Goal: Task Accomplishment & Management: Complete application form

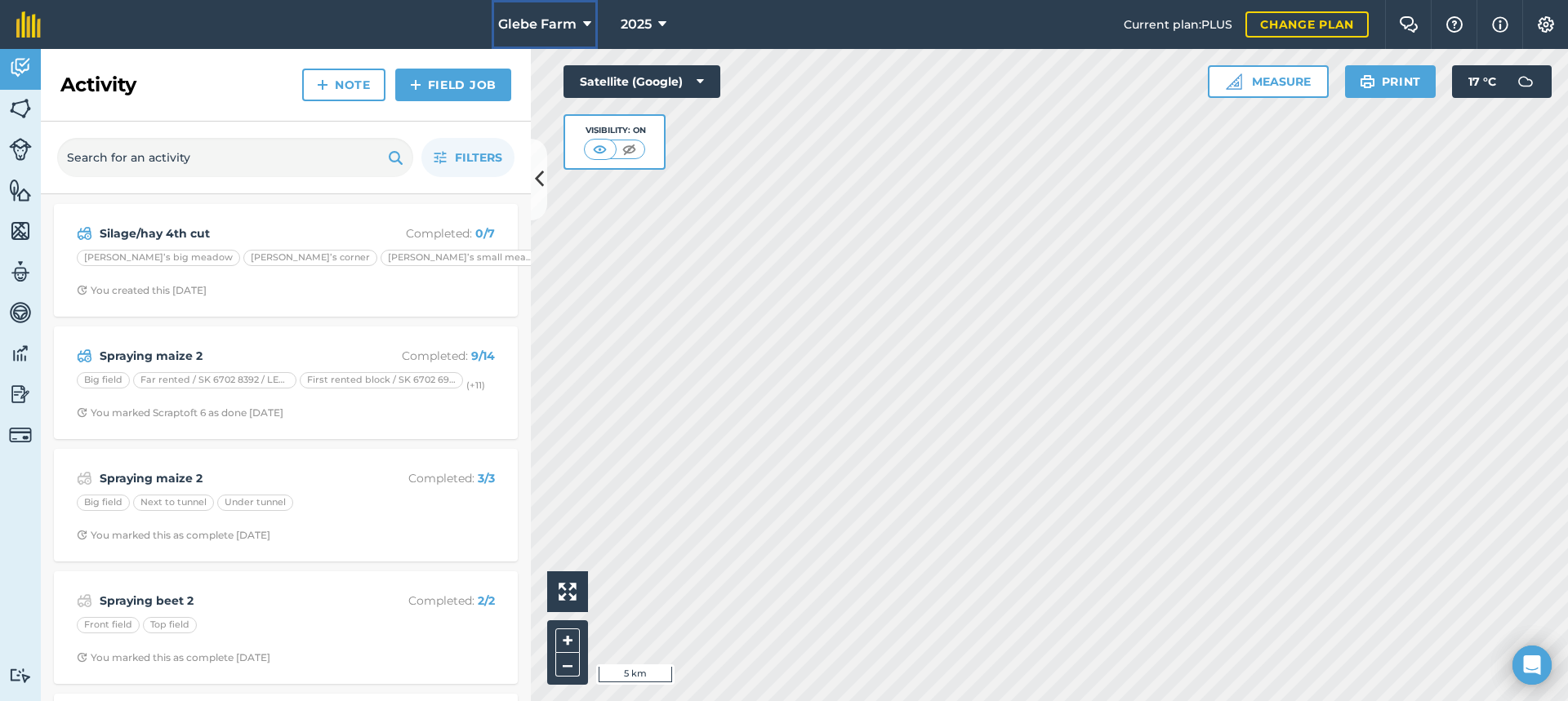
click at [545, 38] on button "Glebe Farm" at bounding box center [544, 24] width 106 height 49
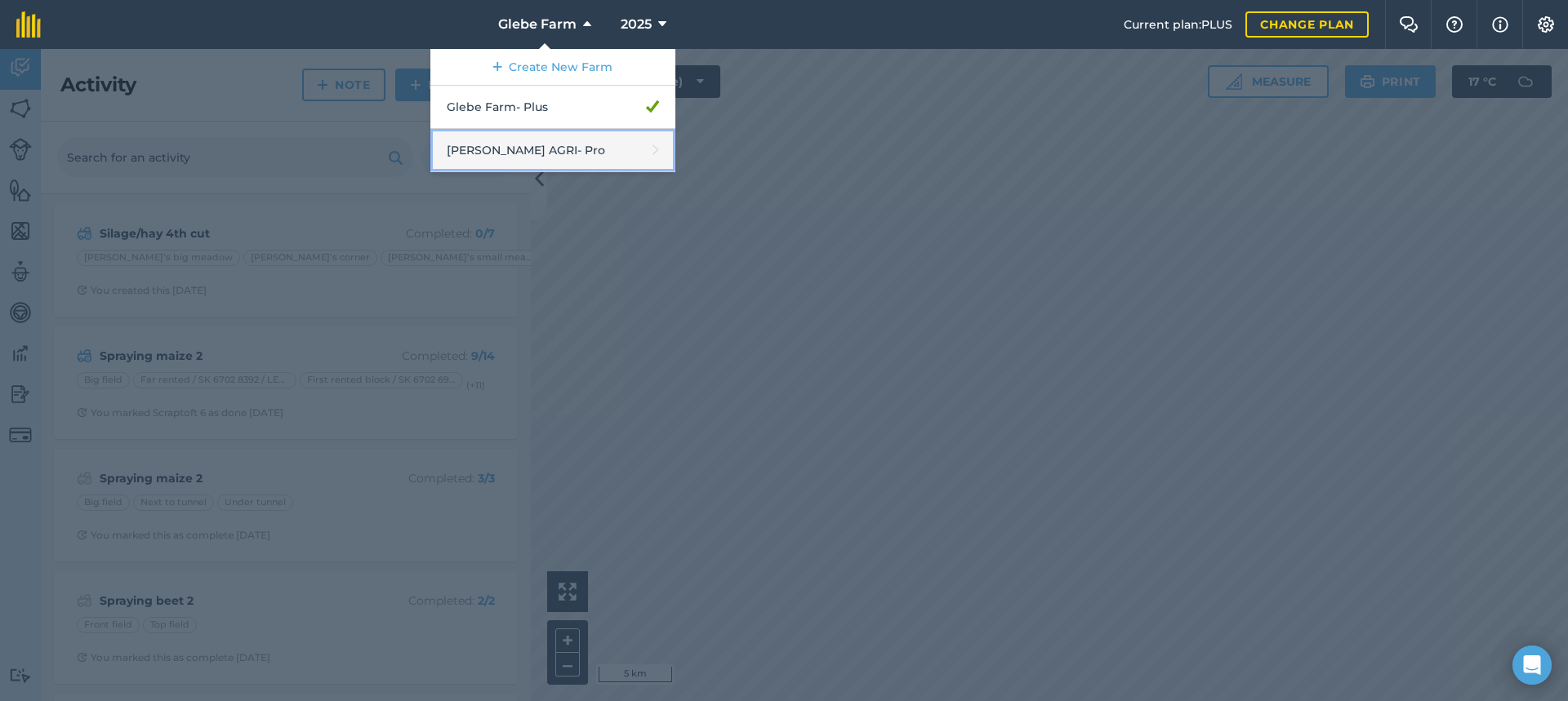
click at [521, 153] on link "Morgan AGRI - Pro" at bounding box center [553, 150] width 245 height 43
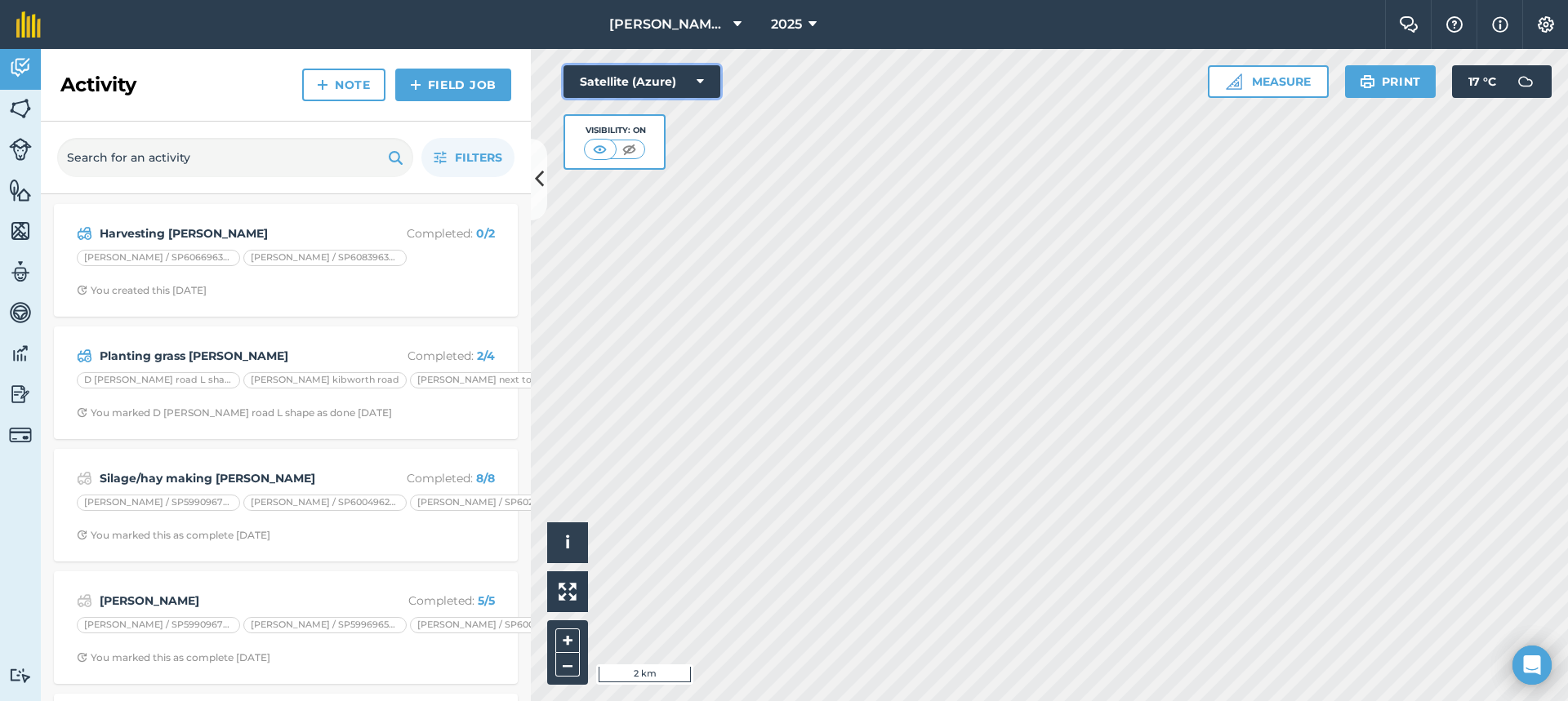
click at [712, 81] on button "Satellite (Azure)" at bounding box center [641, 81] width 157 height 32
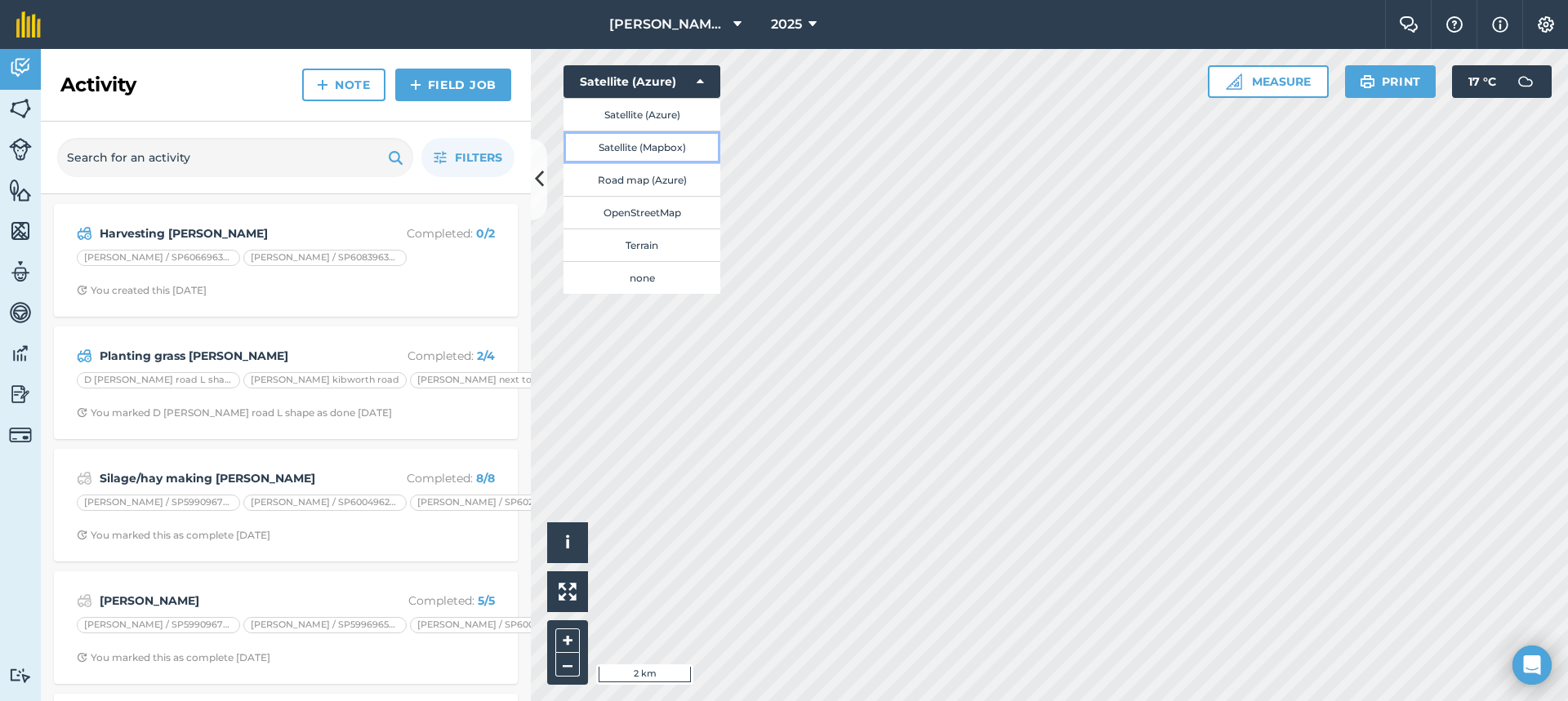
click at [651, 148] on button "Satellite (Mapbox)" at bounding box center [641, 146] width 157 height 32
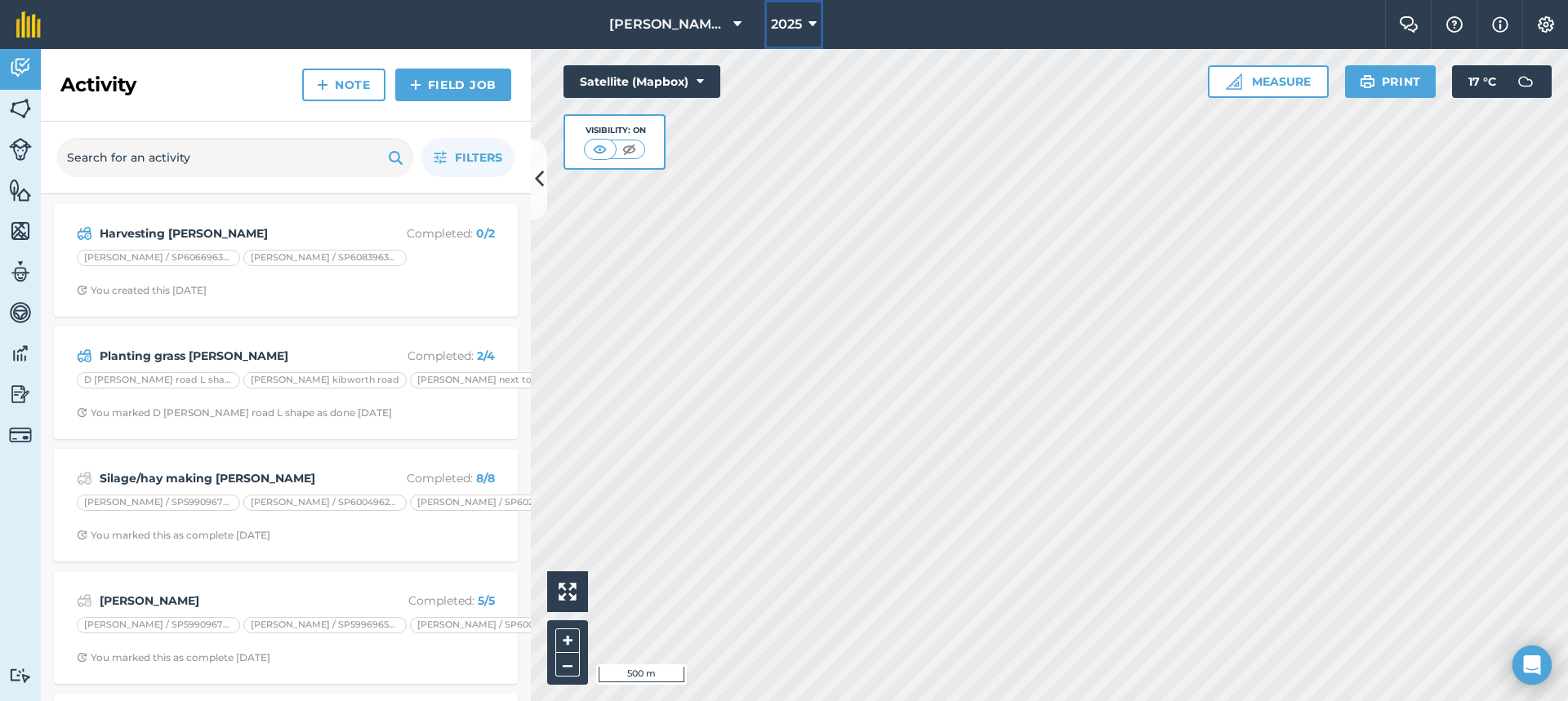
click at [779, 33] on span "2025" at bounding box center [786, 24] width 31 height 20
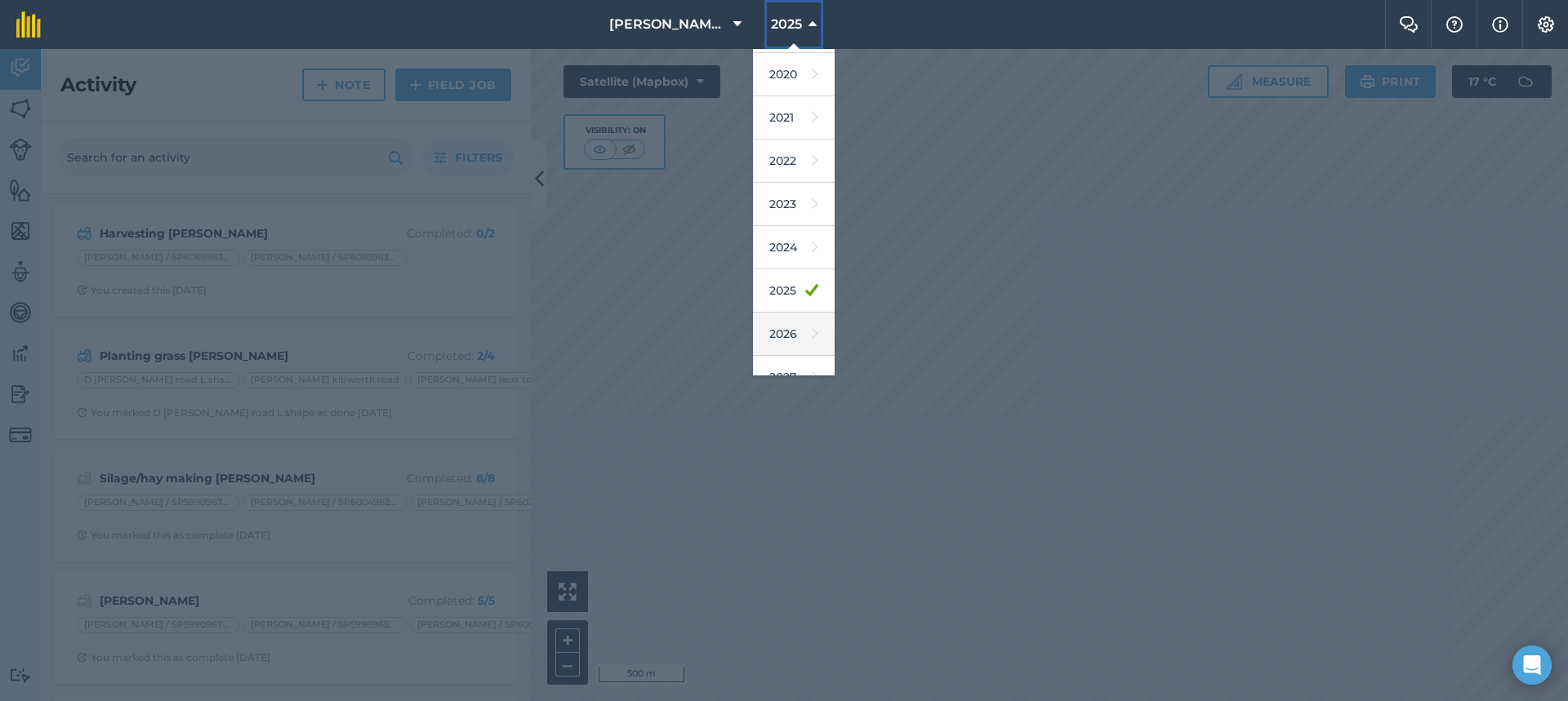
scroll to position [149, 0]
click at [811, 307] on icon at bounding box center [814, 309] width 7 height 22
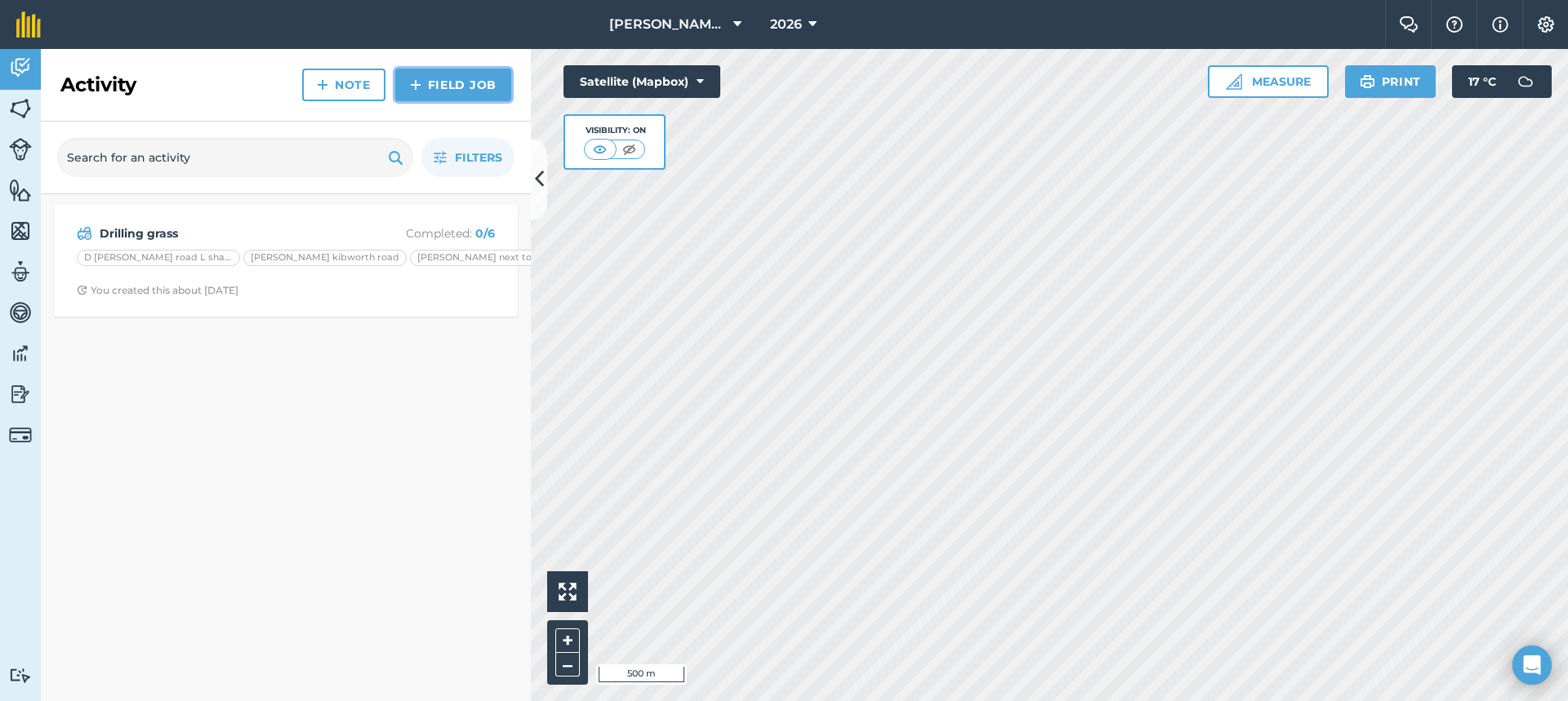
click at [429, 89] on link "Field Job" at bounding box center [453, 84] width 116 height 32
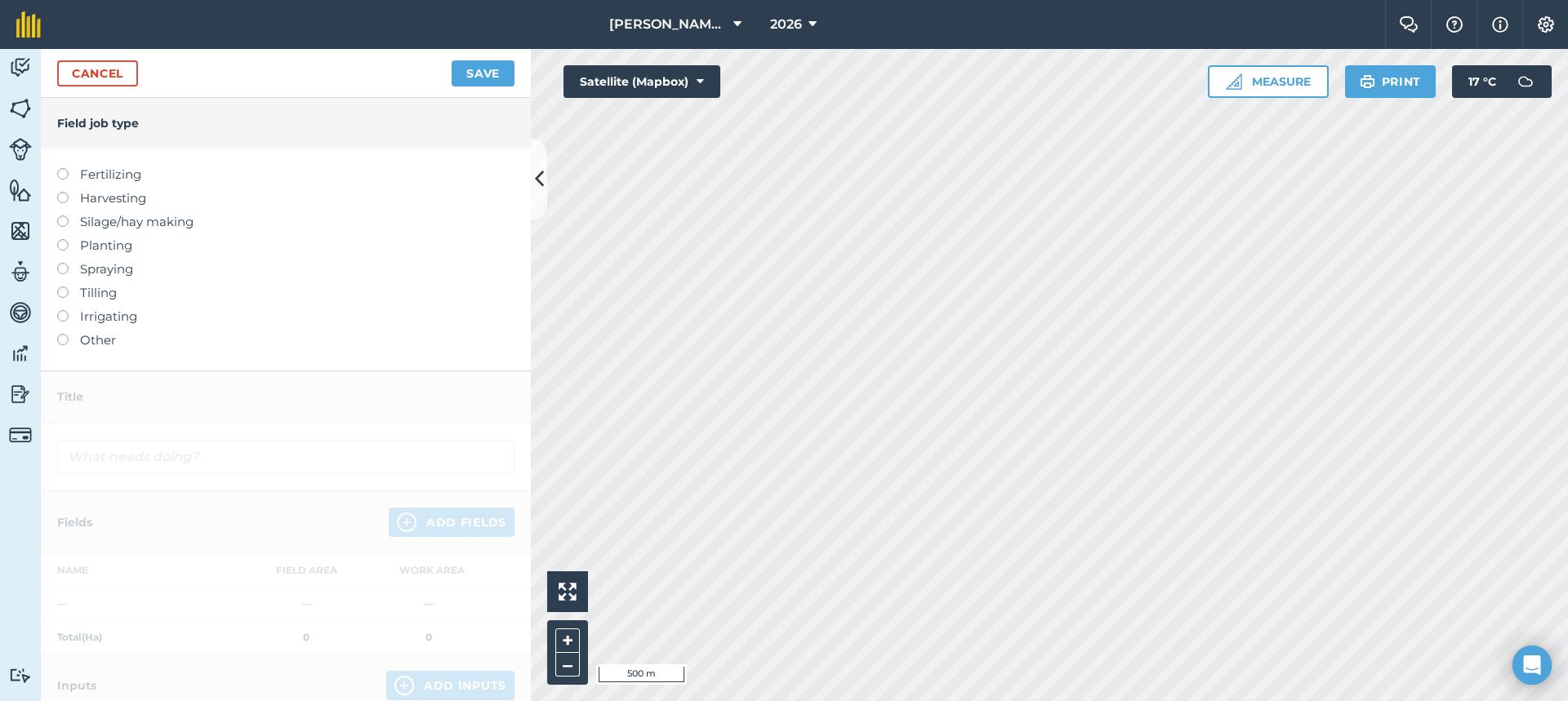
click at [65, 168] on label at bounding box center [68, 168] width 22 height 0
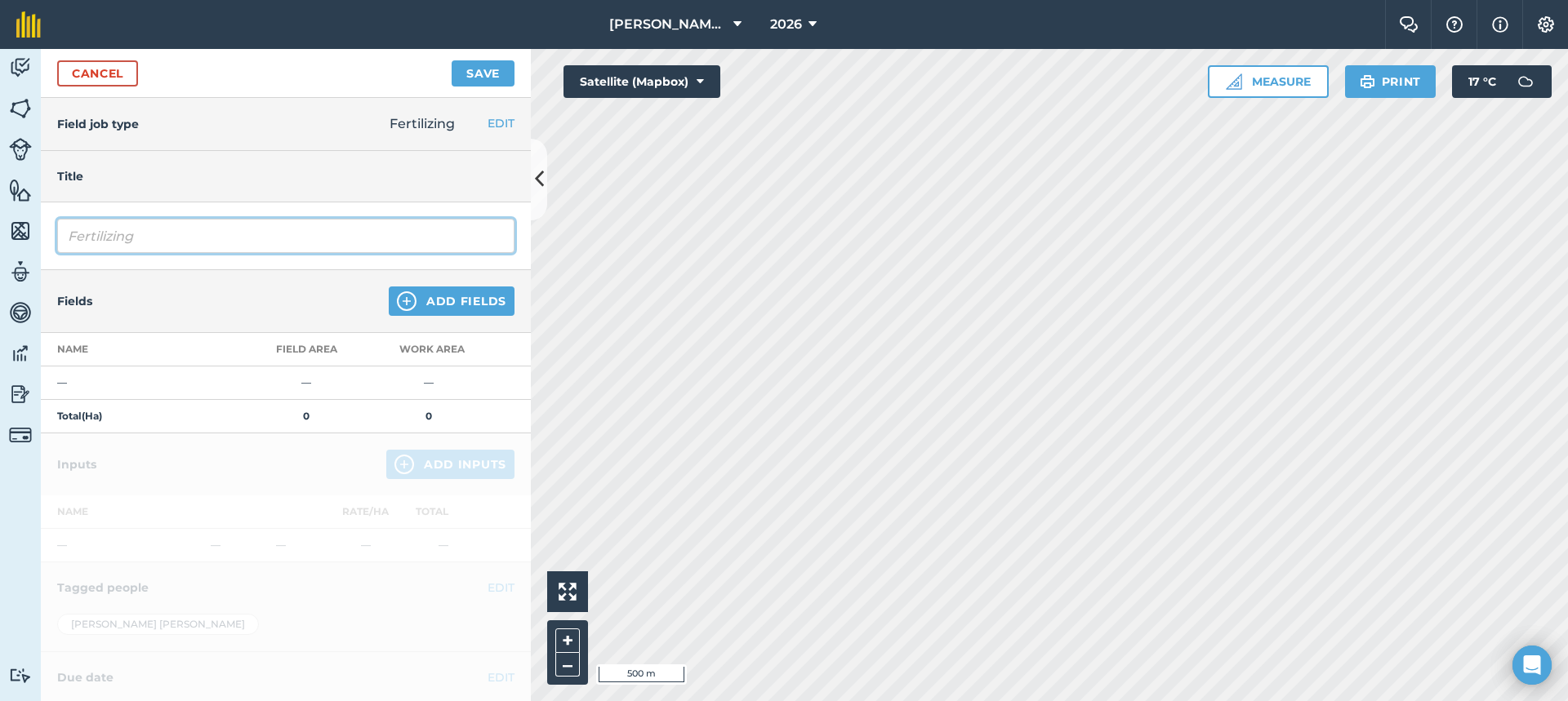
click at [118, 219] on input "Fertilizing" at bounding box center [286, 235] width 457 height 34
type input "g"
type input "Lime Treated Sludge cake application"
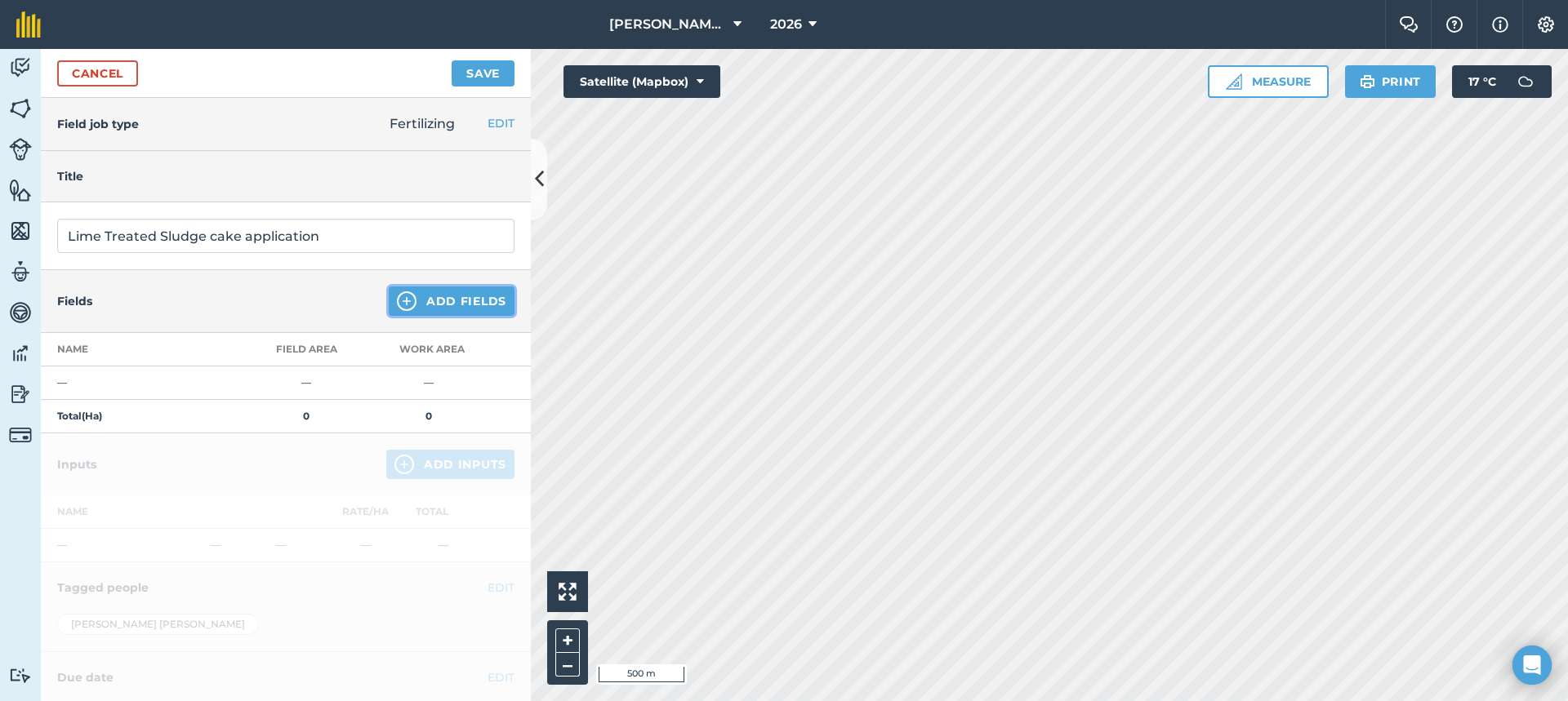
click at [396, 312] on button "Add Fields" at bounding box center [451, 302] width 126 height 29
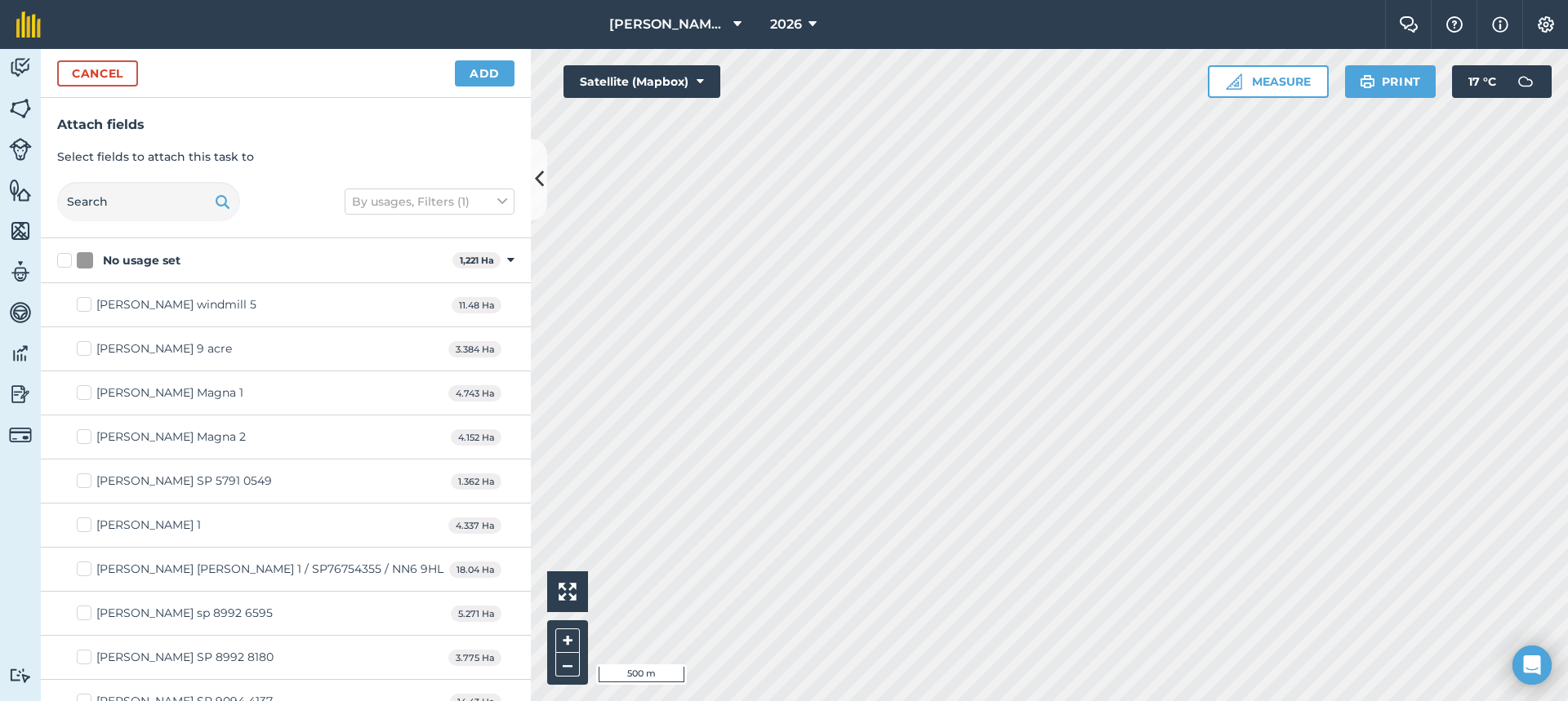
checkbox input "true"
click at [475, 66] on button "Add" at bounding box center [484, 73] width 60 height 26
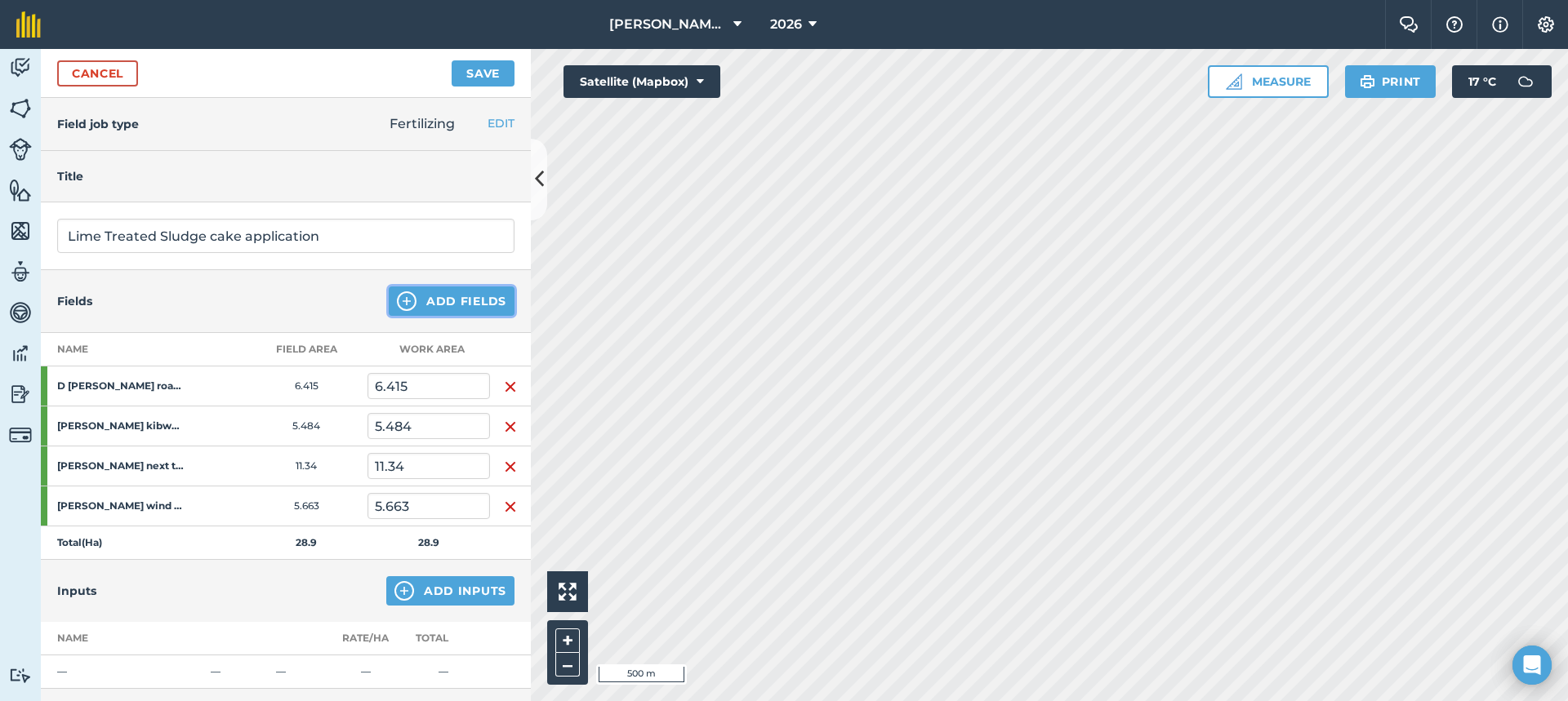
click at [456, 309] on button "Add Fields" at bounding box center [451, 302] width 126 height 29
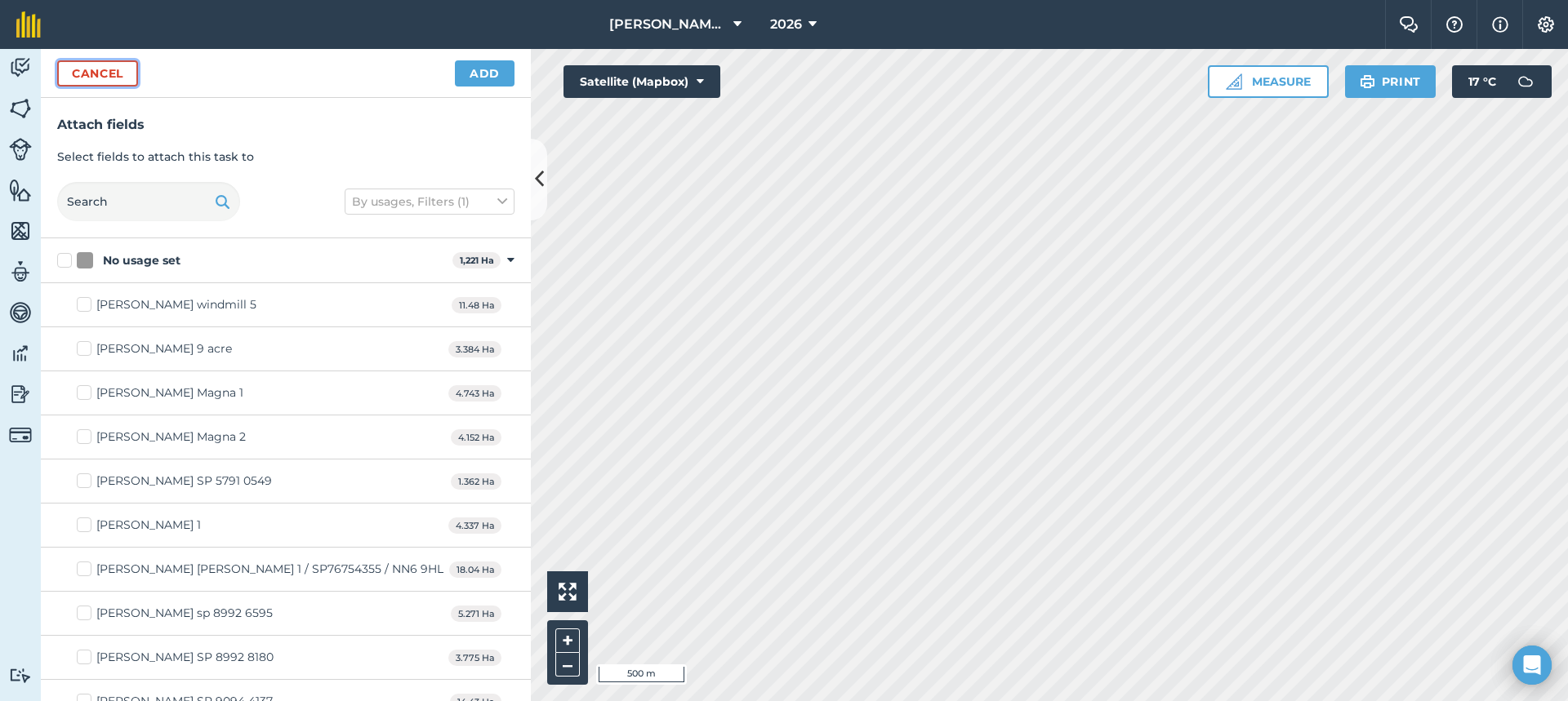
click at [128, 80] on button "Cancel" at bounding box center [98, 73] width 81 height 26
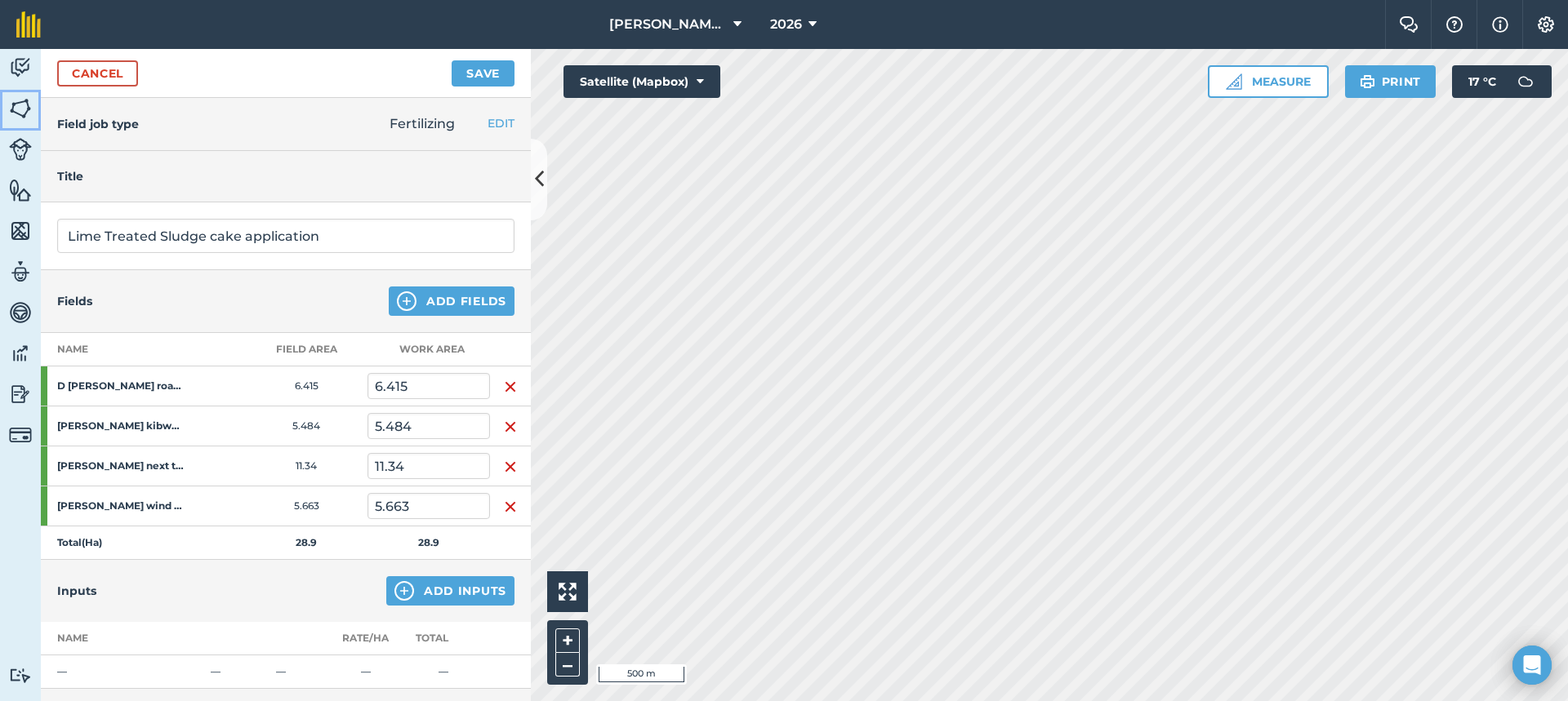
click at [13, 106] on img at bounding box center [20, 108] width 22 height 24
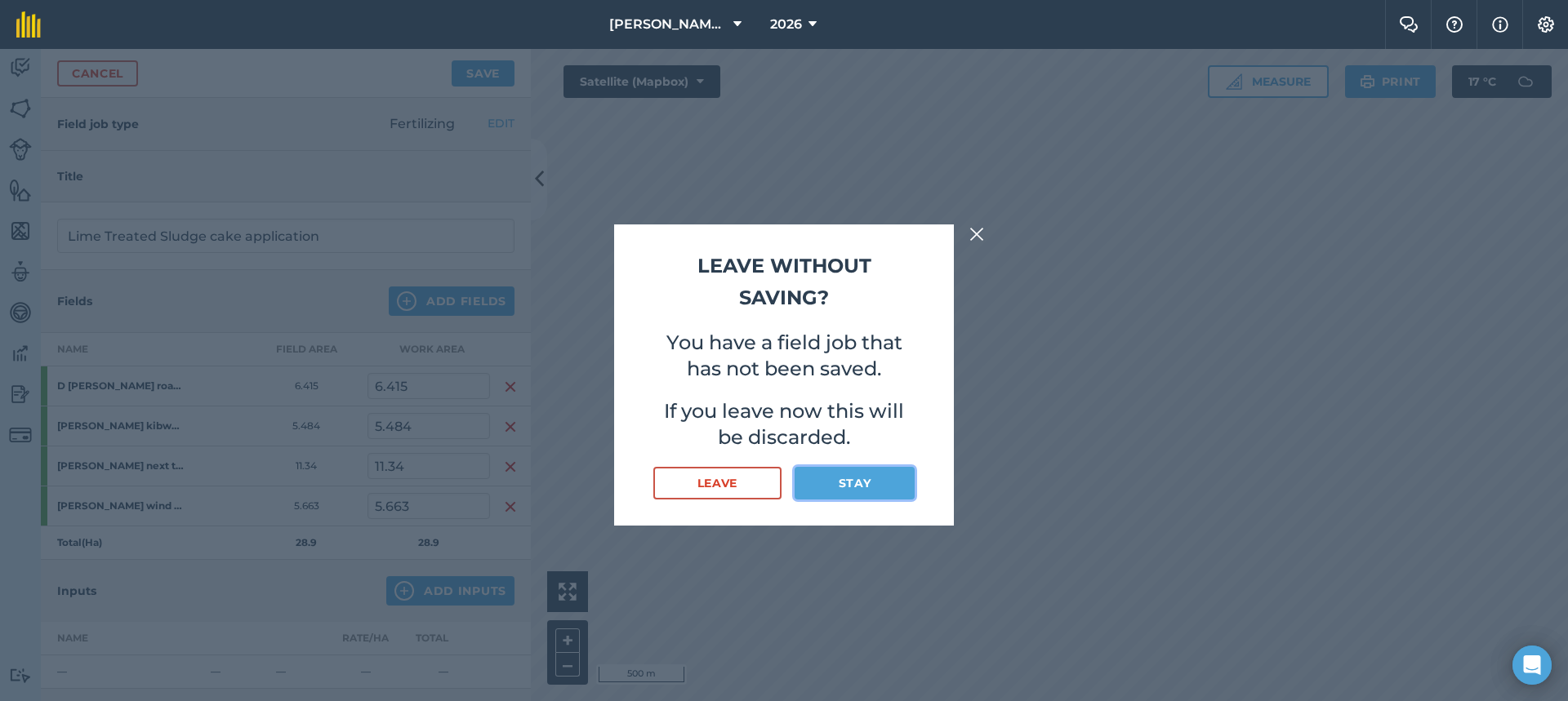
click at [859, 481] on button "Stay" at bounding box center [854, 482] width 120 height 32
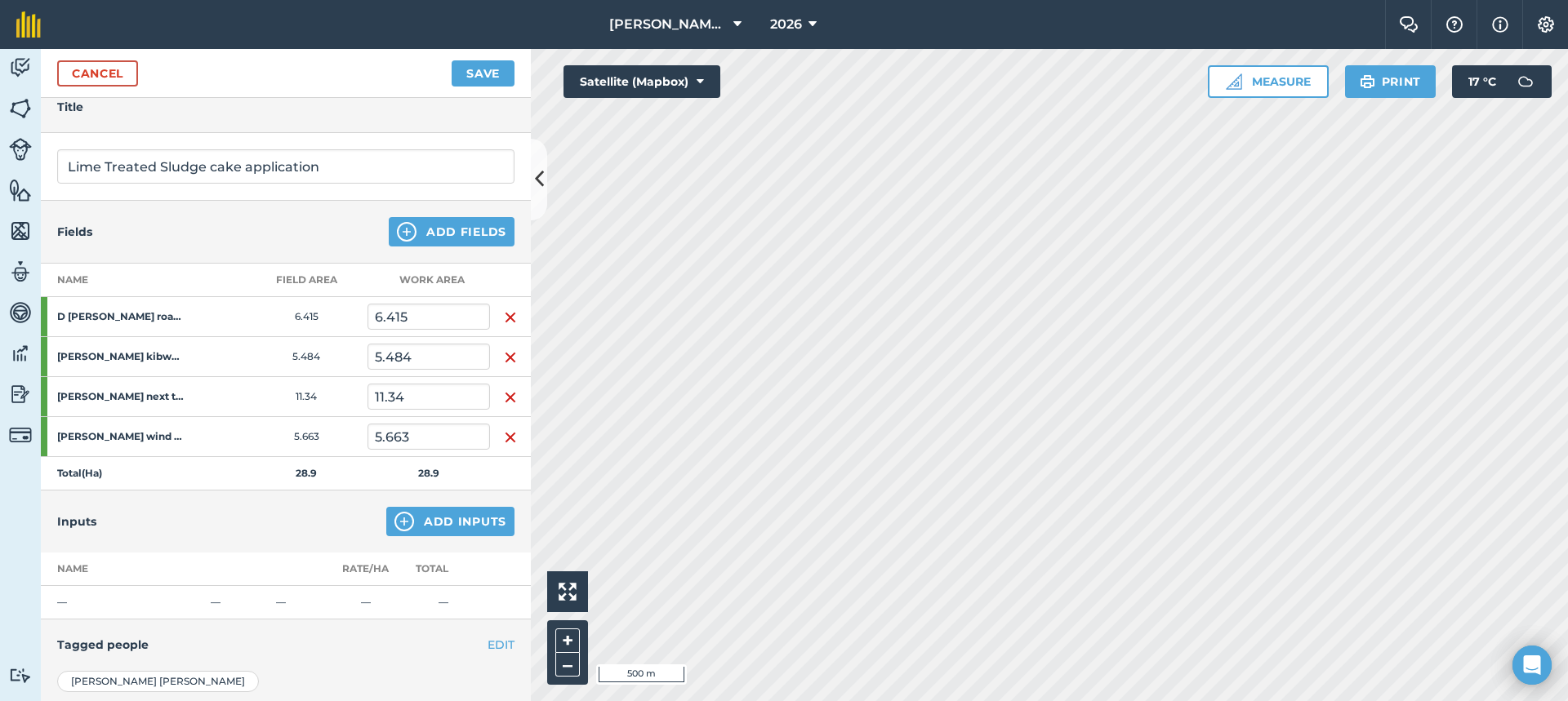
scroll to position [163, 0]
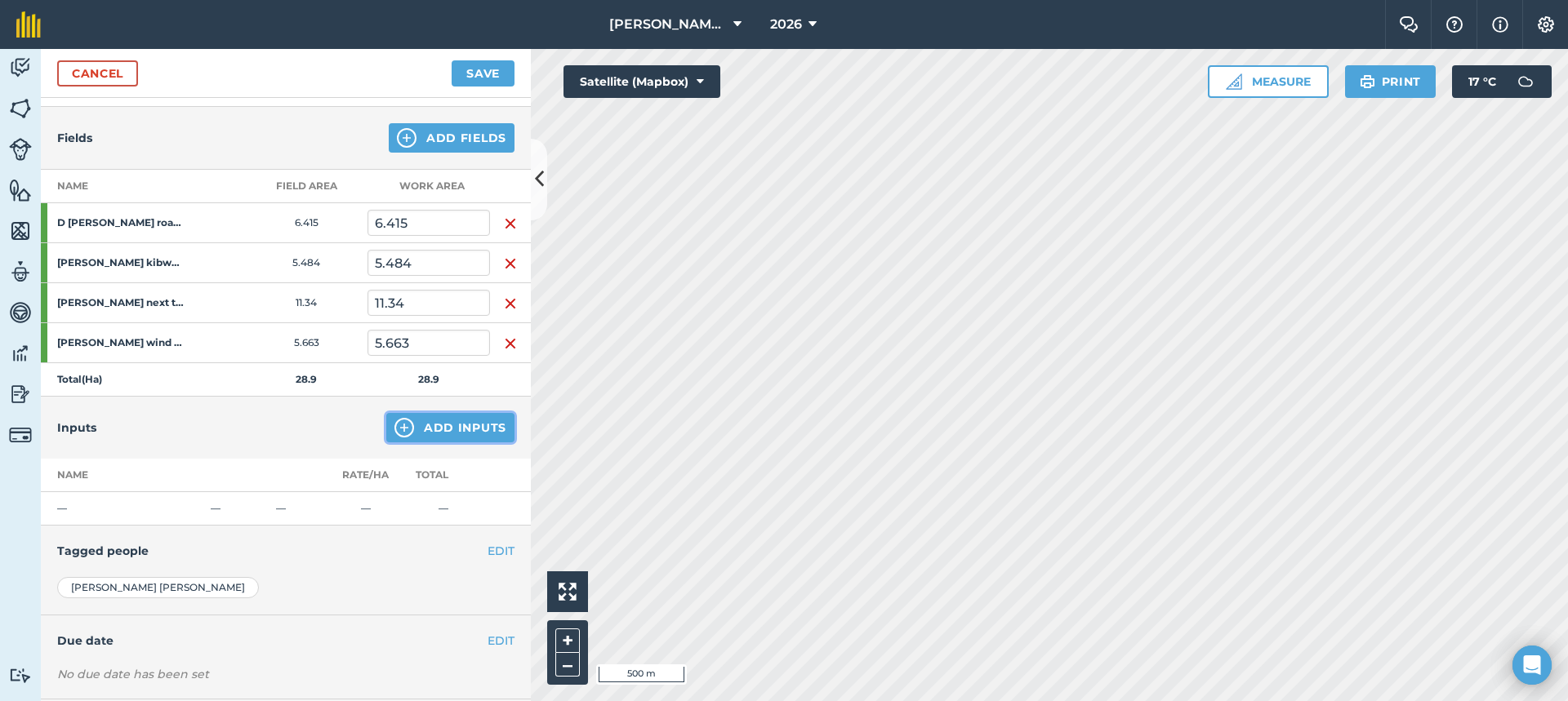
click at [417, 437] on button "Add Inputs" at bounding box center [450, 428] width 128 height 29
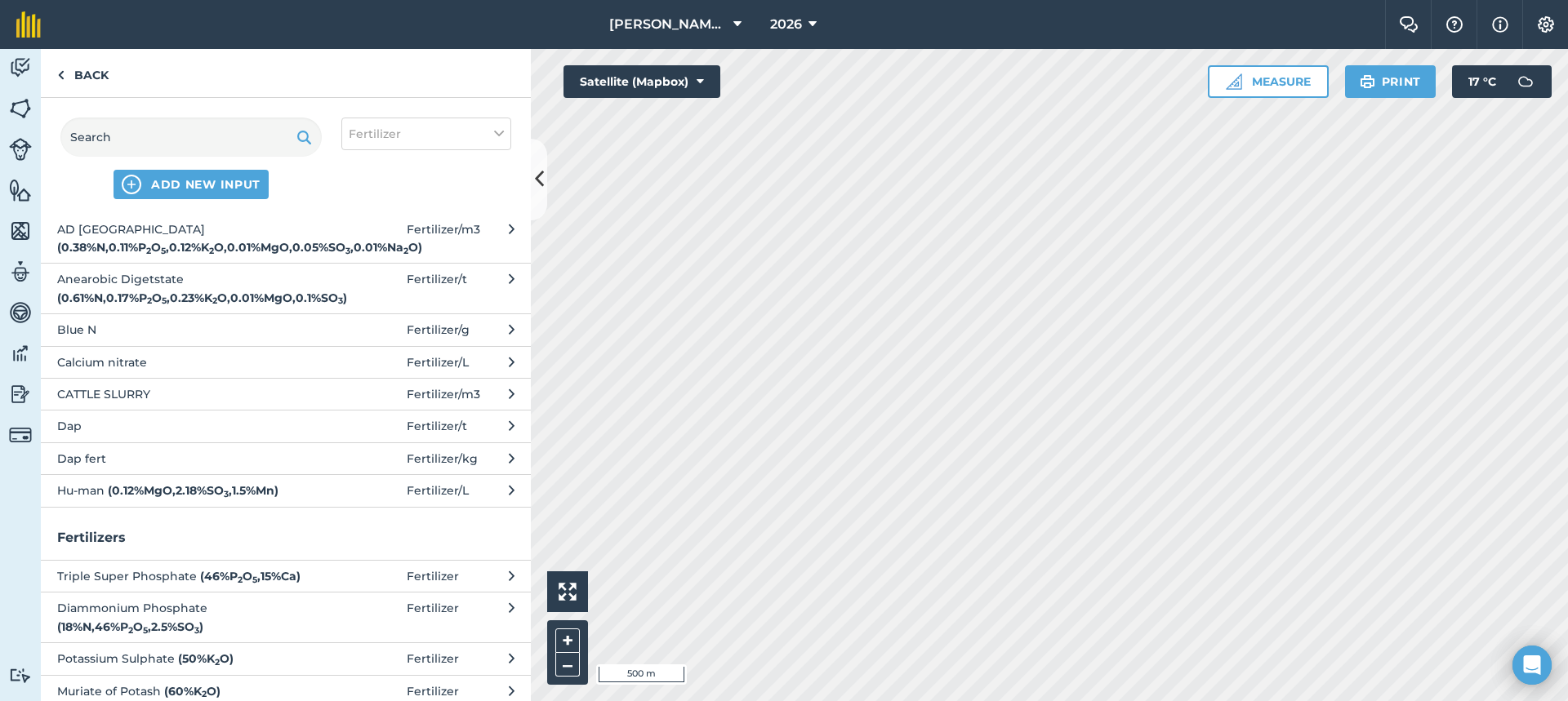
scroll to position [0, 0]
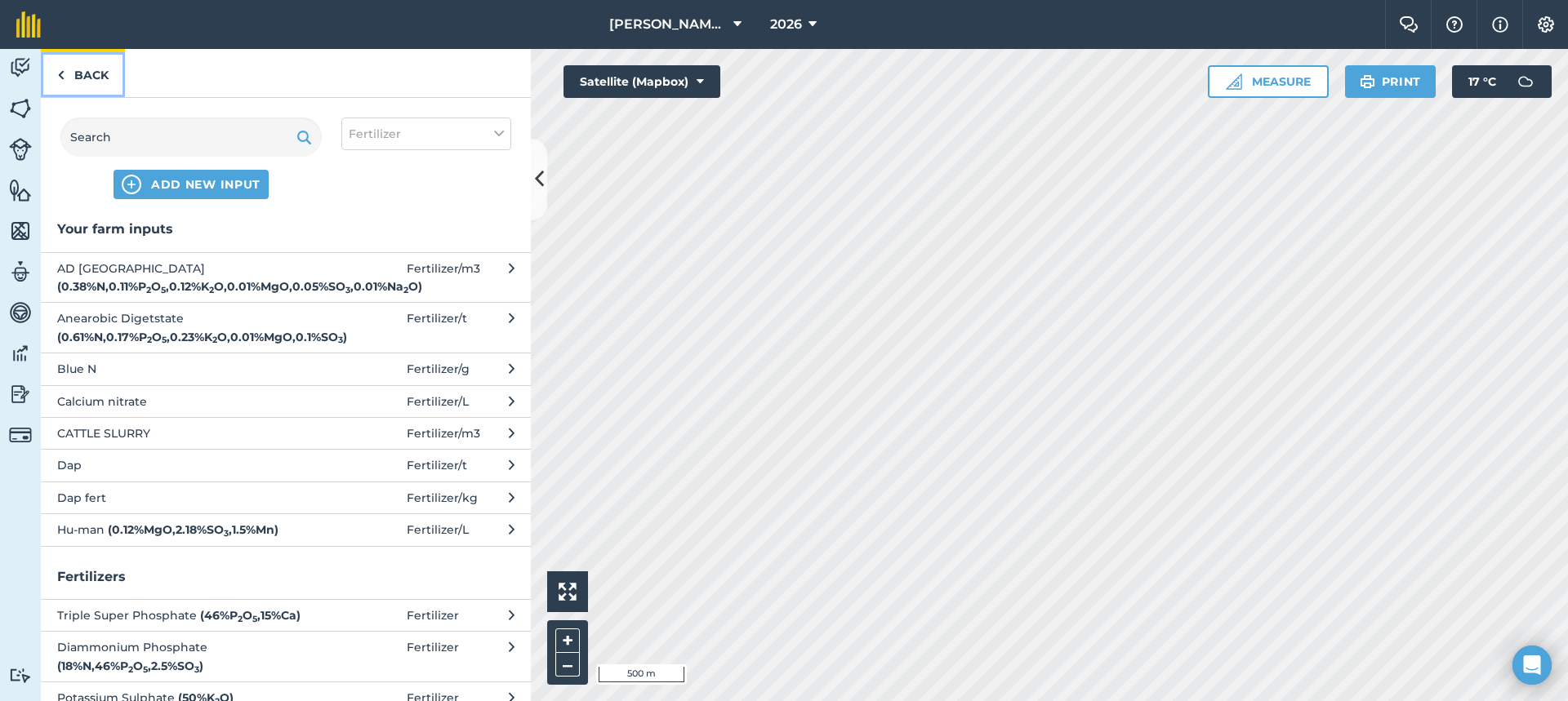
click at [82, 61] on link "Back" at bounding box center [83, 72] width 84 height 48
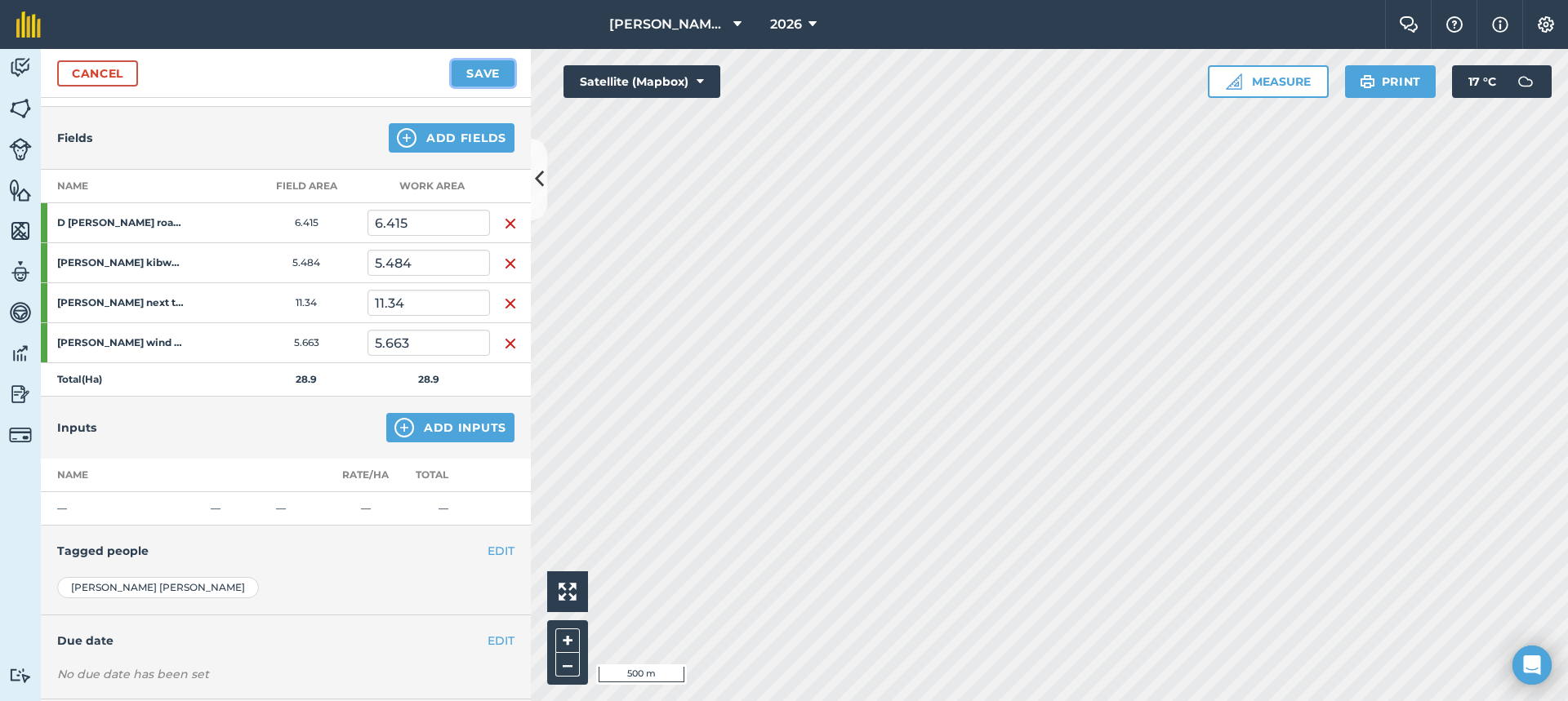
click at [478, 80] on button "Save" at bounding box center [482, 73] width 62 height 26
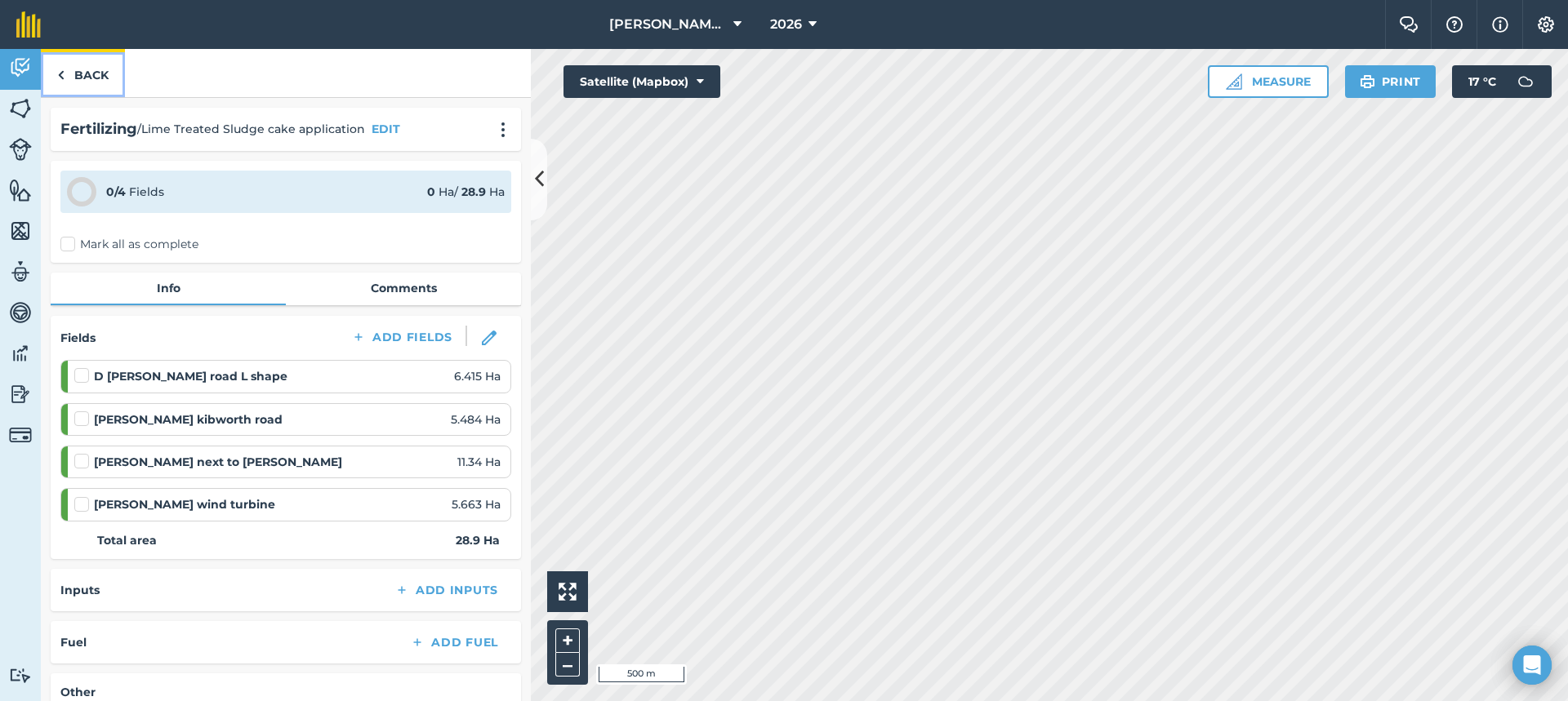
click at [77, 83] on link "Back" at bounding box center [83, 72] width 84 height 48
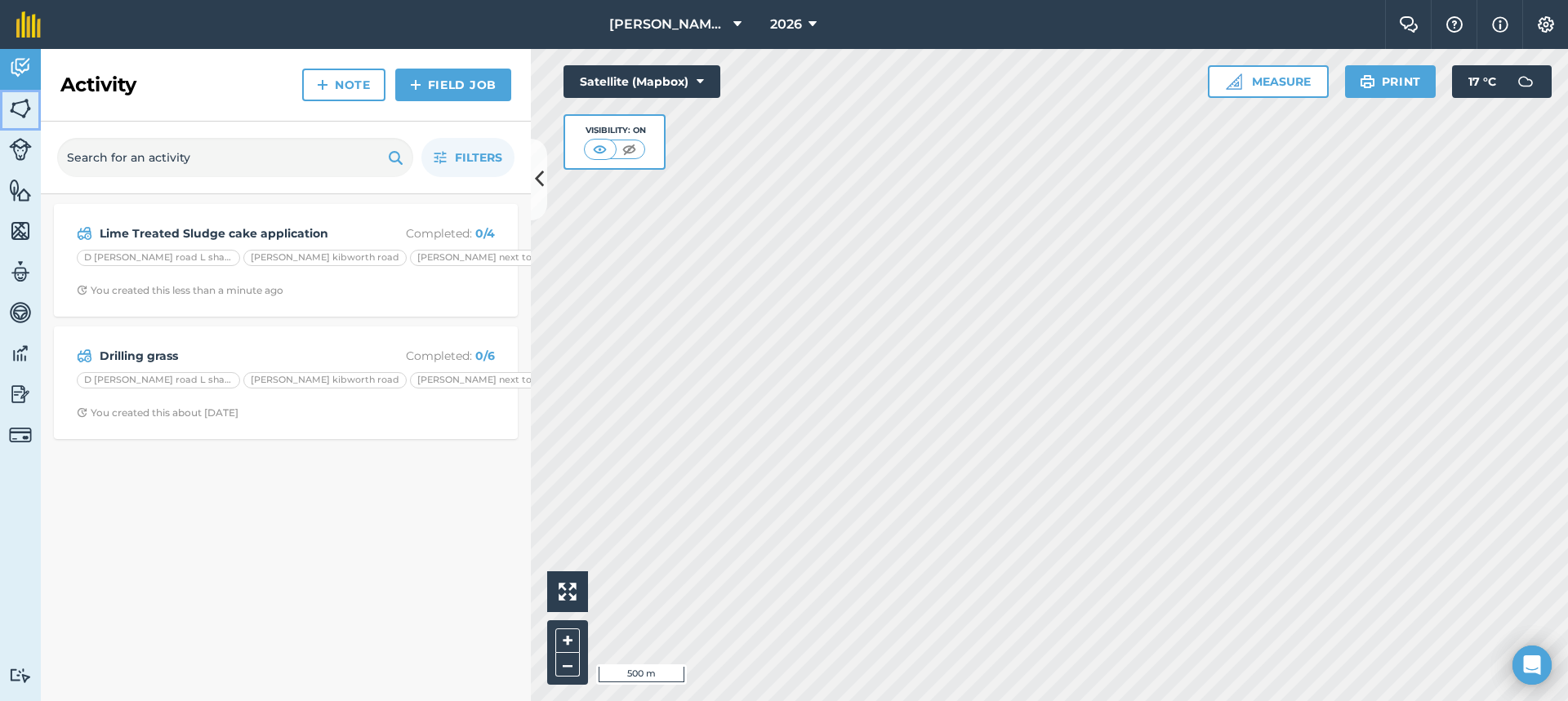
click at [19, 105] on img at bounding box center [20, 108] width 22 height 24
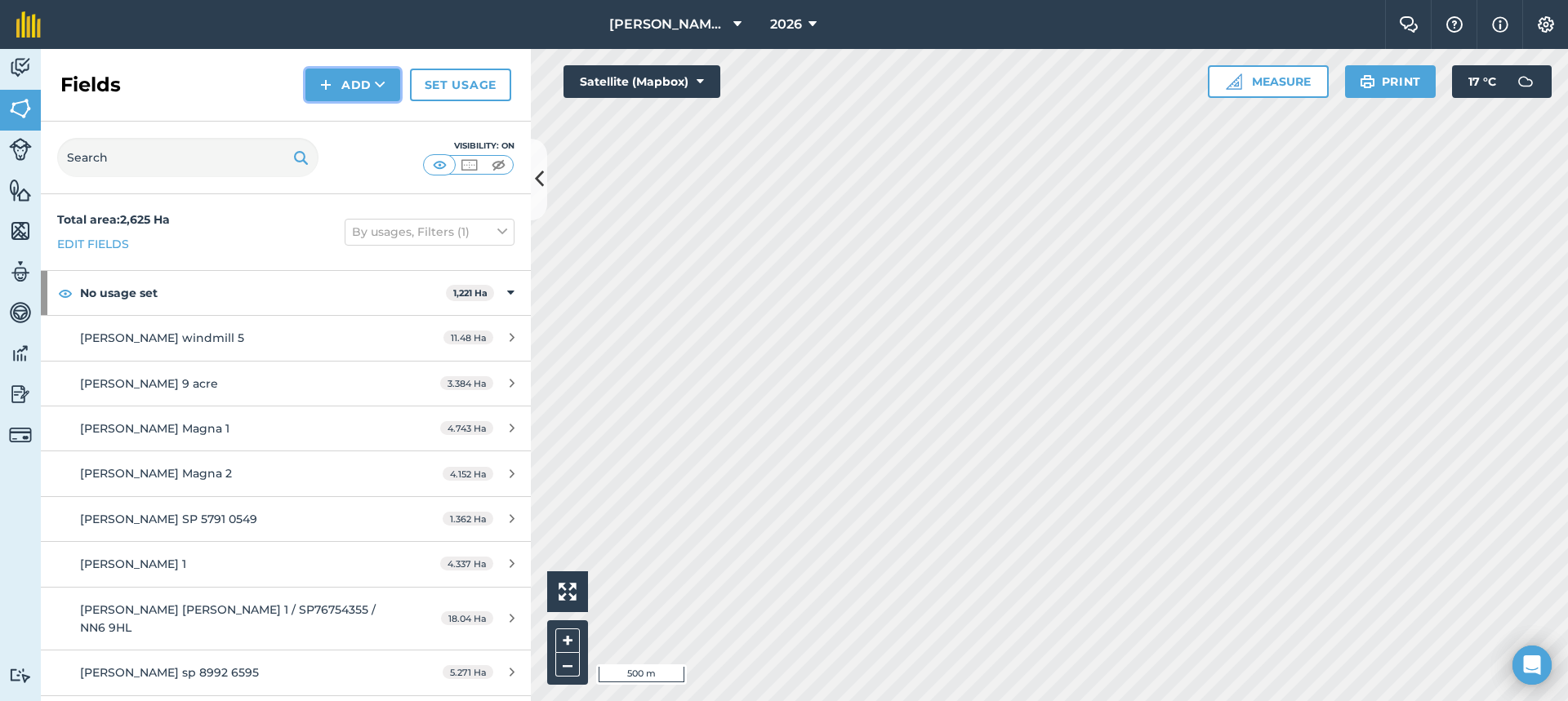
click at [327, 84] on img at bounding box center [326, 85] width 12 height 20
click at [337, 164] on link "Import" at bounding box center [352, 158] width 90 height 36
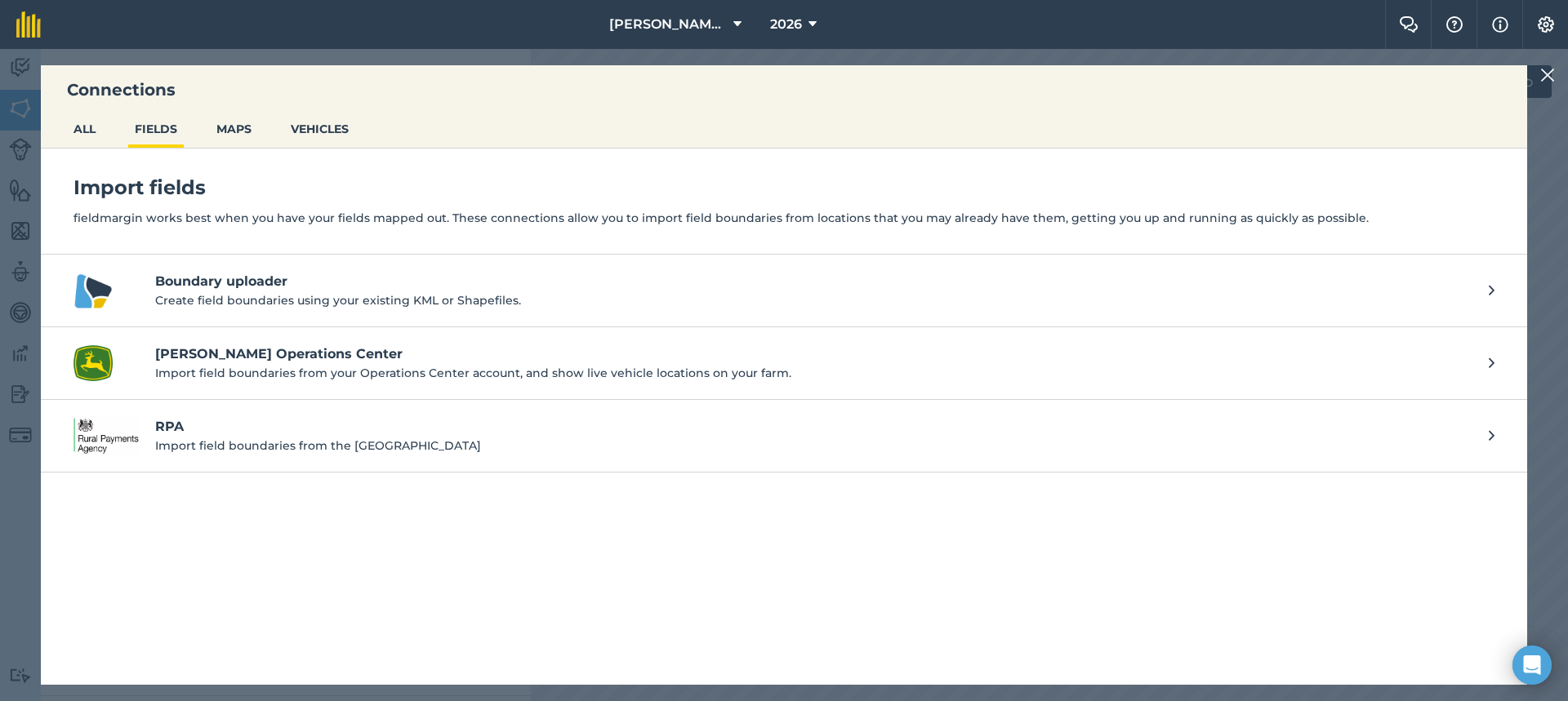
click at [1541, 72] on img at bounding box center [1547, 75] width 15 height 20
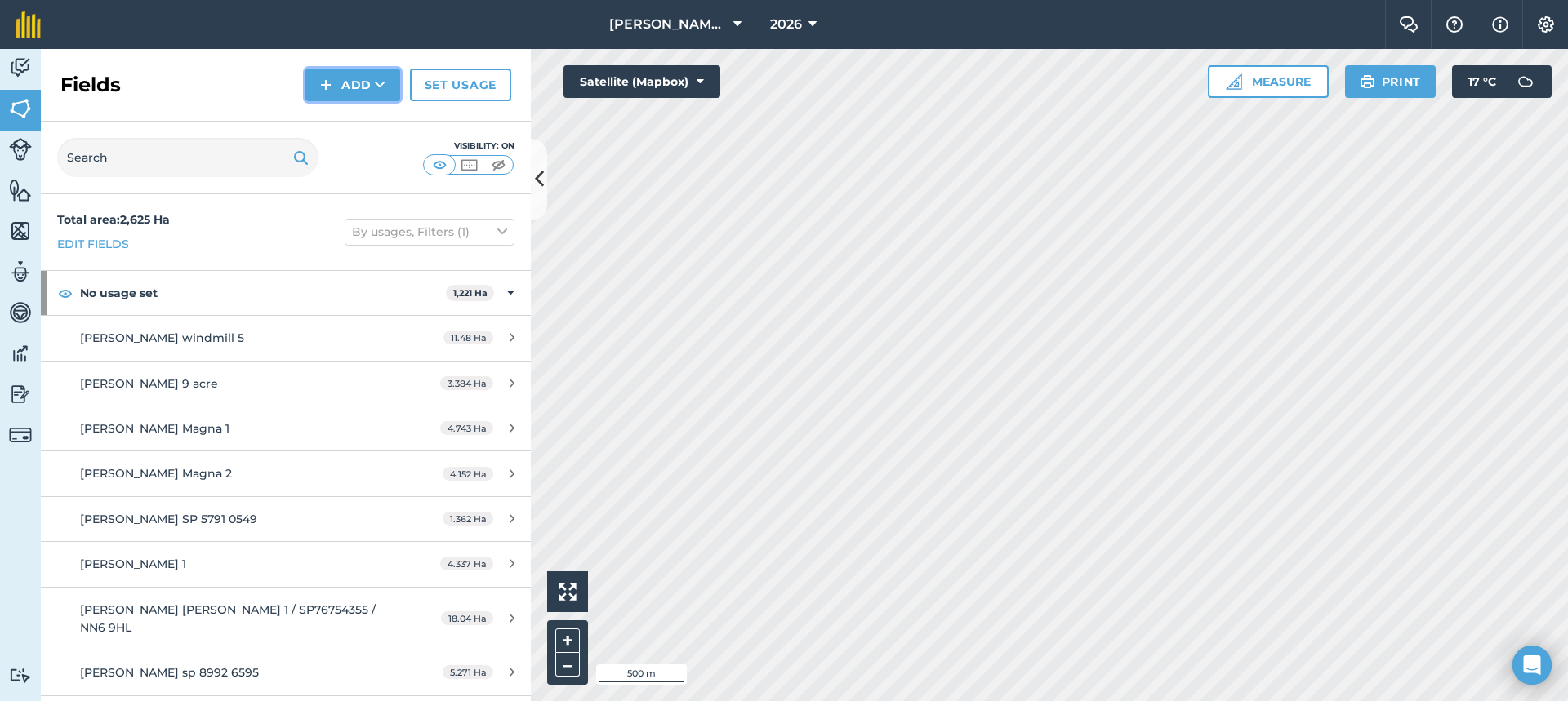
click at [360, 95] on button "Add" at bounding box center [352, 84] width 95 height 32
click at [375, 122] on link "Draw" at bounding box center [352, 121] width 90 height 36
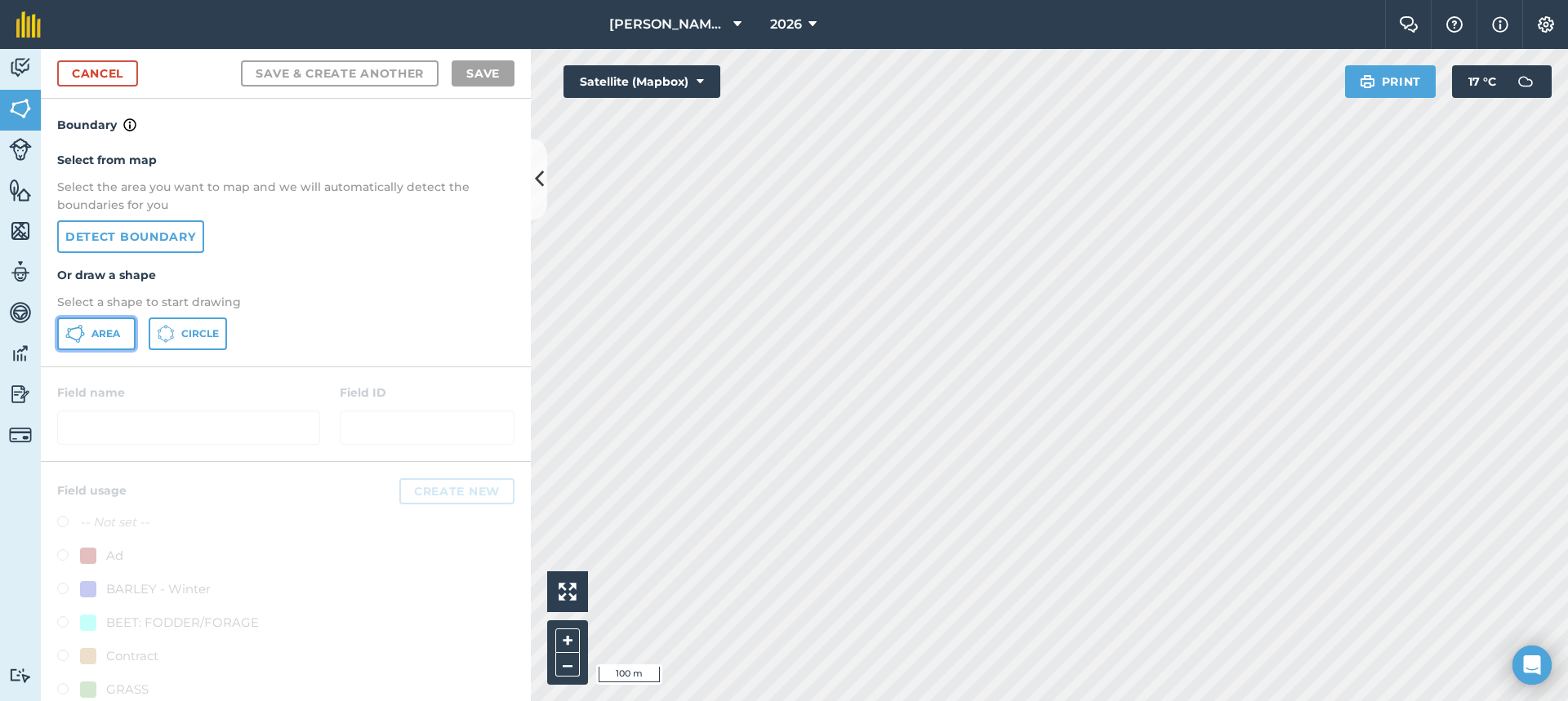
click at [98, 329] on span "Area" at bounding box center [105, 333] width 28 height 13
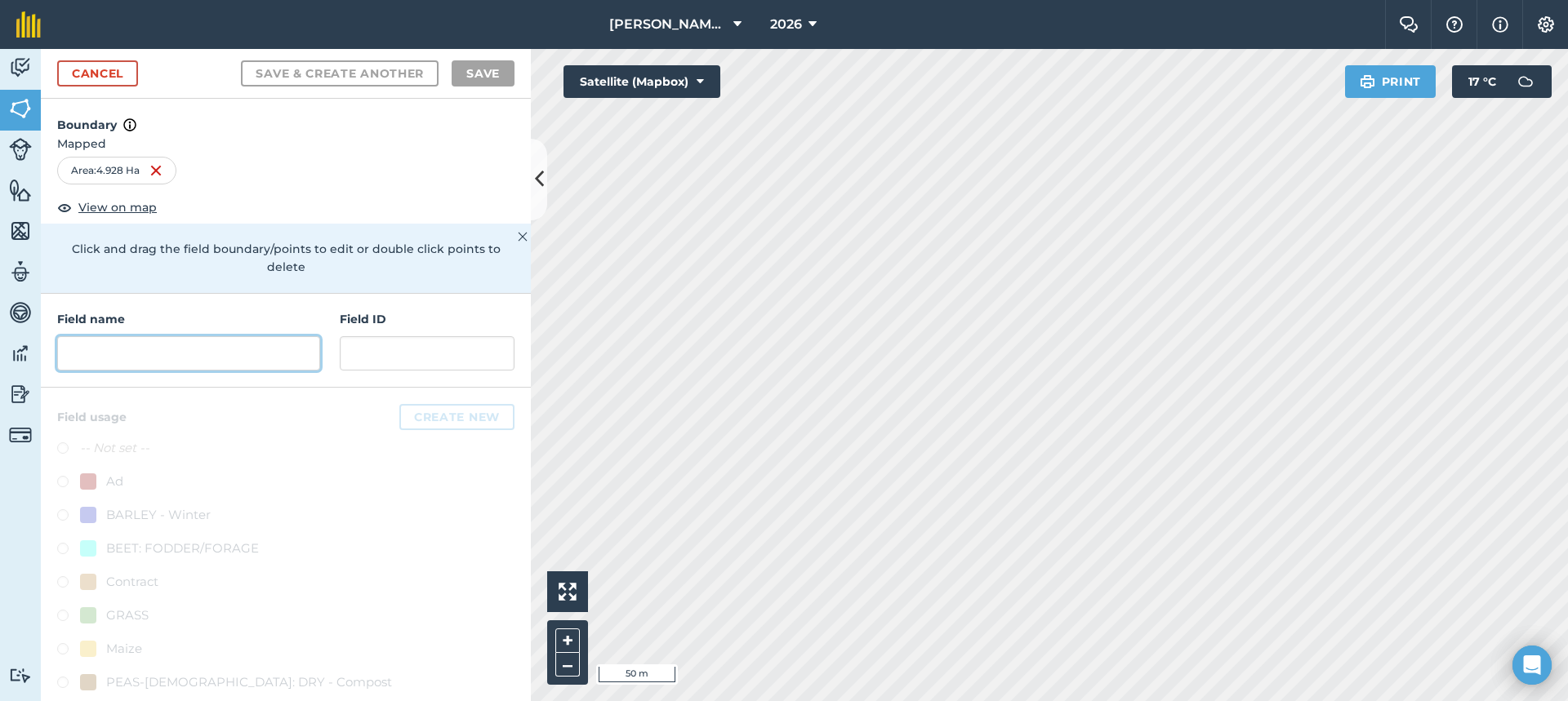
click at [269, 350] on input "text" at bounding box center [188, 353] width 263 height 34
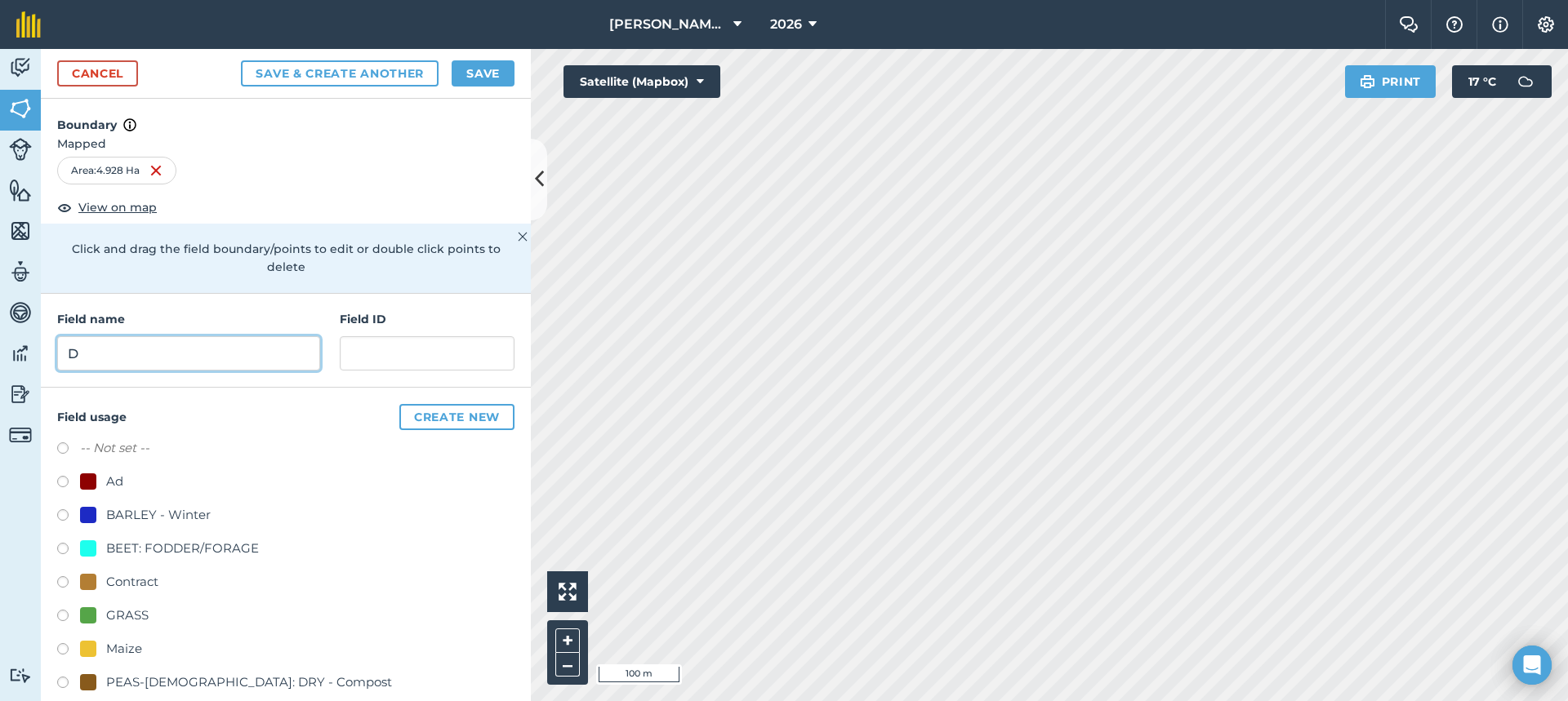
click at [214, 358] on input "D" at bounding box center [188, 353] width 263 height 34
paste input "SP 6693 2405"
click at [293, 355] on input "D Briggs Kibworth road bottom / SP 6693 2405 /" at bounding box center [188, 353] width 263 height 34
drag, startPoint x: 294, startPoint y: 361, endPoint x: 301, endPoint y: 367, distance: 9.2
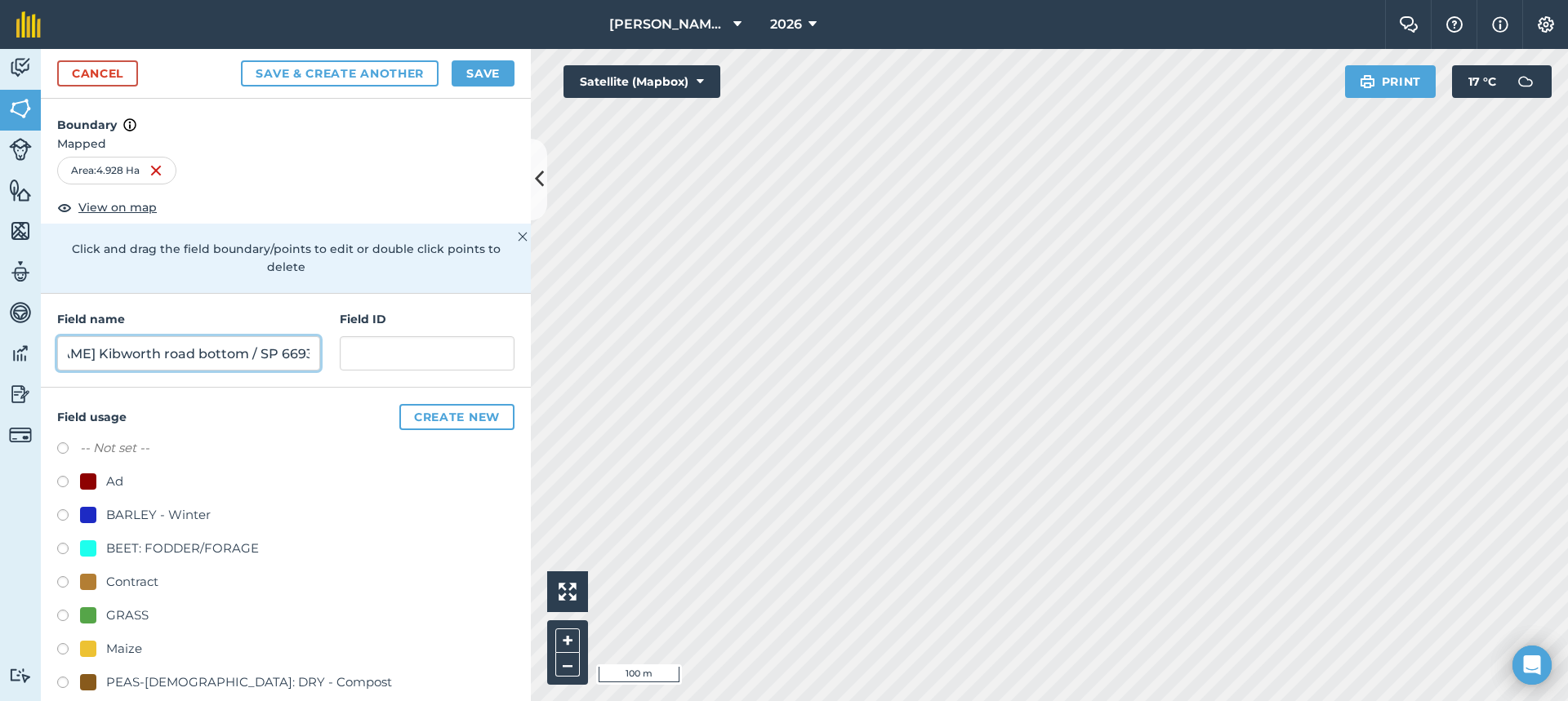
click at [301, 369] on input "D Briggs Kibworth road bottom / SP 6693 2405 /" at bounding box center [188, 353] width 263 height 34
click at [305, 354] on input "D Briggs Kibworth road bottom / SP 6693 2405 /" at bounding box center [188, 353] width 263 height 34
paste input "LE8 0RJ"
click at [246, 350] on input "D Briggs Kibworth road bottom / SP 6693 2405 / LE8 0RJ" at bounding box center [188, 353] width 263 height 34
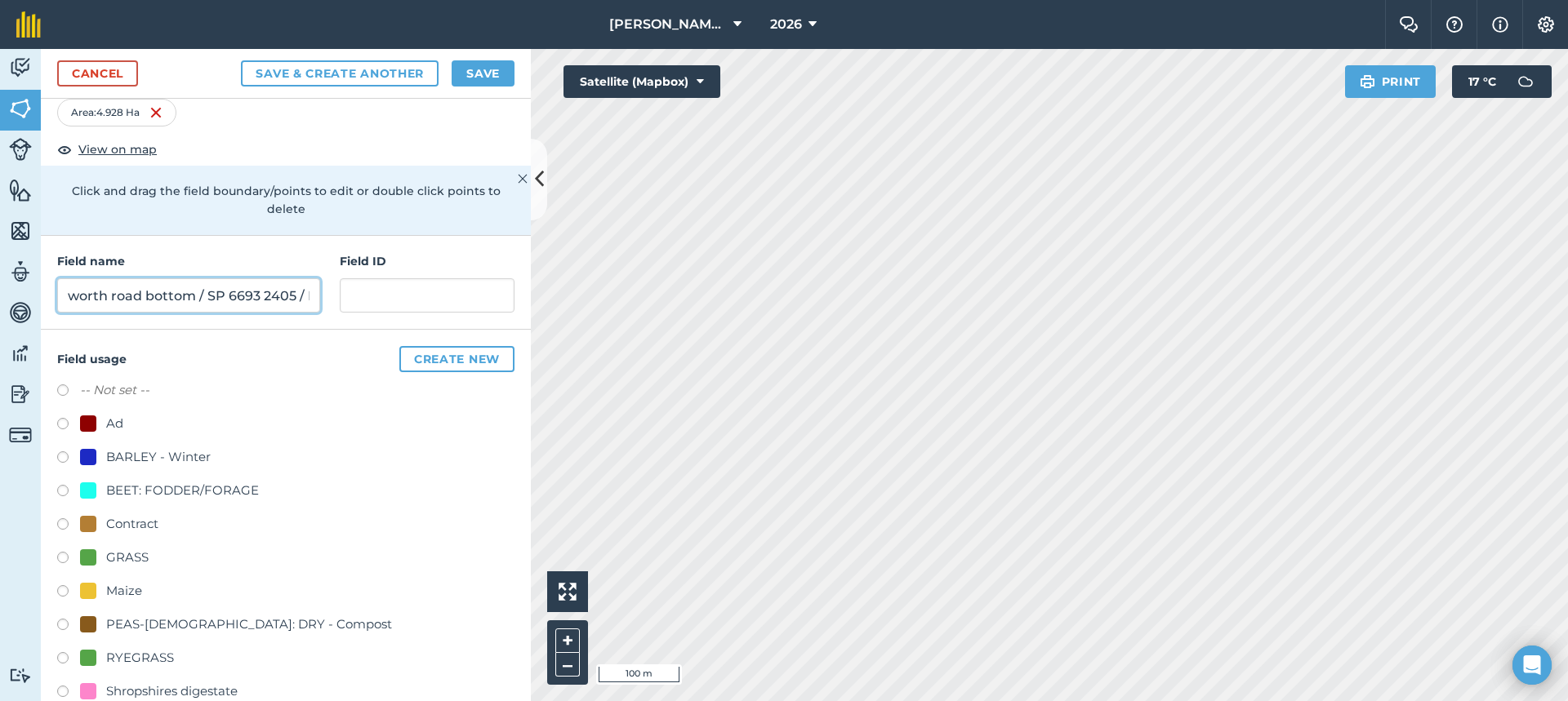
scroll to position [156, 0]
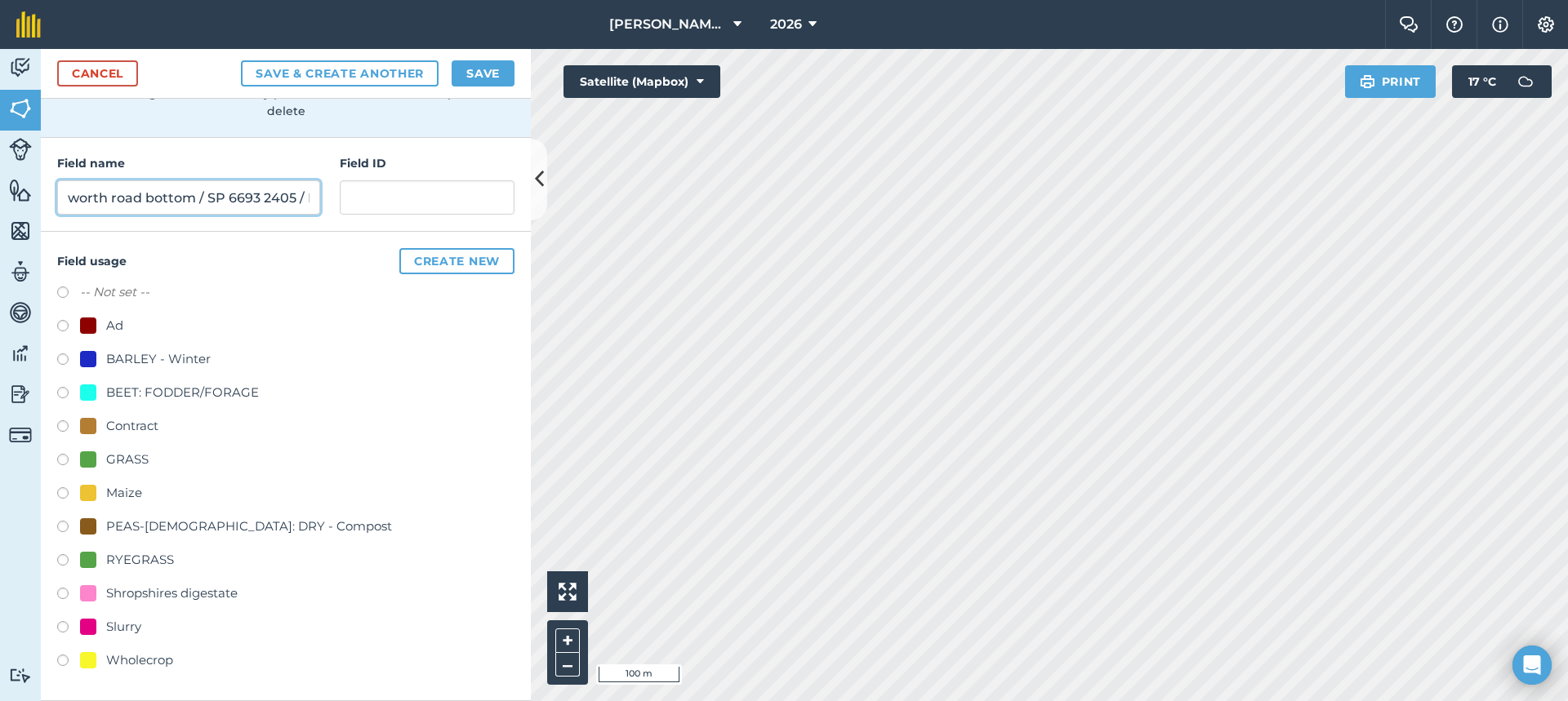
type input "D Briggs Kibworth road bottom / SP 6693 2405 / LE8 0RJ"
click at [464, 265] on button "Create new" at bounding box center [457, 261] width 115 height 26
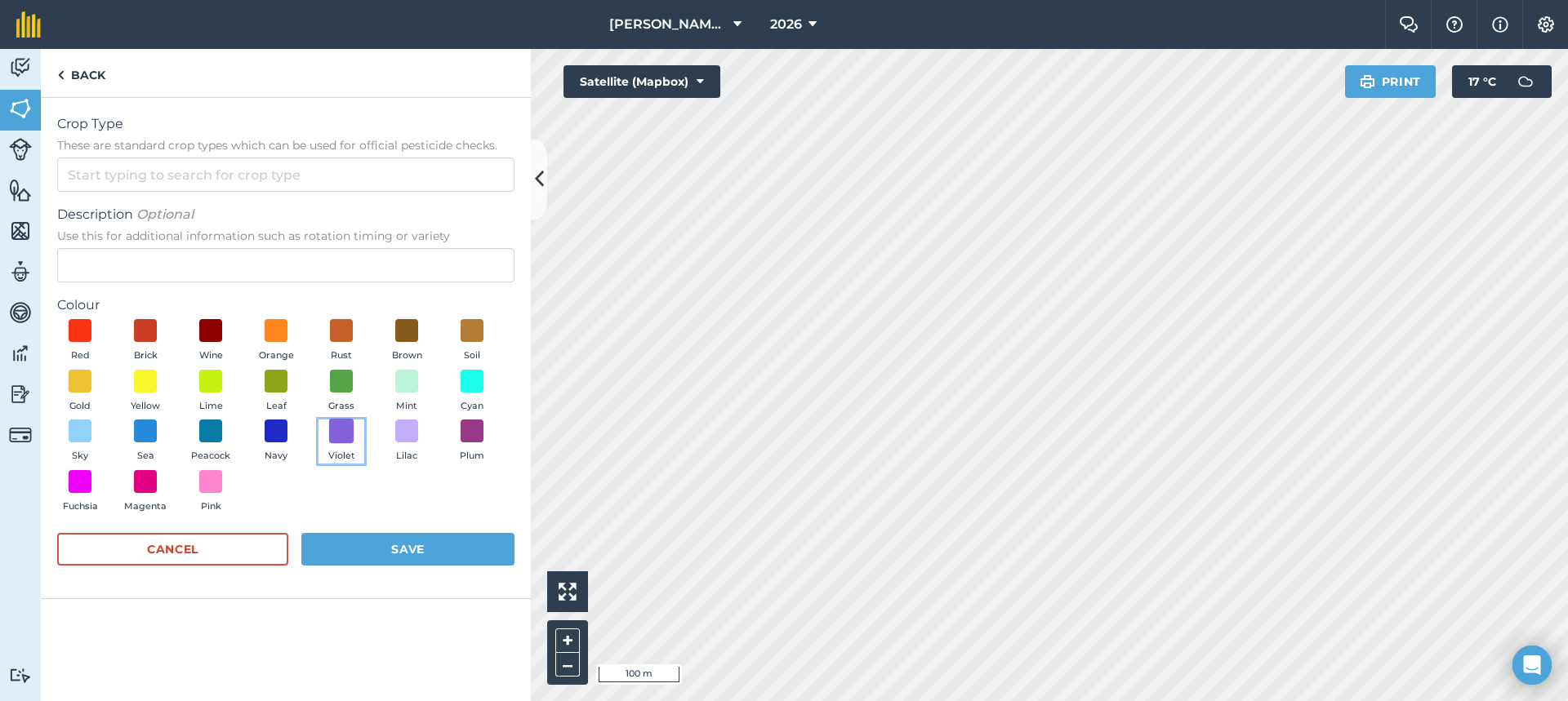
click at [340, 433] on span at bounding box center [342, 432] width 25 height 25
click at [380, 542] on button "Save" at bounding box center [408, 549] width 213 height 32
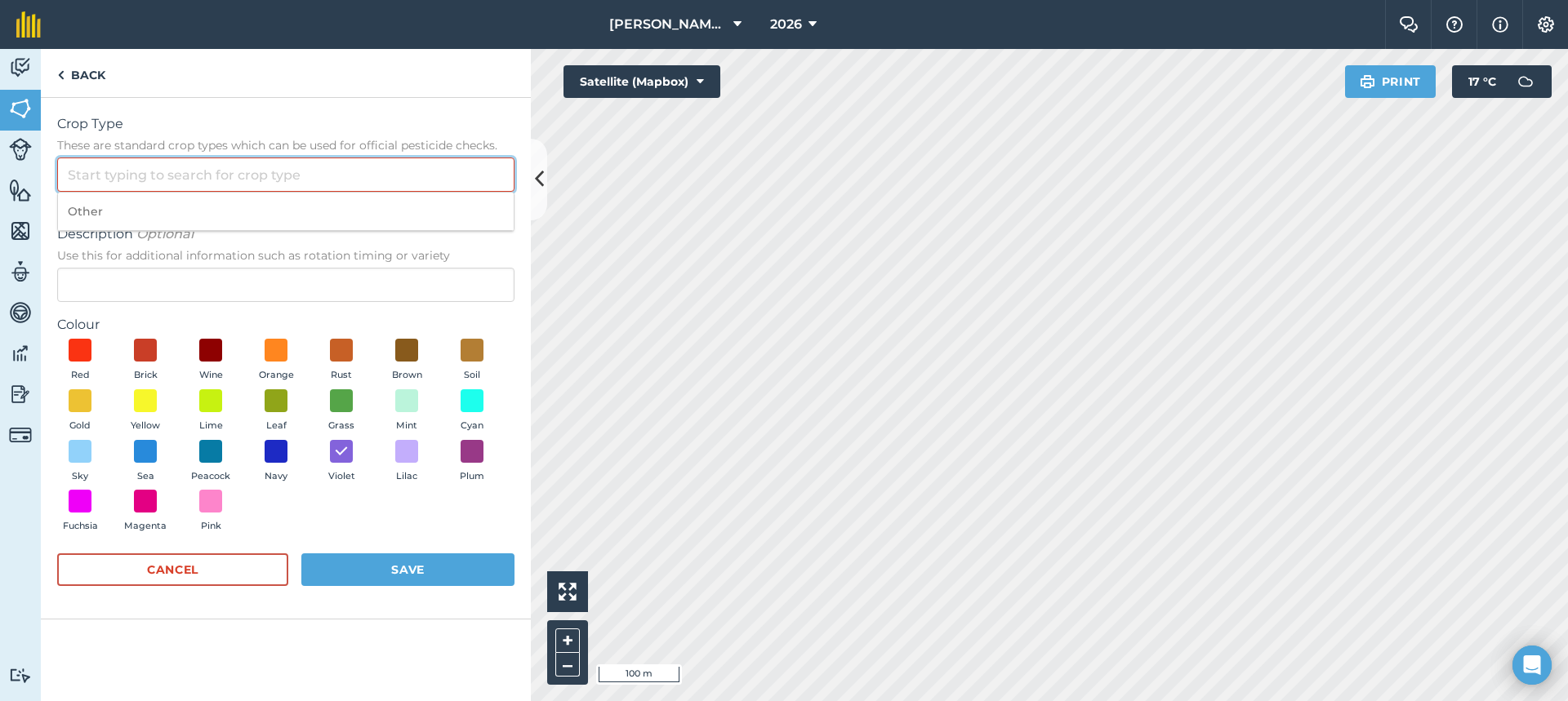
click at [206, 190] on input "Crop Type These are standard crop types which can be used for official pesticid…" at bounding box center [286, 174] width 457 height 34
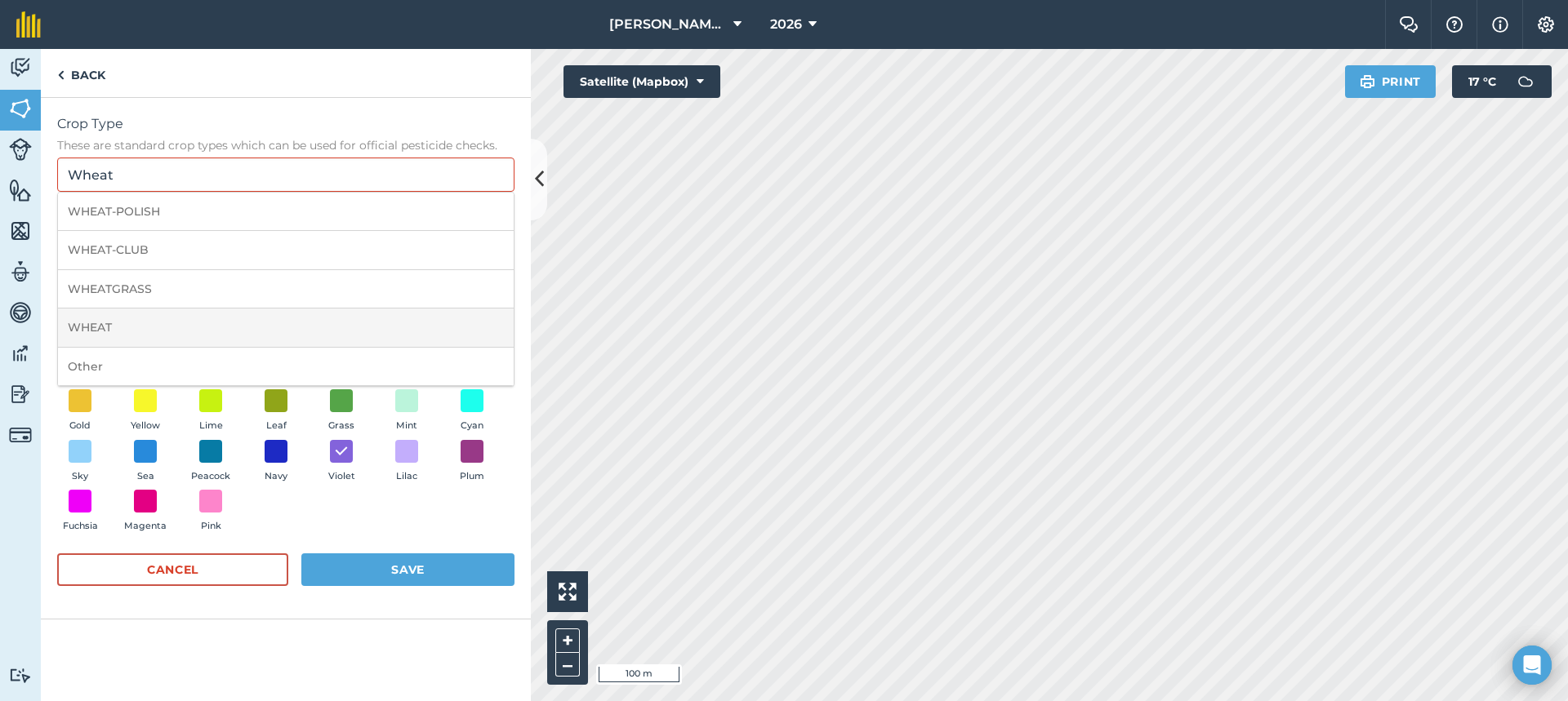
click at [311, 330] on li "WHEAT" at bounding box center [285, 327] width 456 height 38
type input "WHEAT"
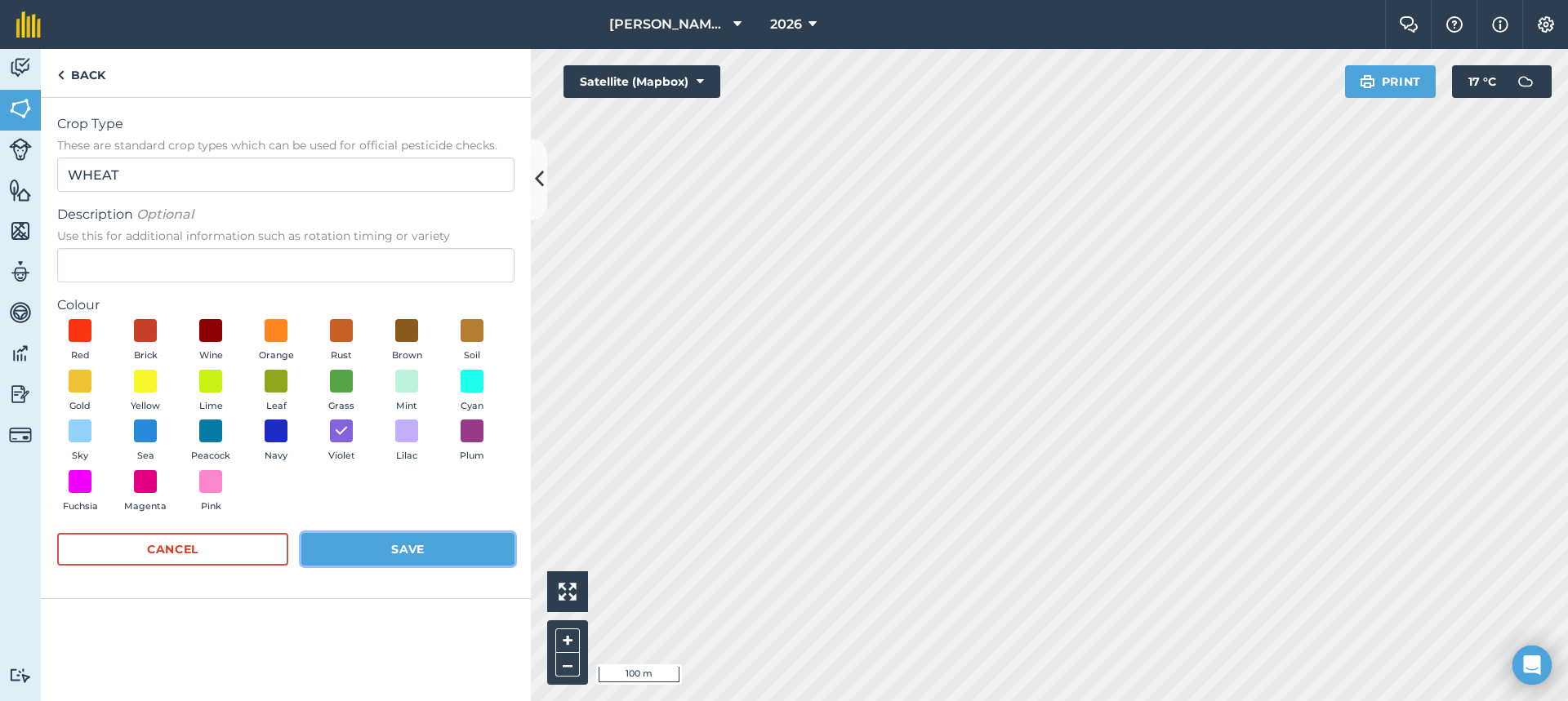
click at [362, 563] on button "Save" at bounding box center [408, 549] width 213 height 32
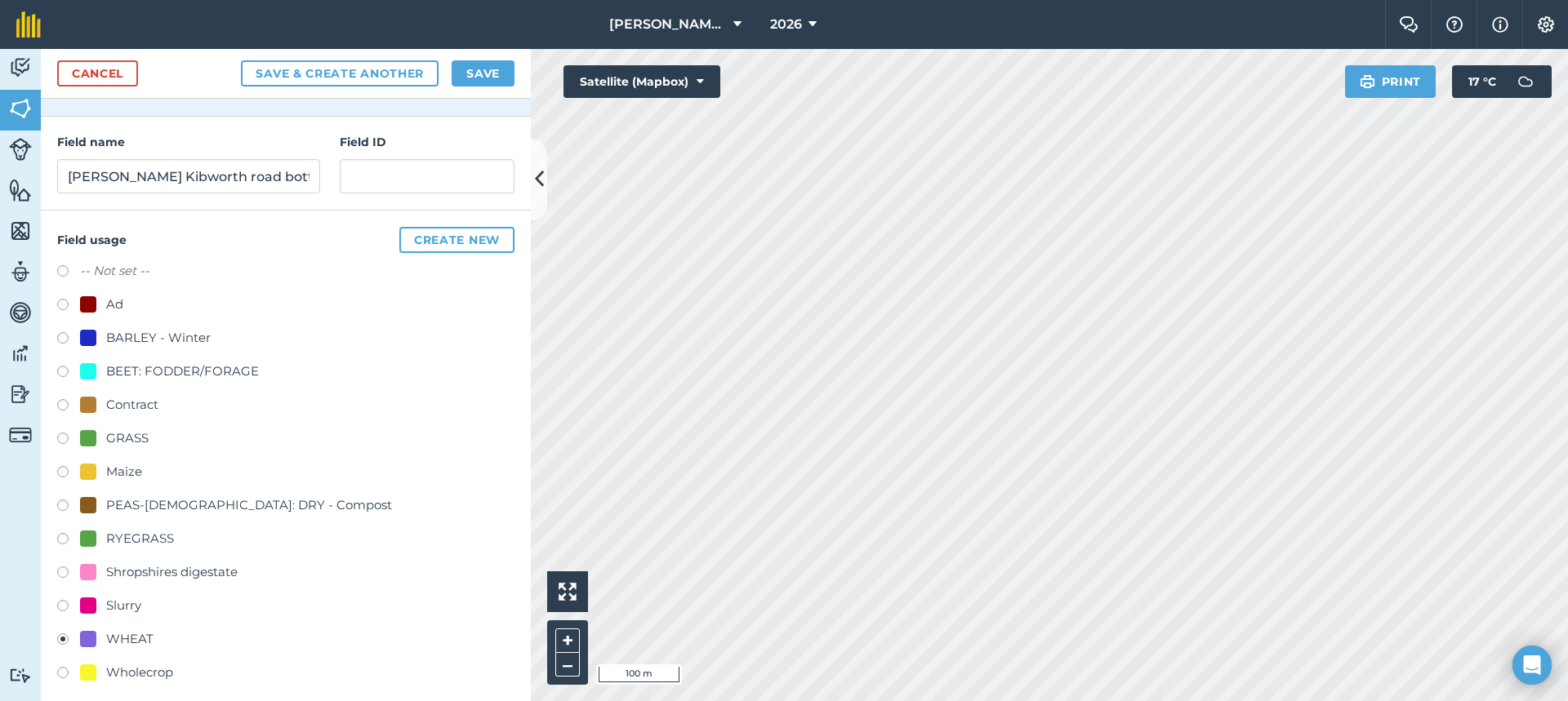
scroll to position [189, 0]
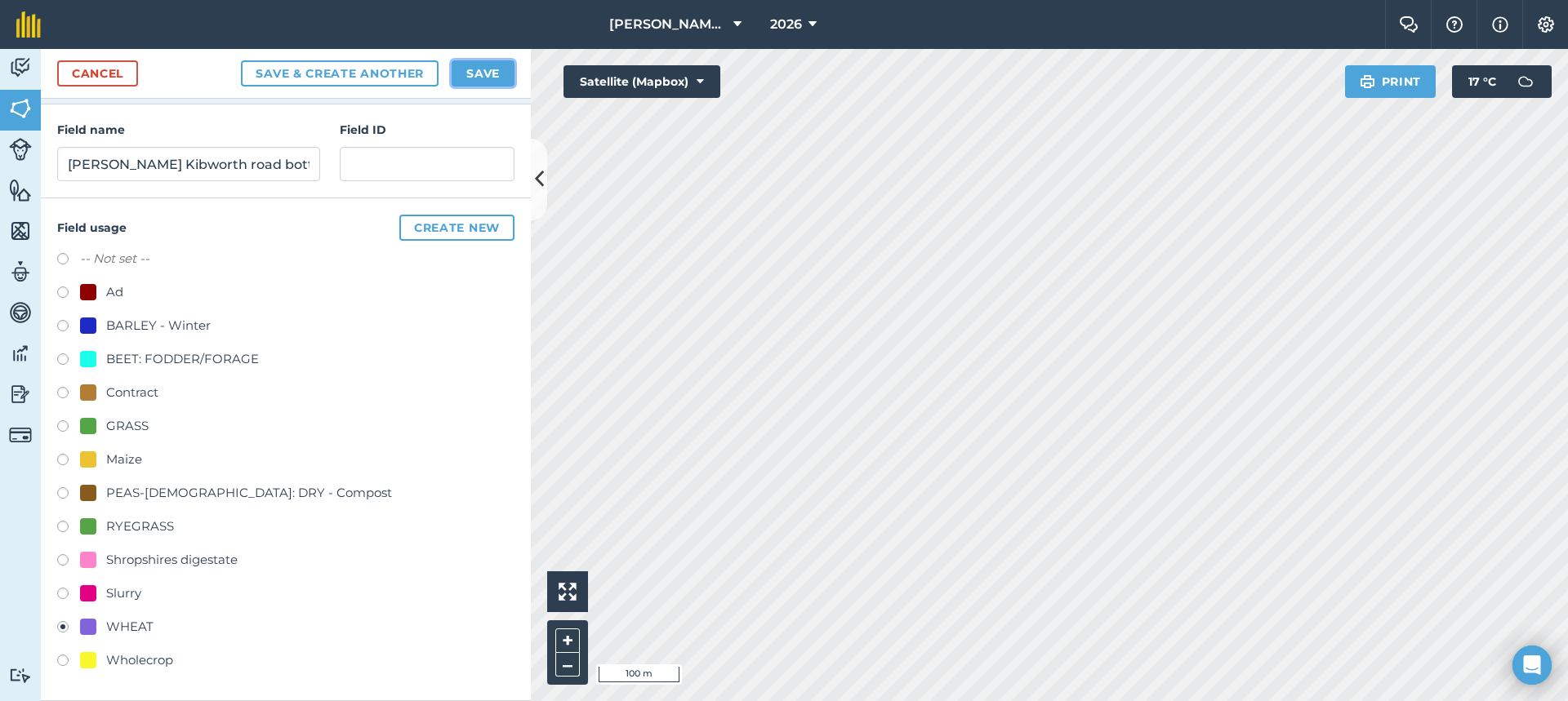
click at [472, 74] on button "Save" at bounding box center [482, 73] width 62 height 26
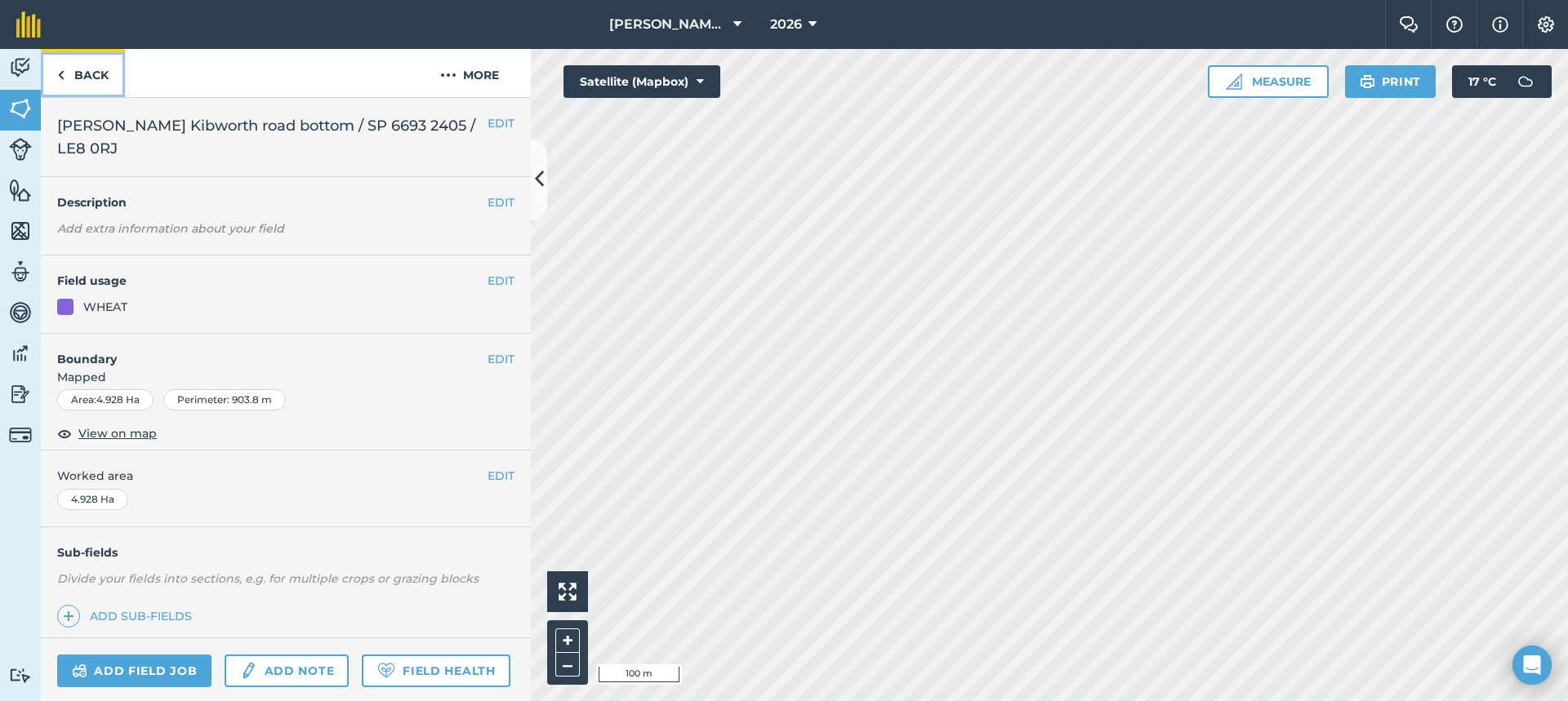
click at [99, 68] on link "Back" at bounding box center [83, 72] width 84 height 48
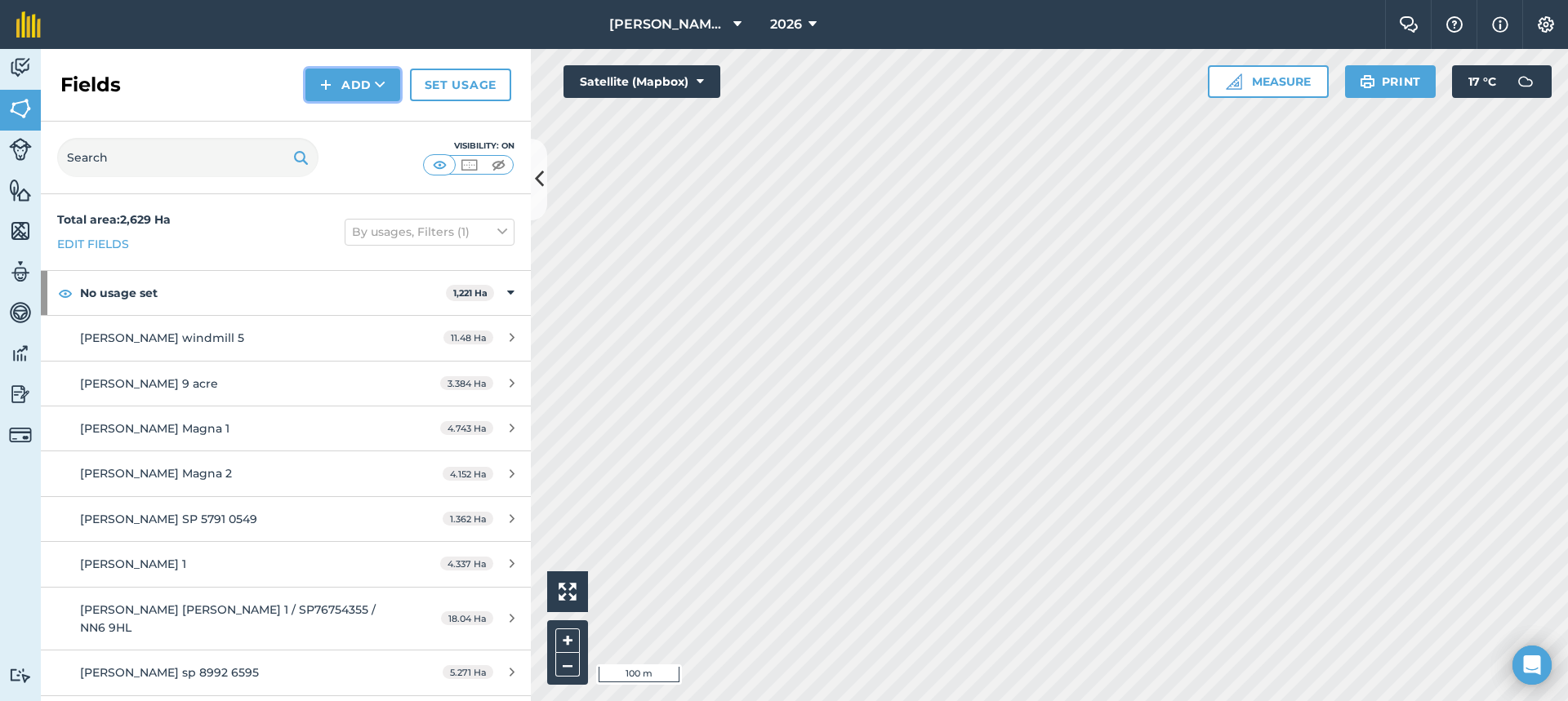
click at [381, 86] on icon at bounding box center [380, 85] width 11 height 17
click at [382, 121] on link "Draw" at bounding box center [352, 121] width 90 height 36
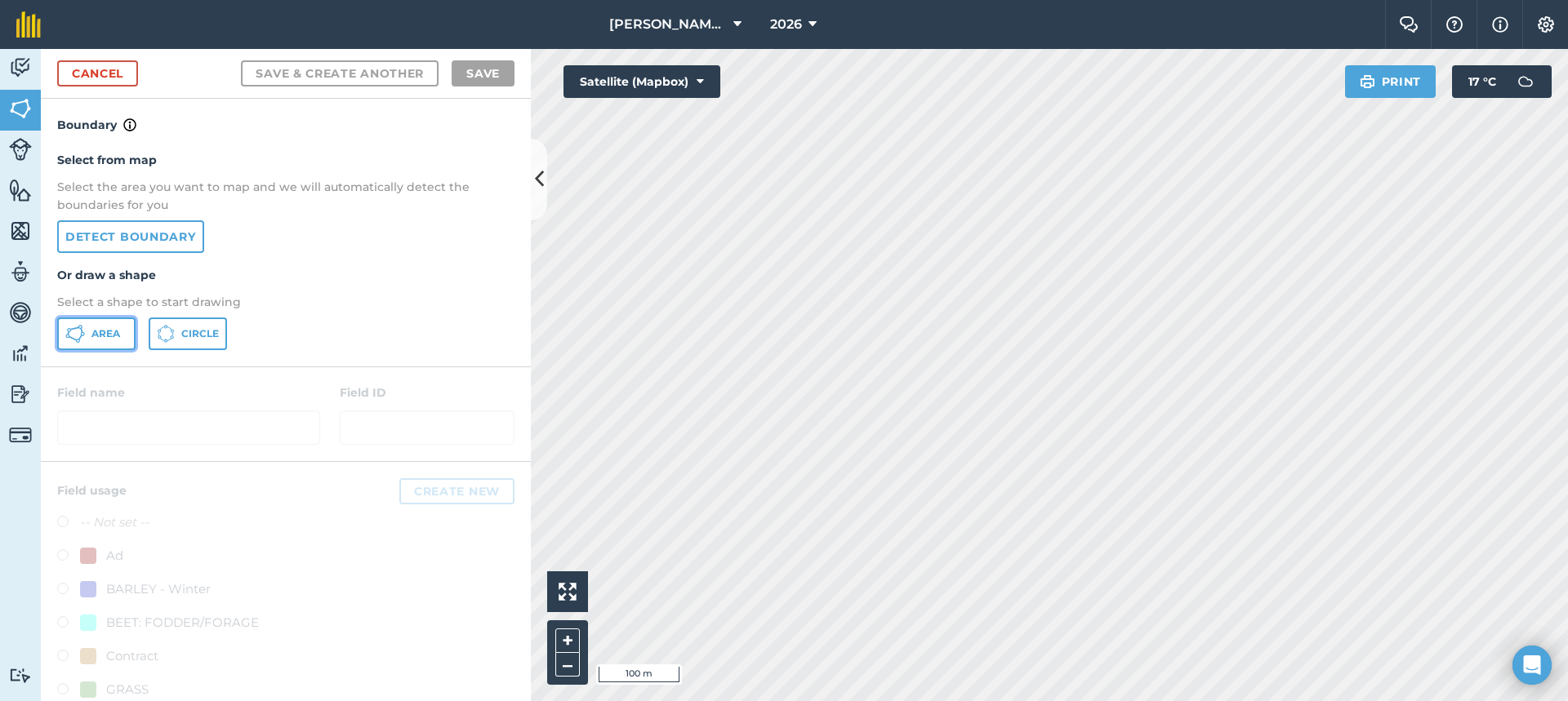
click at [112, 336] on span "Area" at bounding box center [105, 333] width 28 height 13
click at [1522, 9] on div "Morgan AGRI 2026 Farm Chat Help Info Settings Morgan AGRI - 2026 Printed on 07/…" at bounding box center [784, 350] width 1568 height 701
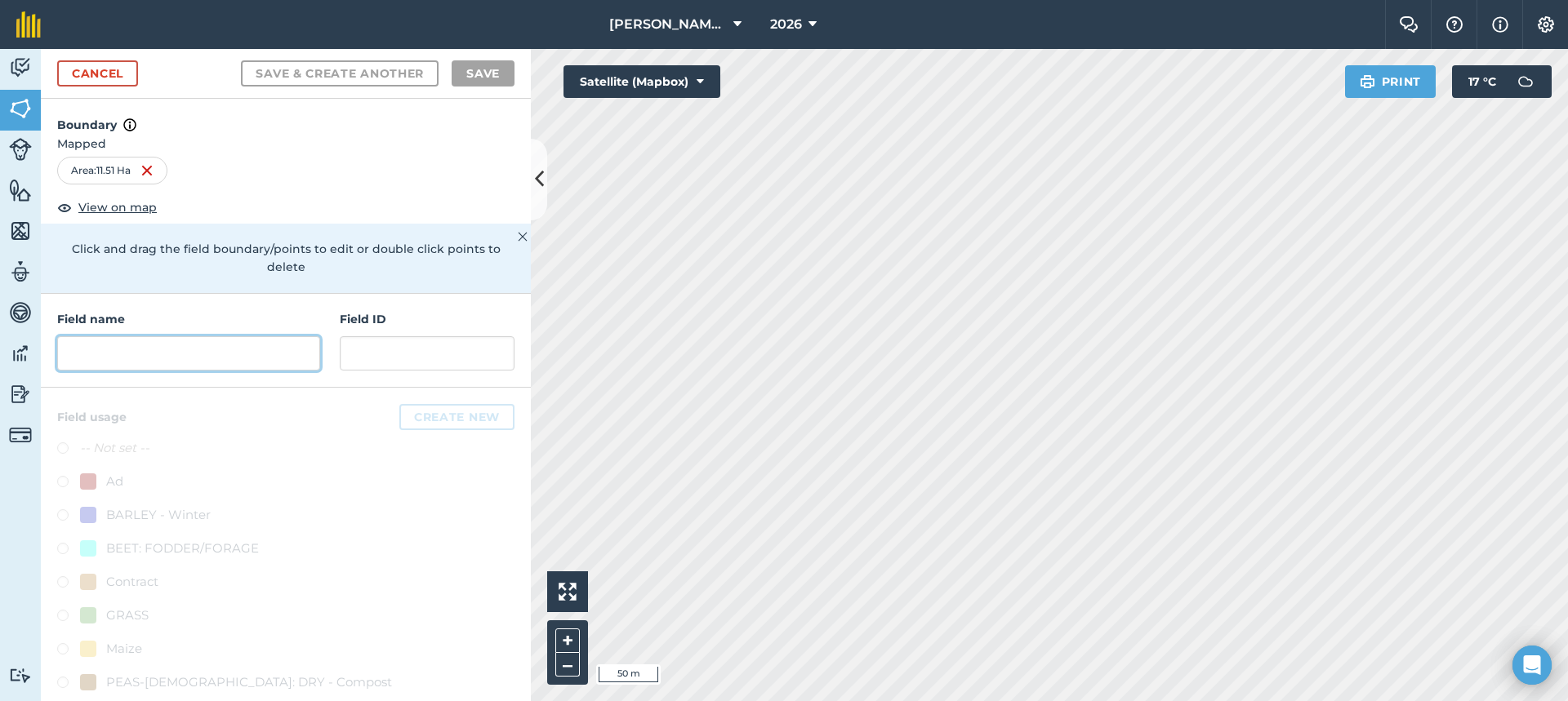
click at [143, 356] on input "text" at bounding box center [188, 353] width 263 height 34
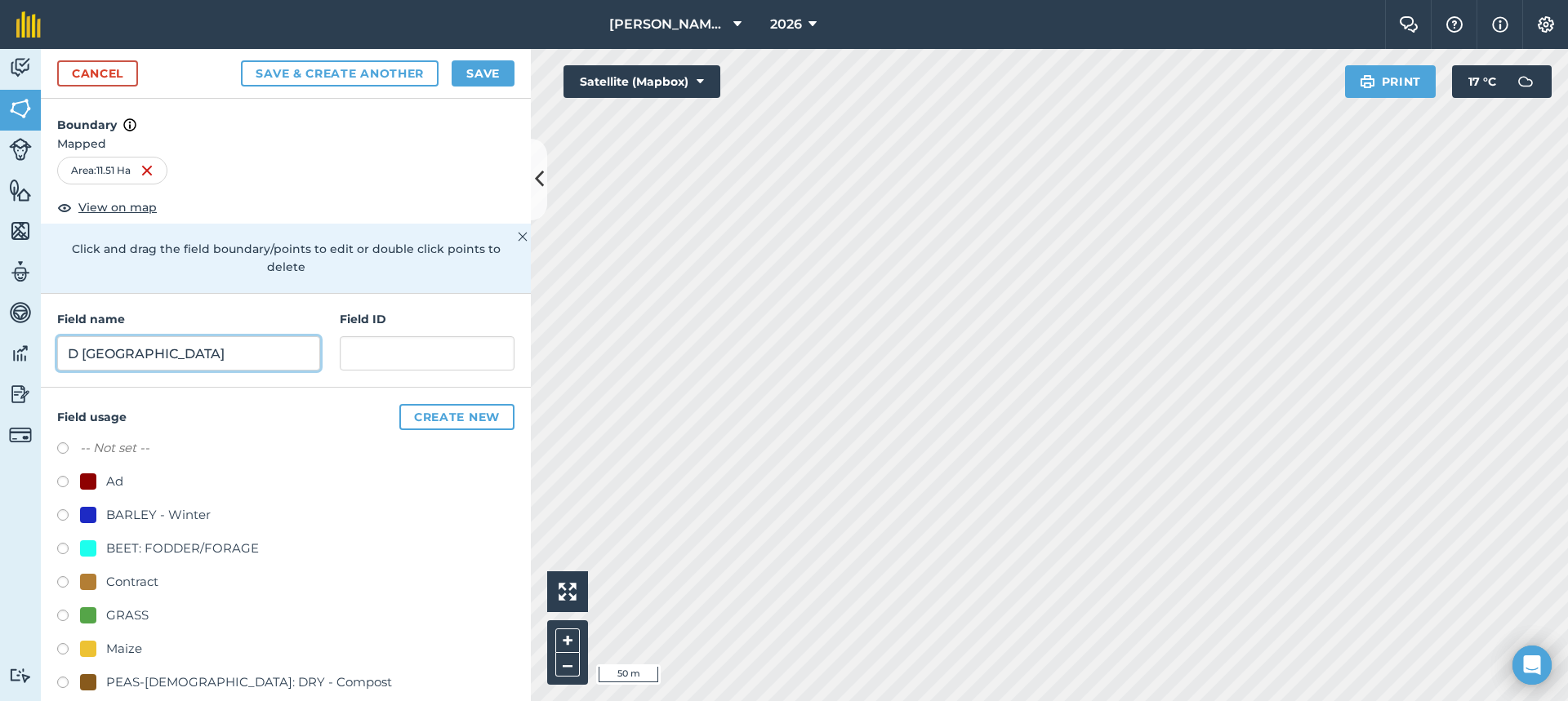
click at [203, 351] on input "D Briggs Kibworth road" at bounding box center [188, 353] width 263 height 34
click at [243, 343] on input "D Briggs Kibworth Road" at bounding box center [188, 353] width 263 height 34
paste input "SP 6693 4300"
click at [306, 354] on input "D Briggs Kibworth Road / SP 6693 4300 /" at bounding box center [188, 353] width 263 height 34
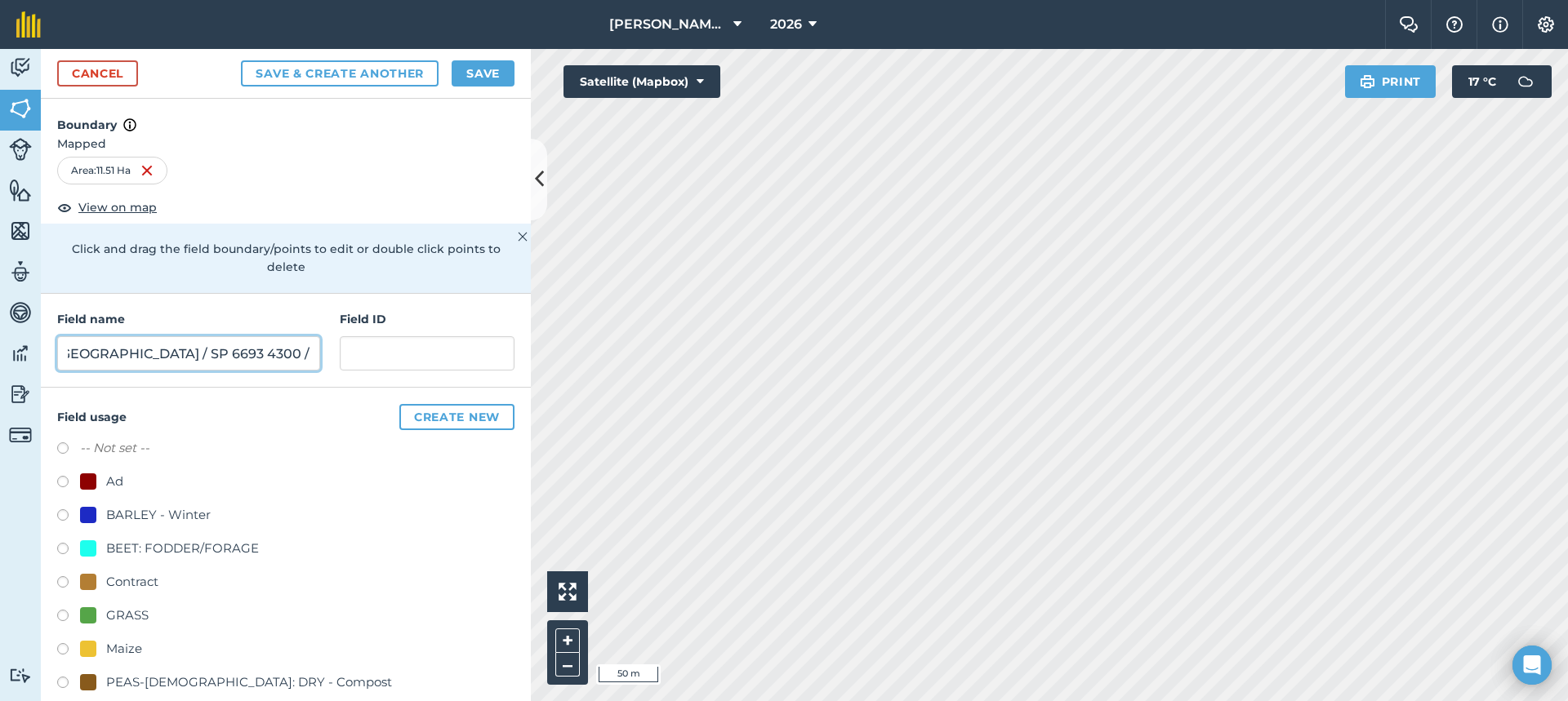
scroll to position [0, 0]
click at [294, 366] on input "D Briggs Kibworth Road / SP 6693 4300 /" at bounding box center [188, 353] width 263 height 34
paste input "LE8 0RJ"
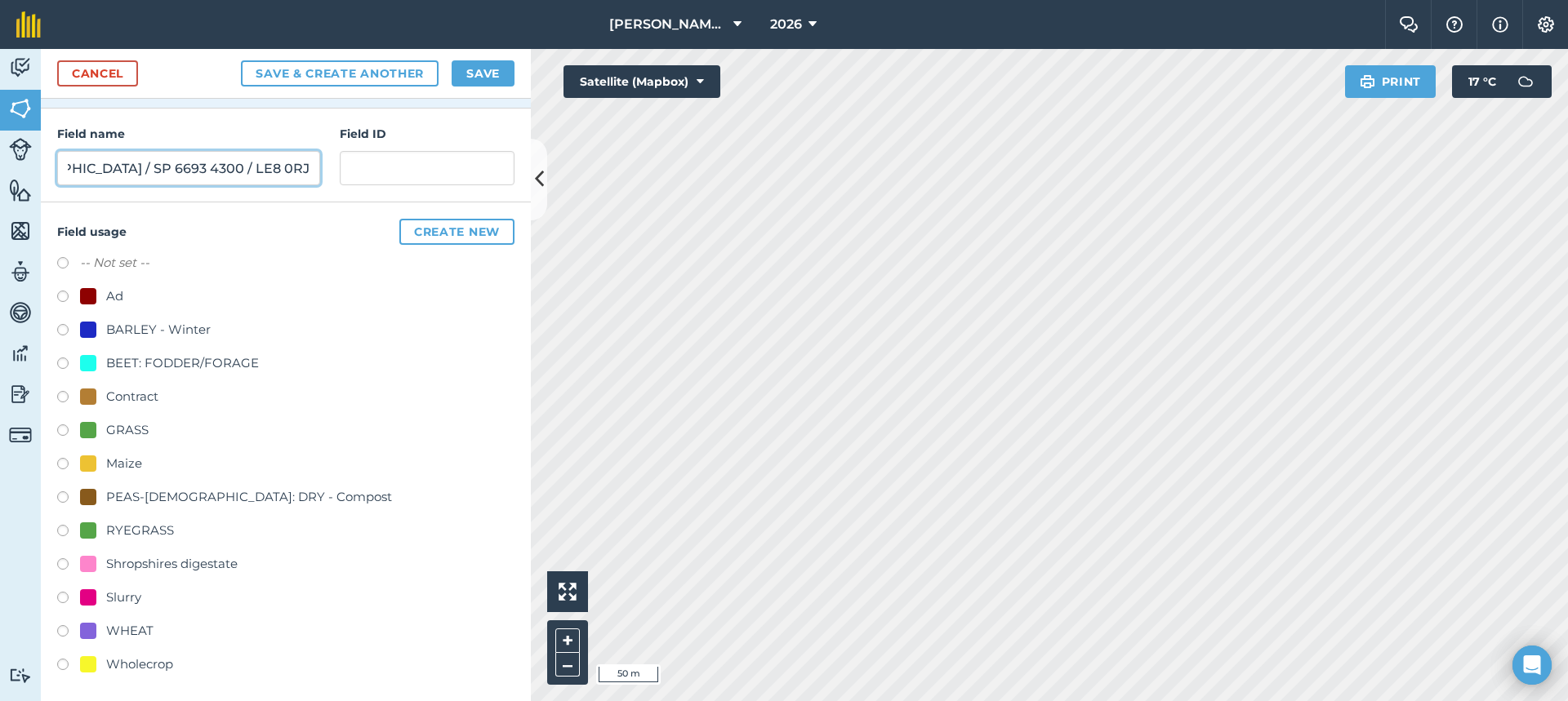
scroll to position [189, 0]
type input "D Briggs Kibworth Road / SP 6693 4300 / LE8 0RJ"
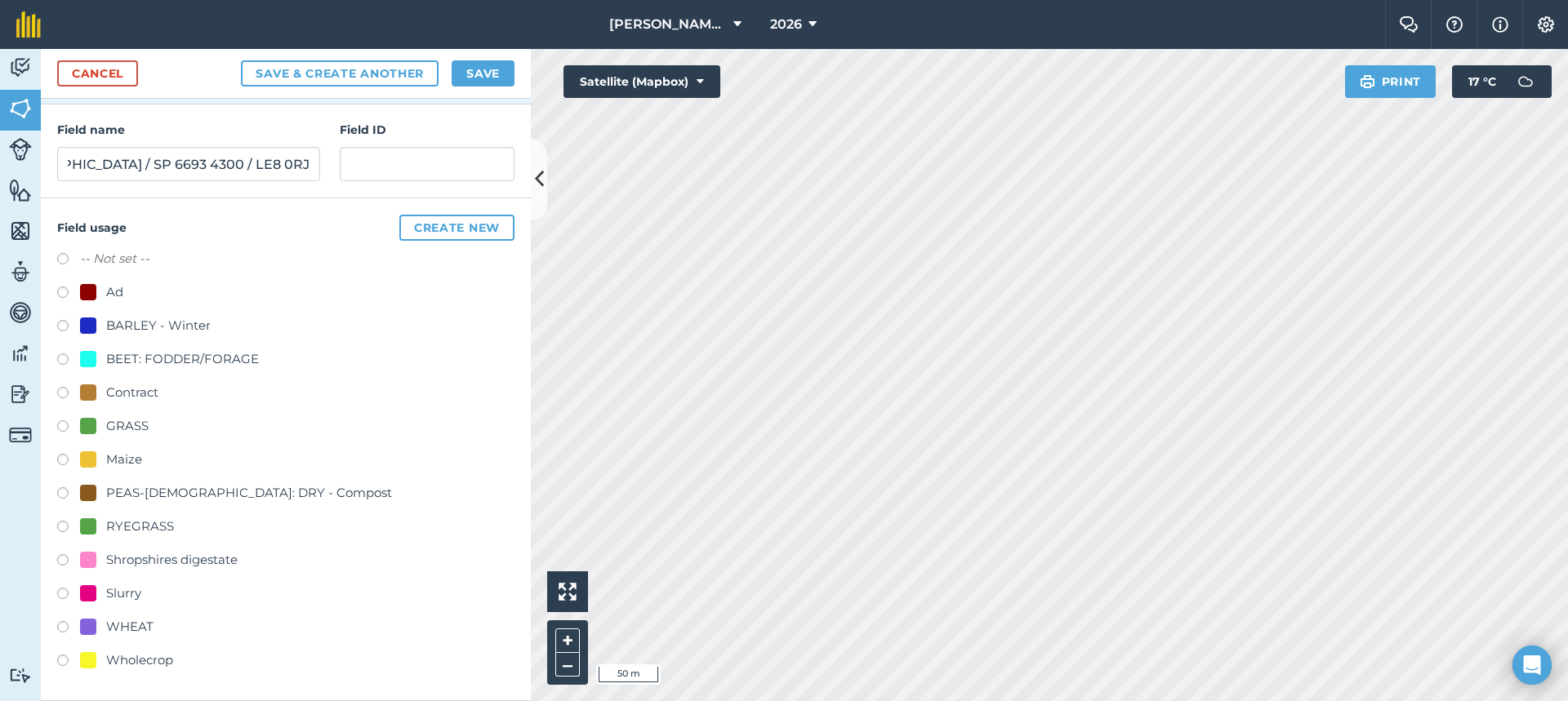
click at [61, 626] on label at bounding box center [68, 629] width 22 height 17
radio input "true"
click at [491, 79] on button "Save" at bounding box center [482, 73] width 62 height 26
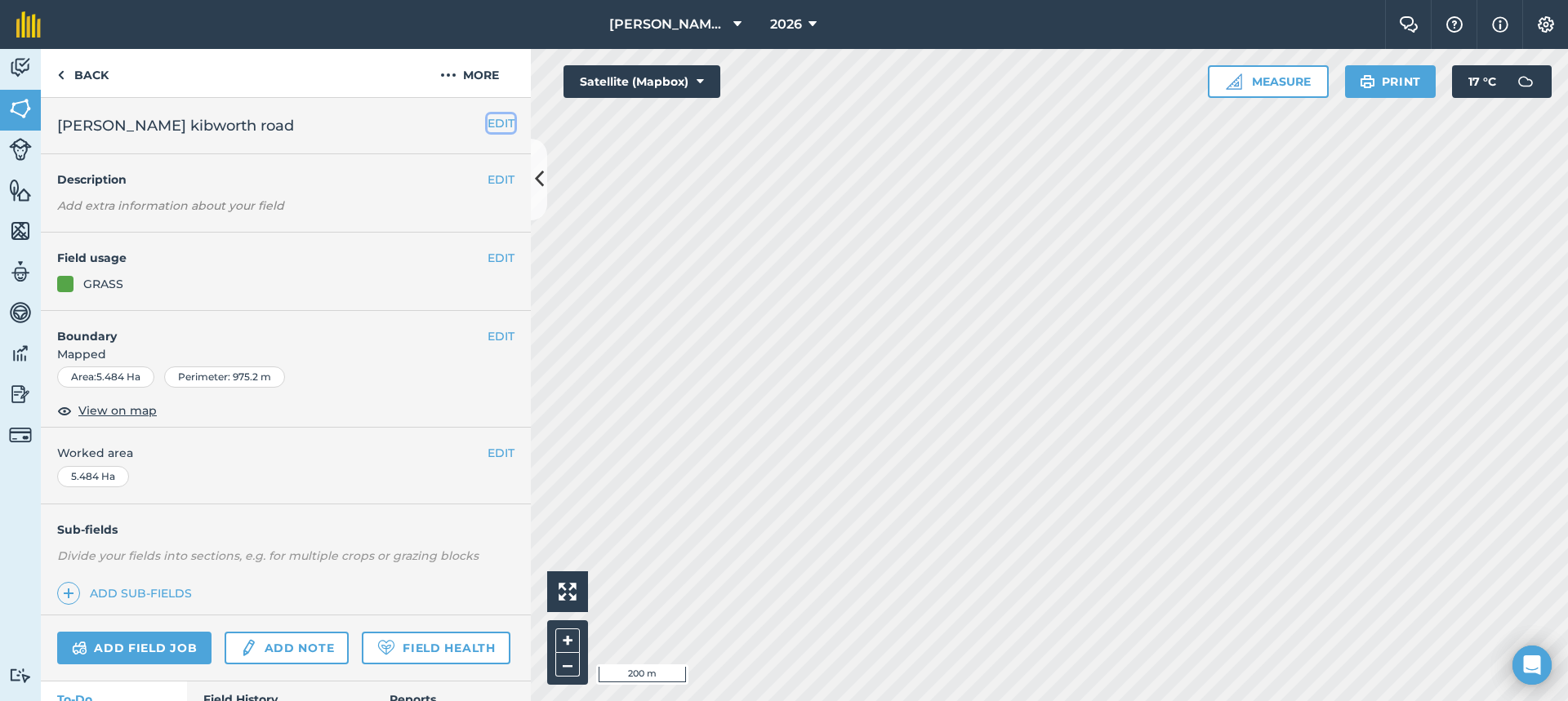
click at [487, 126] on button "EDIT" at bounding box center [501, 123] width 27 height 18
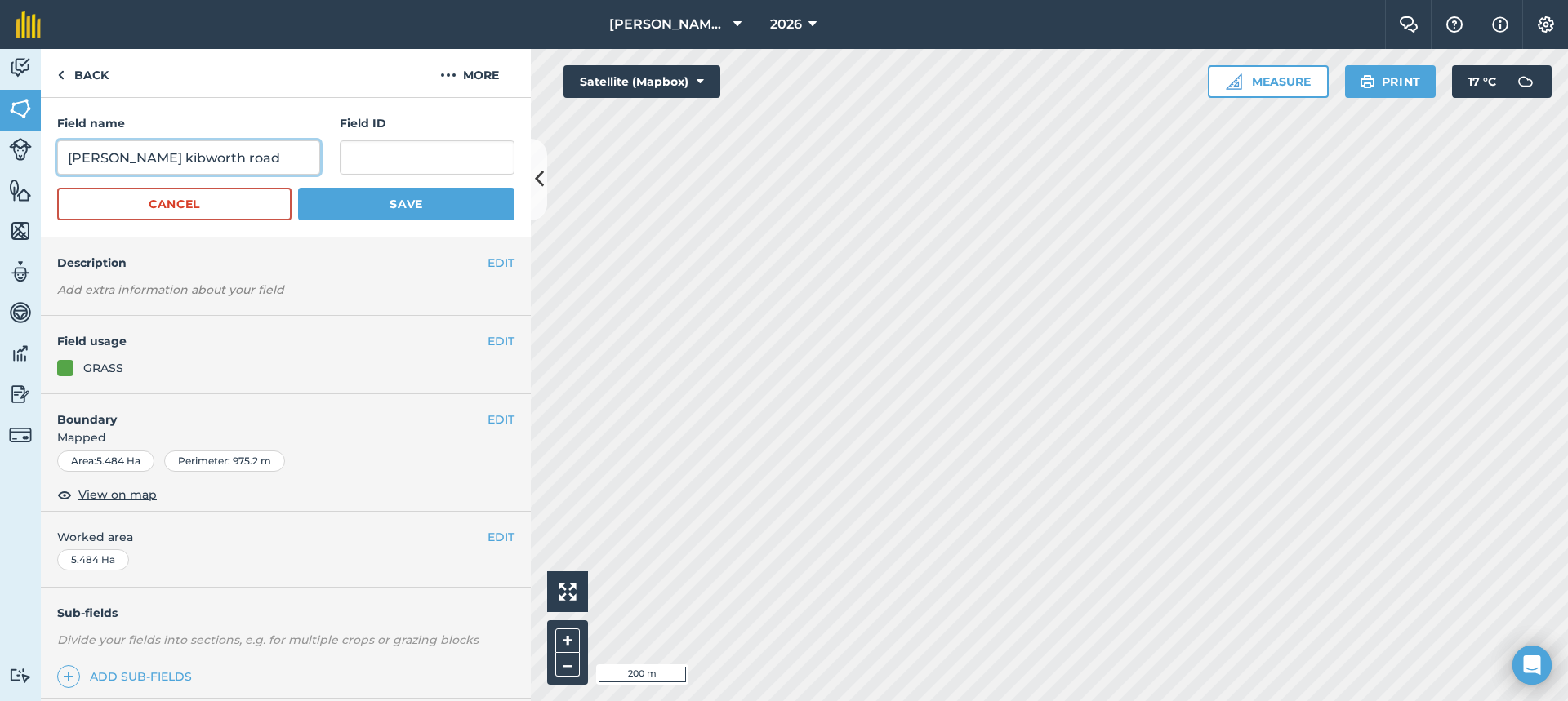
click at [243, 162] on input "D Briggs kibworth road" at bounding box center [188, 157] width 263 height 34
paste input "SP 6693 3832"
click at [302, 157] on input "D Briggs kibworth road / SP 6693 3832 /" at bounding box center [188, 157] width 263 height 34
paste input "LE8 0HJ"
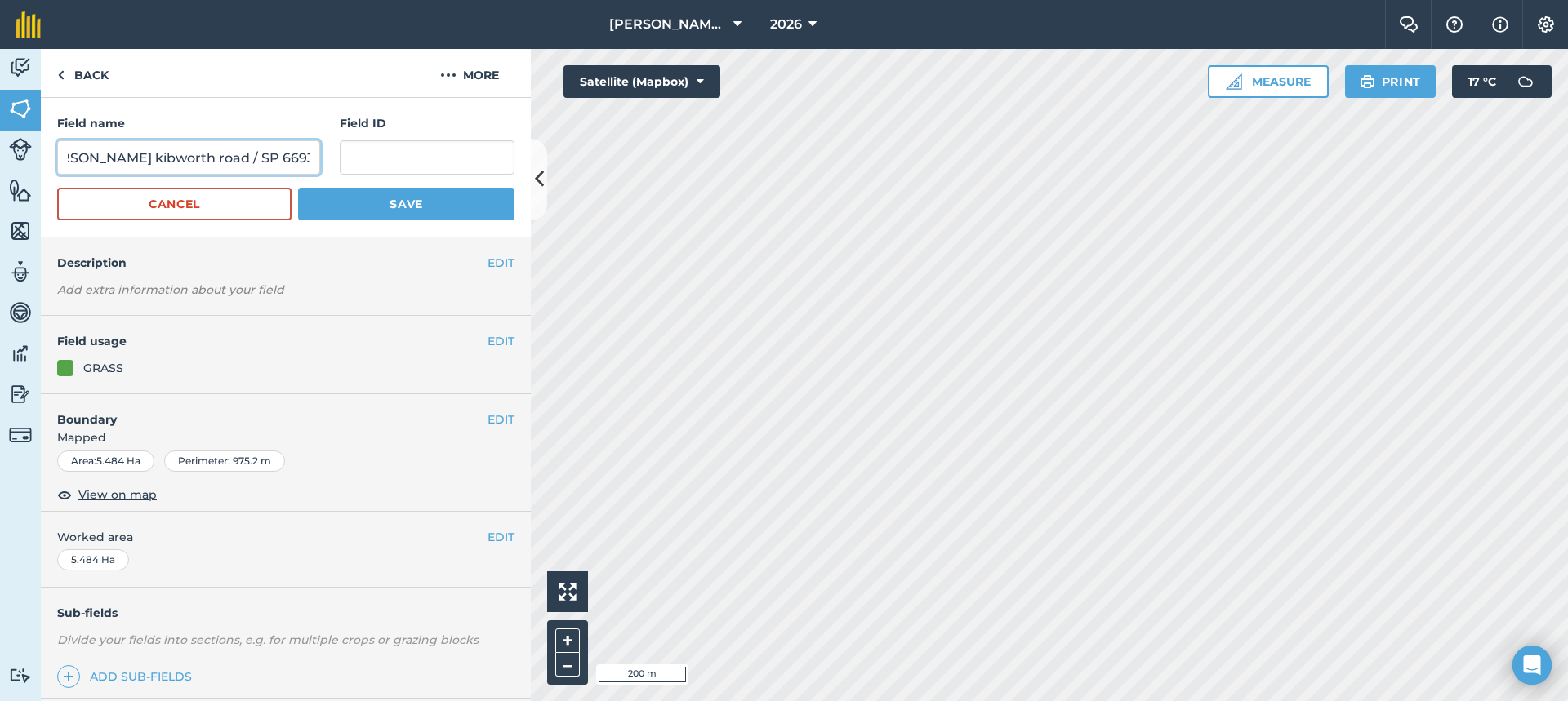
scroll to position [0, 85]
type input "D Briggs kibworth road / SP 6693 3832 / LE8 0HJ"
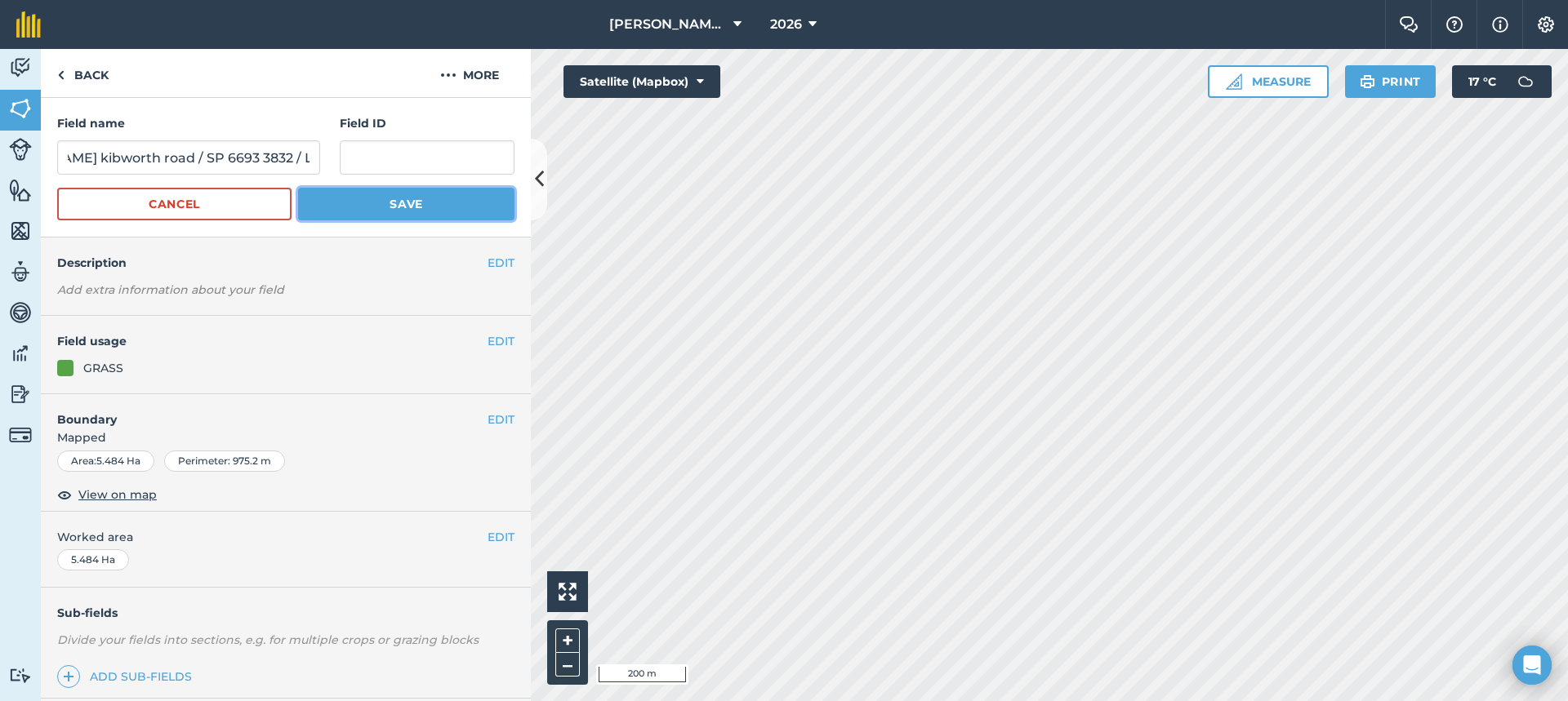
click at [375, 197] on button "Save" at bounding box center [406, 203] width 217 height 32
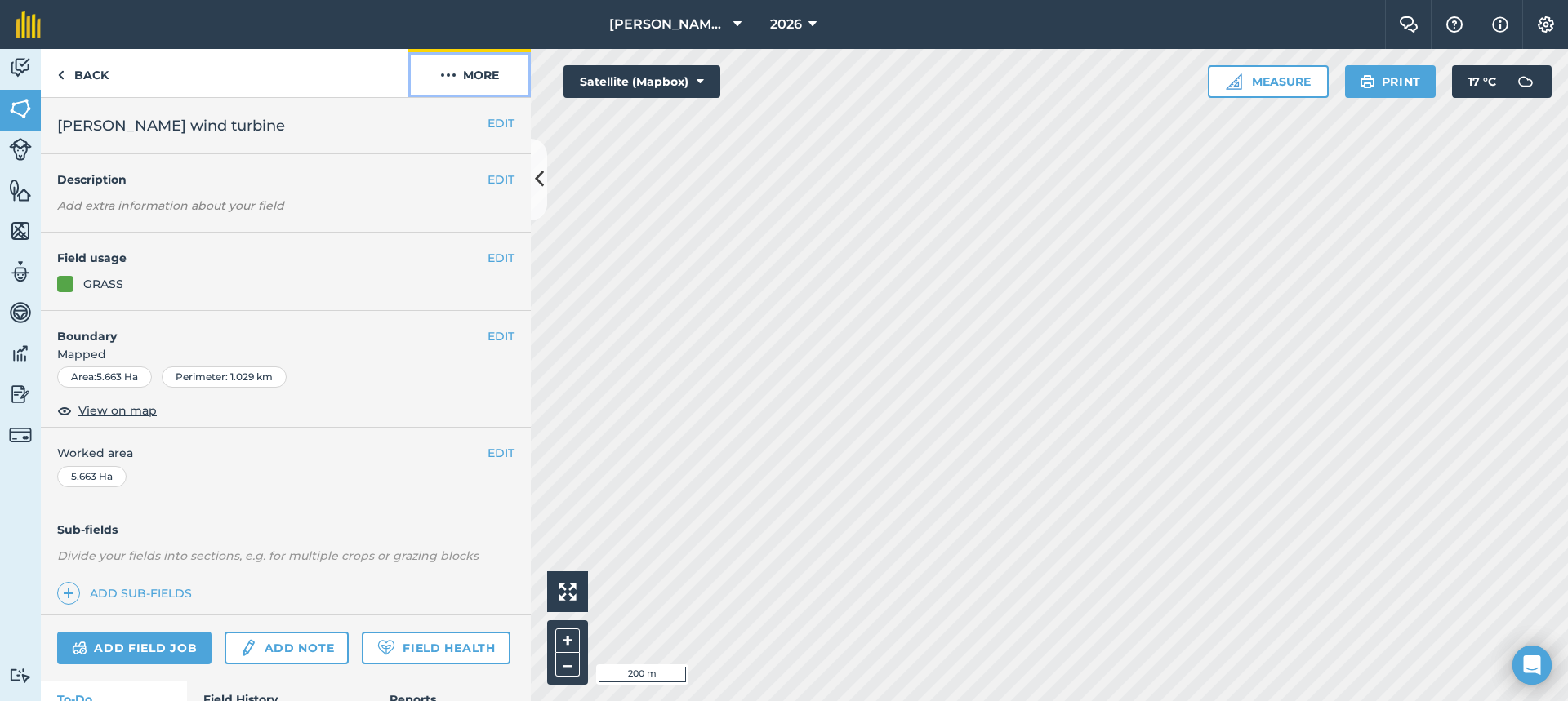
click at [481, 75] on button "More" at bounding box center [469, 72] width 122 height 48
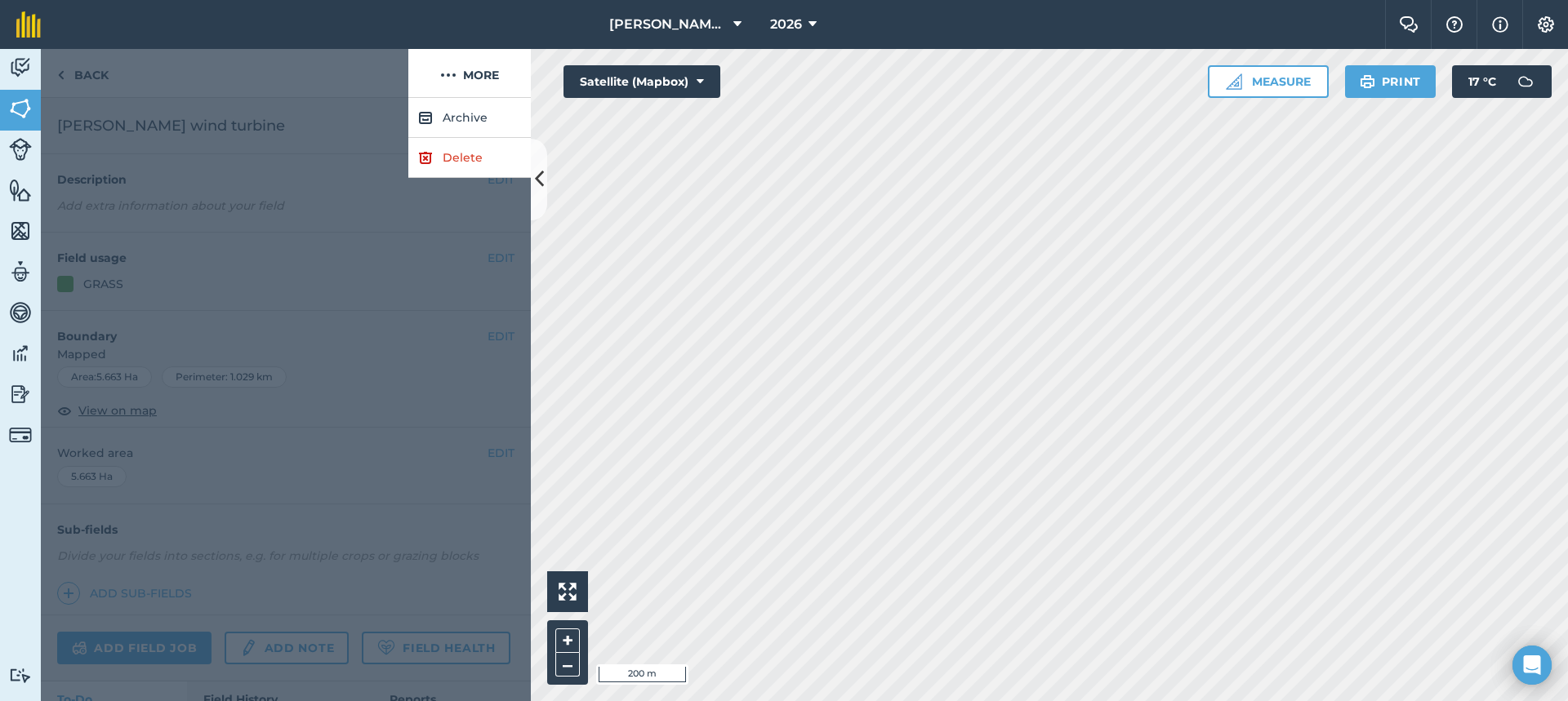
drag, startPoint x: 157, startPoint y: 58, endPoint x: 167, endPoint y: 60, distance: 10.2
click at [158, 58] on div at bounding box center [225, 73] width 367 height 49
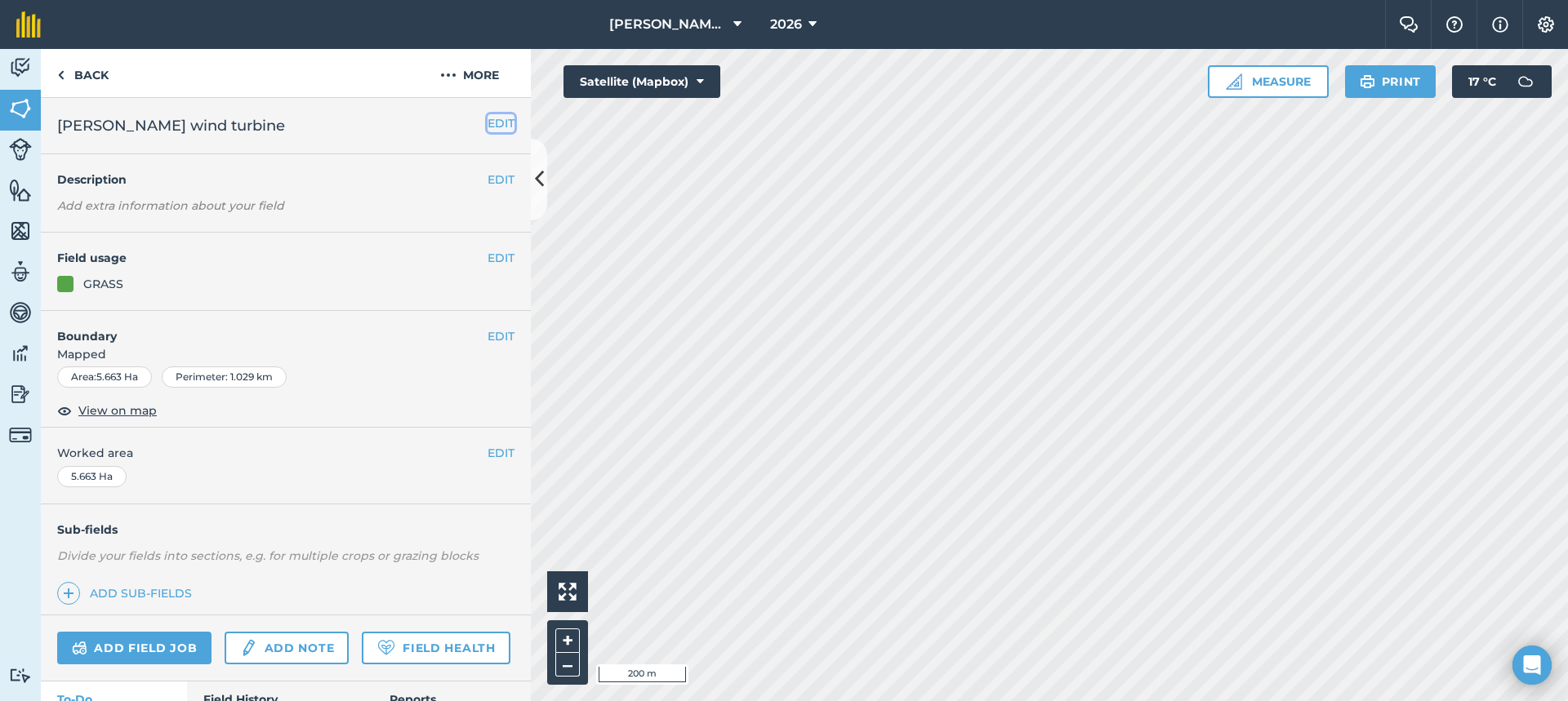
click at [491, 128] on button "EDIT" at bounding box center [501, 123] width 27 height 18
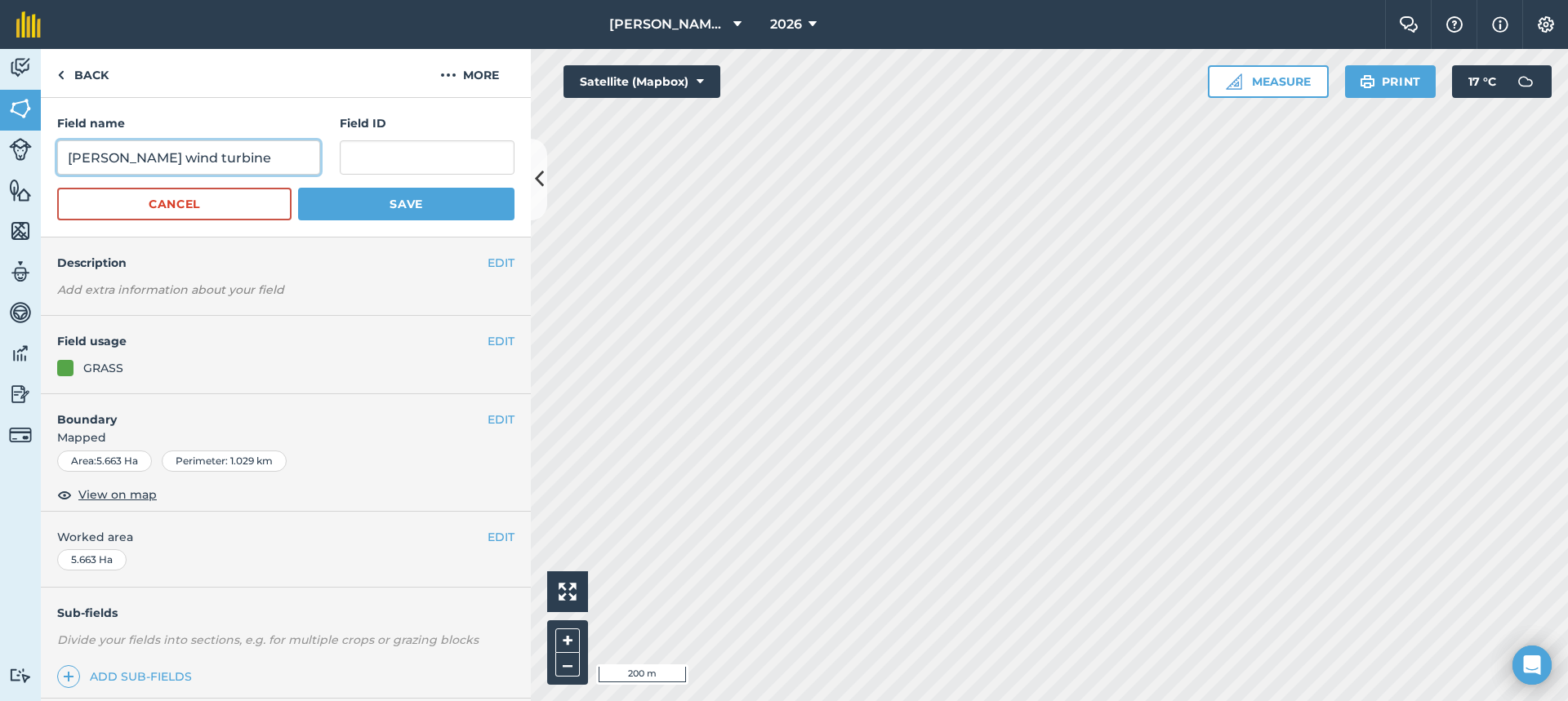
click at [247, 155] on input "D Briggs wind turbine" at bounding box center [188, 157] width 263 height 34
paste input "SP 6693 5349"
click at [305, 152] on input "D Briggs wind turbine / SP 6693 5349 /" at bounding box center [188, 157] width 263 height 34
click at [300, 160] on input "D Briggs wind turbine / SP 6693 5349 /" at bounding box center [188, 157] width 263 height 34
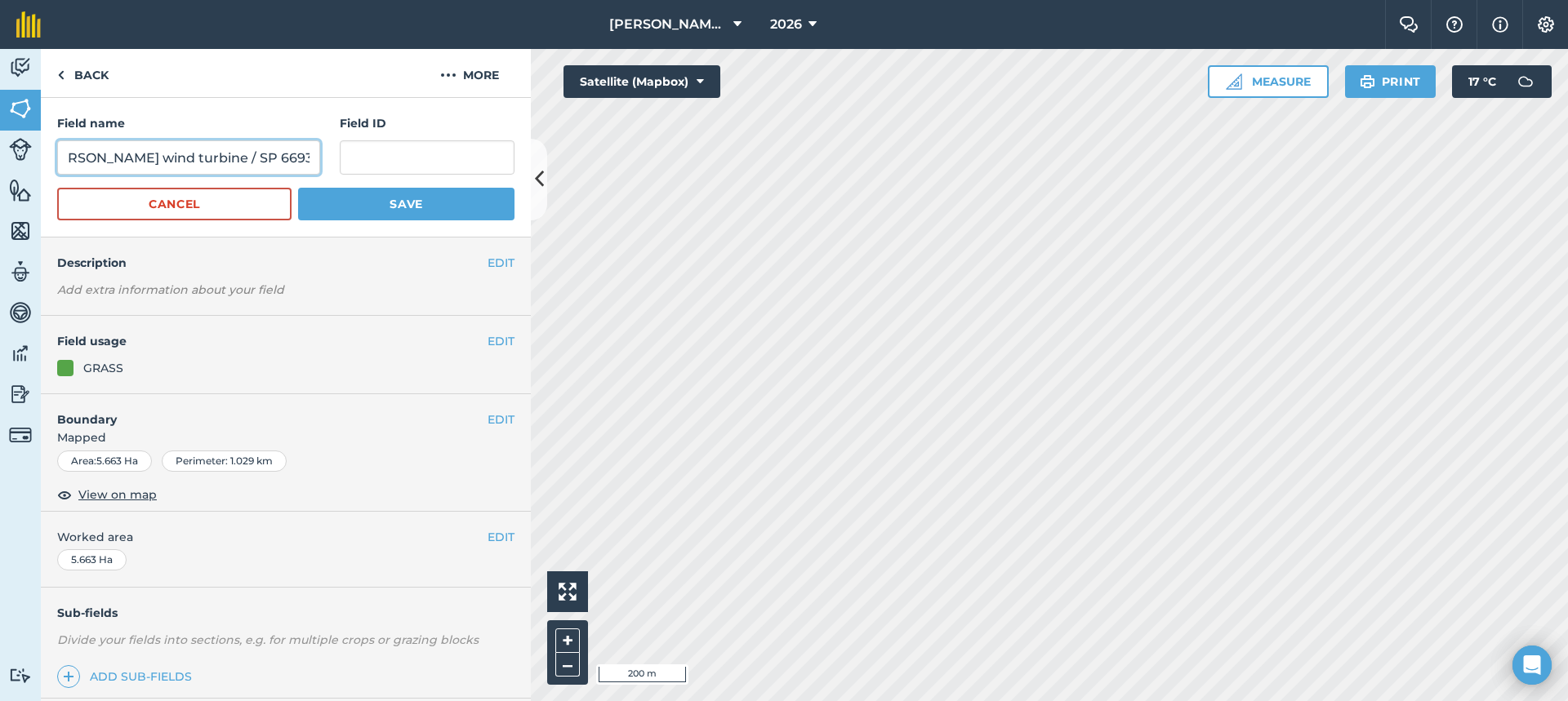
paste input "LE8 0HJ"
type input "D Briggs wind turbine / SP 6693 5349 / LE8 0HJ"
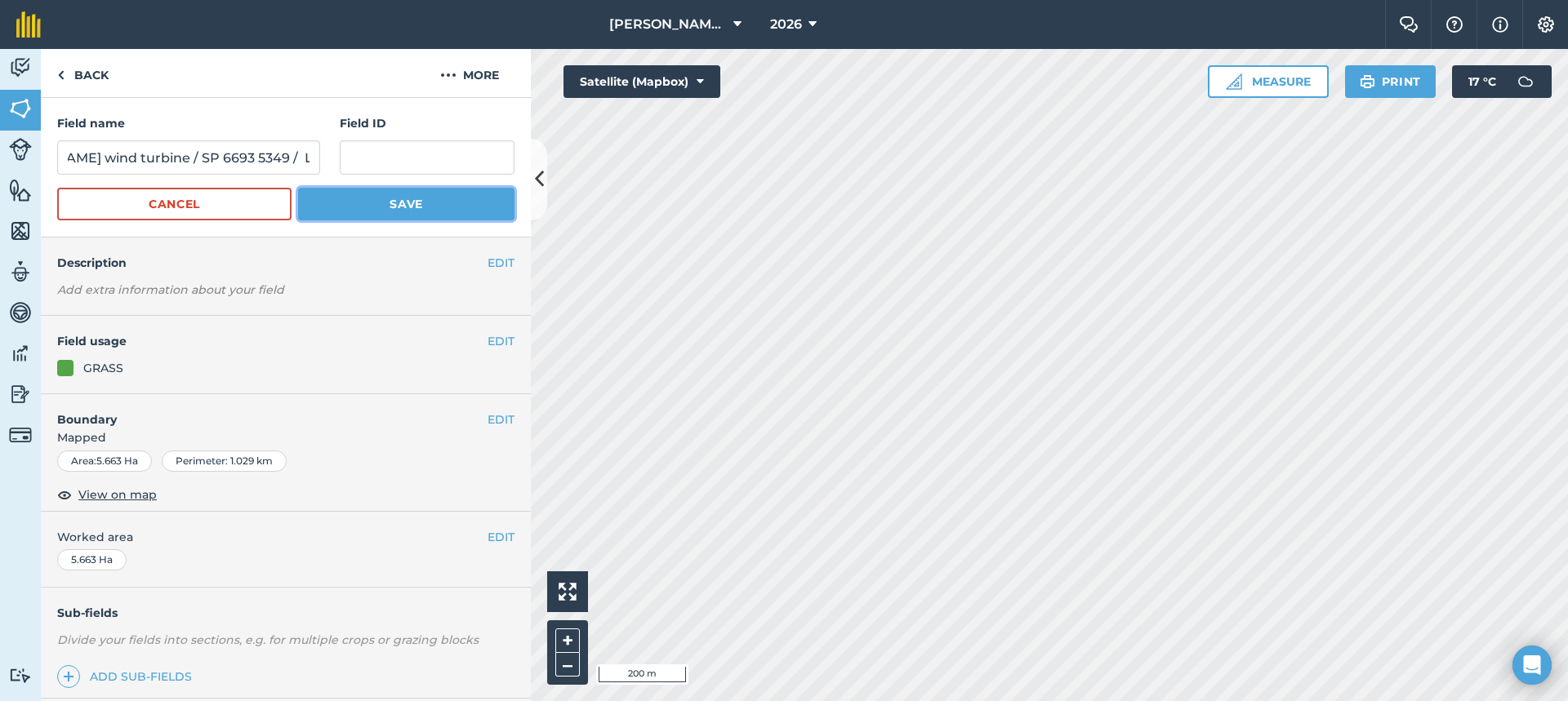
scroll to position [0, 0]
click at [377, 208] on button "Save" at bounding box center [406, 203] width 217 height 32
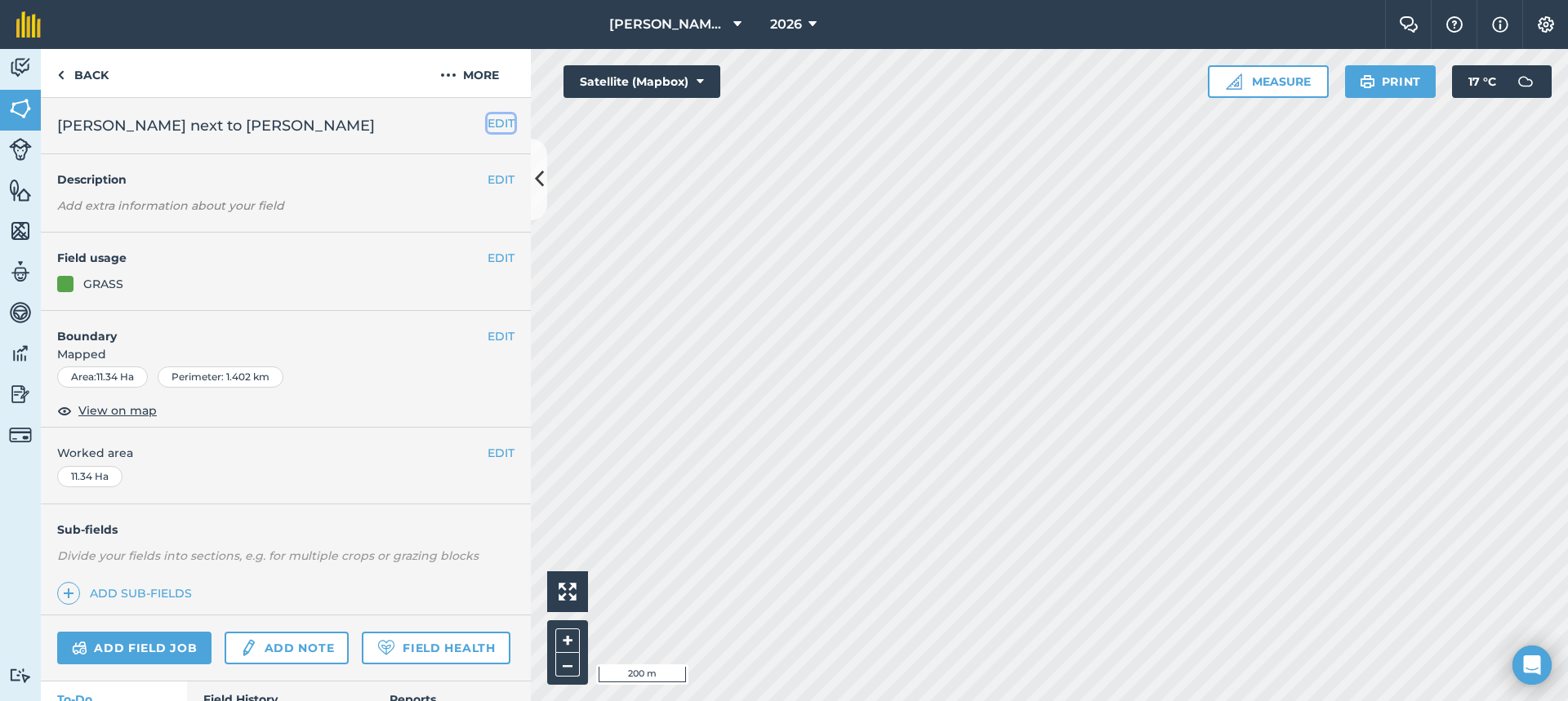
click at [488, 122] on button "EDIT" at bounding box center [501, 123] width 27 height 18
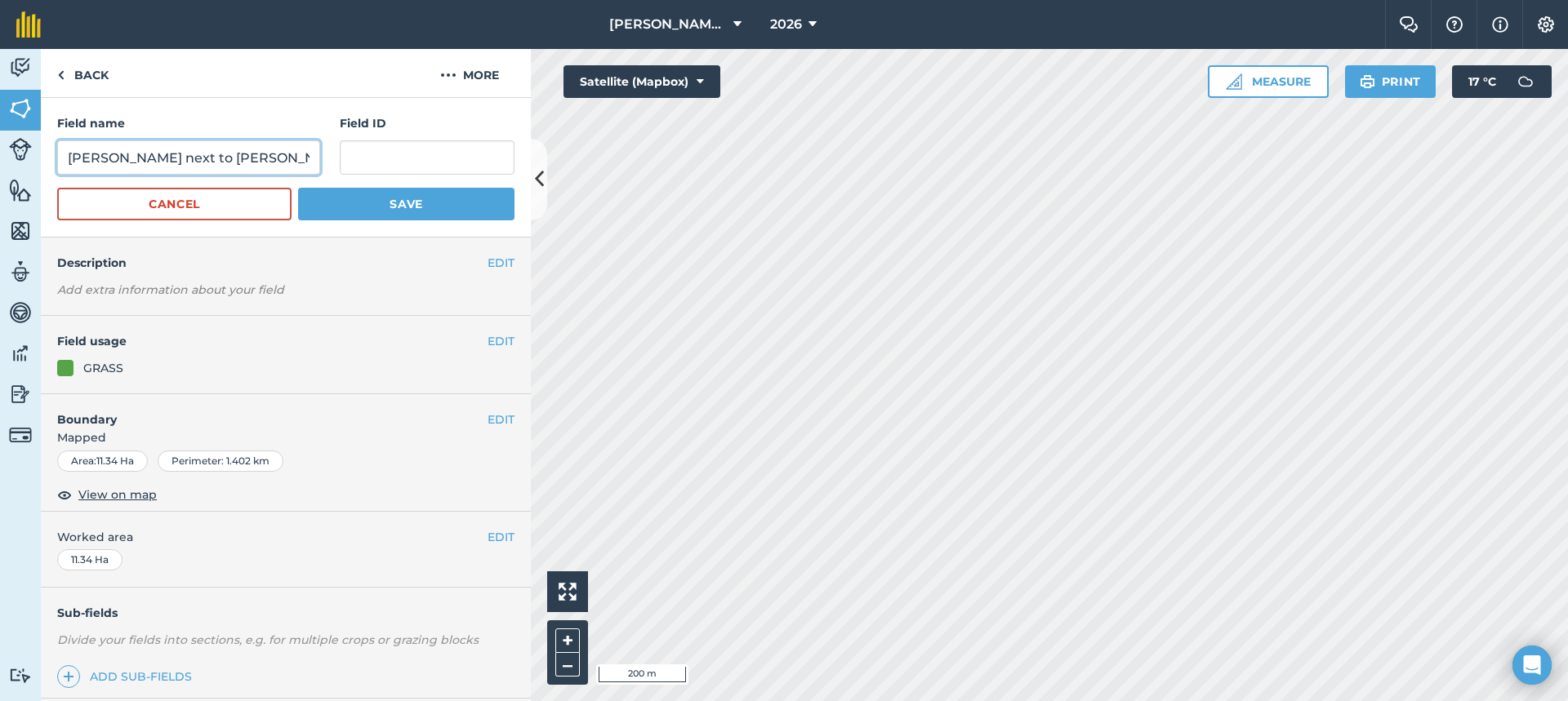
click at [288, 150] on input "D Briggs next to vickers" at bounding box center [188, 157] width 263 height 34
click at [225, 162] on input "D Briggs next to vickers /" at bounding box center [188, 157] width 263 height 34
click at [271, 155] on input "D Briggs Promised land /" at bounding box center [188, 157] width 263 height 34
paste input "SP66869411"
click at [301, 152] on input "D Briggs Promised land / SP66869411 /" at bounding box center [188, 157] width 263 height 34
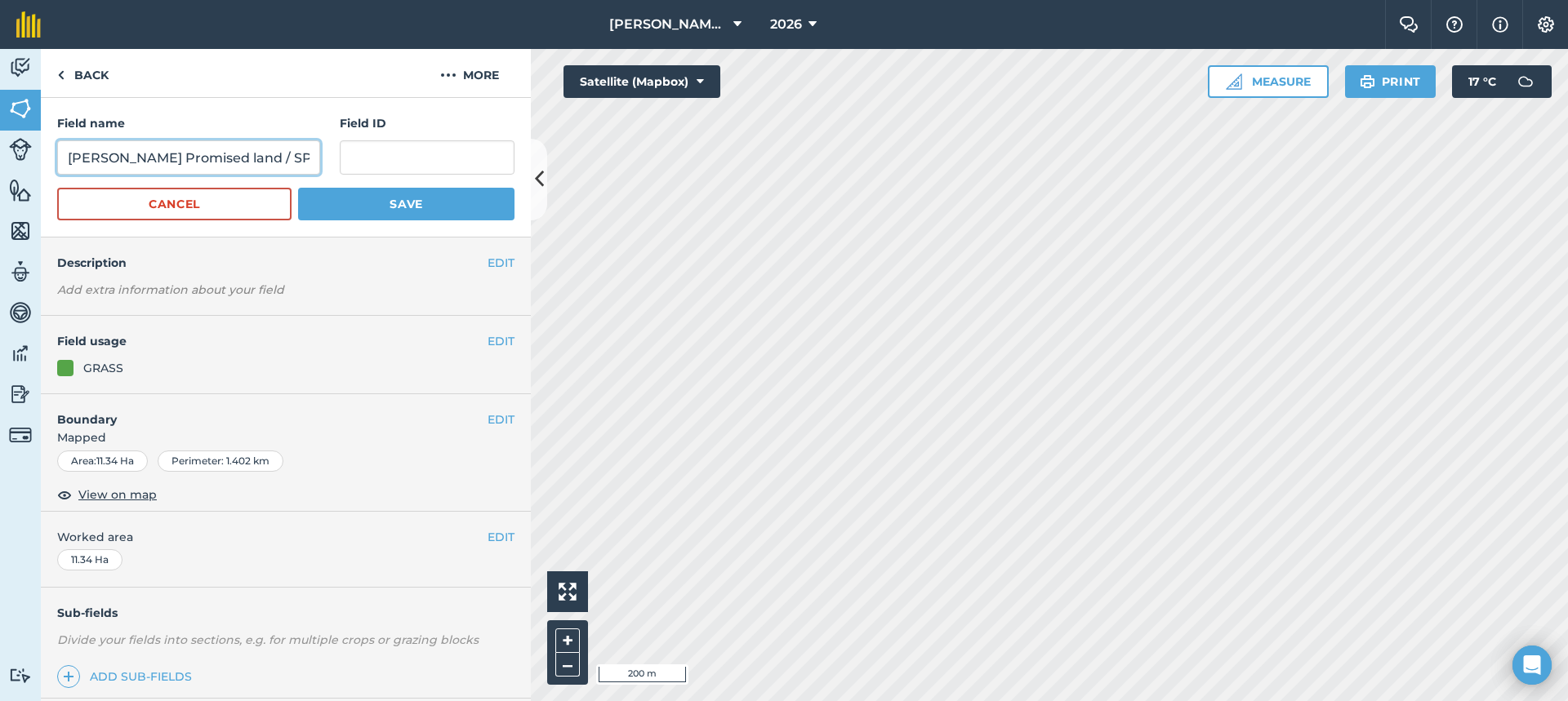
click at [305, 162] on input "D Briggs Promised land / SP66869411 /" at bounding box center [188, 157] width 263 height 34
click at [291, 160] on input "D Briggs Promised land / SP66869411 /" at bounding box center [188, 157] width 263 height 34
paste input "LE8 0JF"
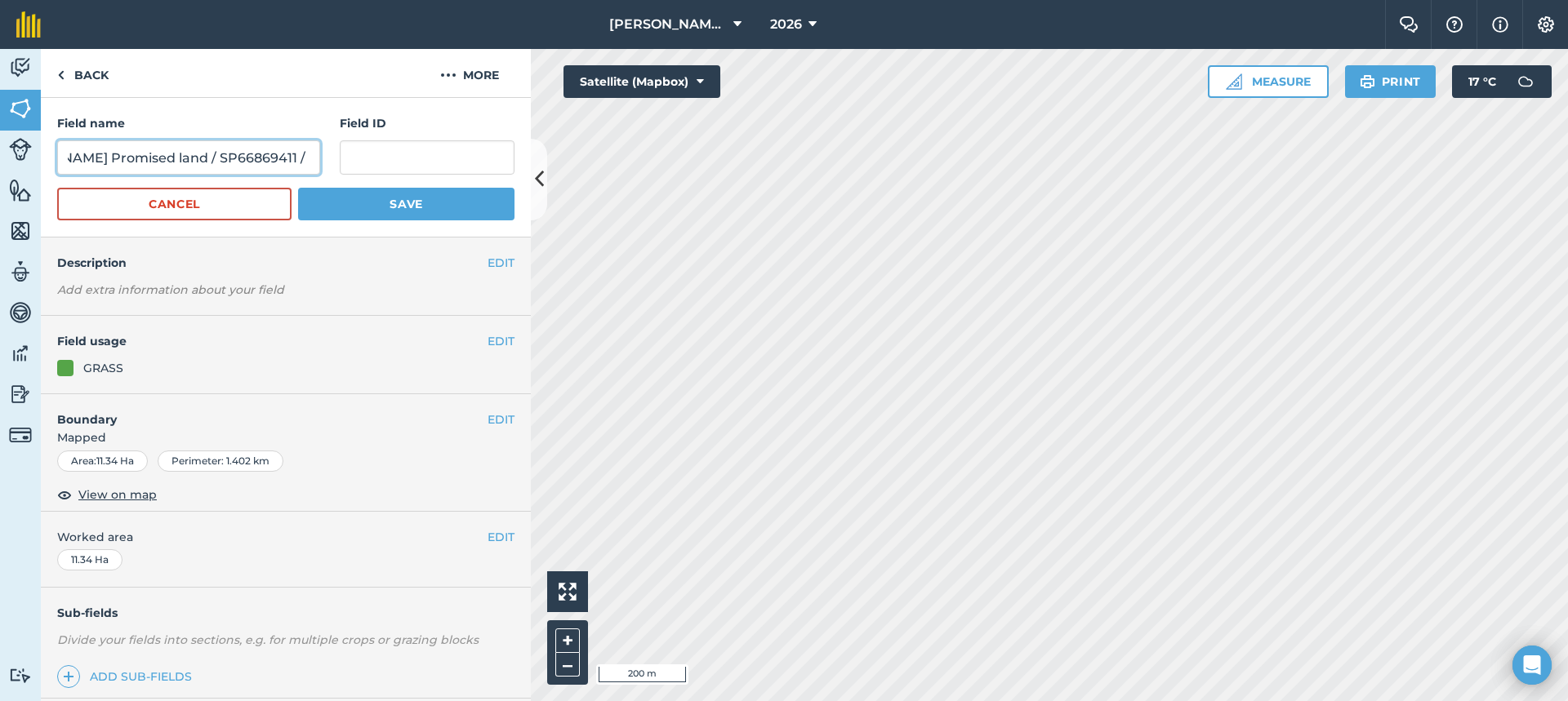
type input "D Briggs Promised land / SP66869411 / LE8 0JF"
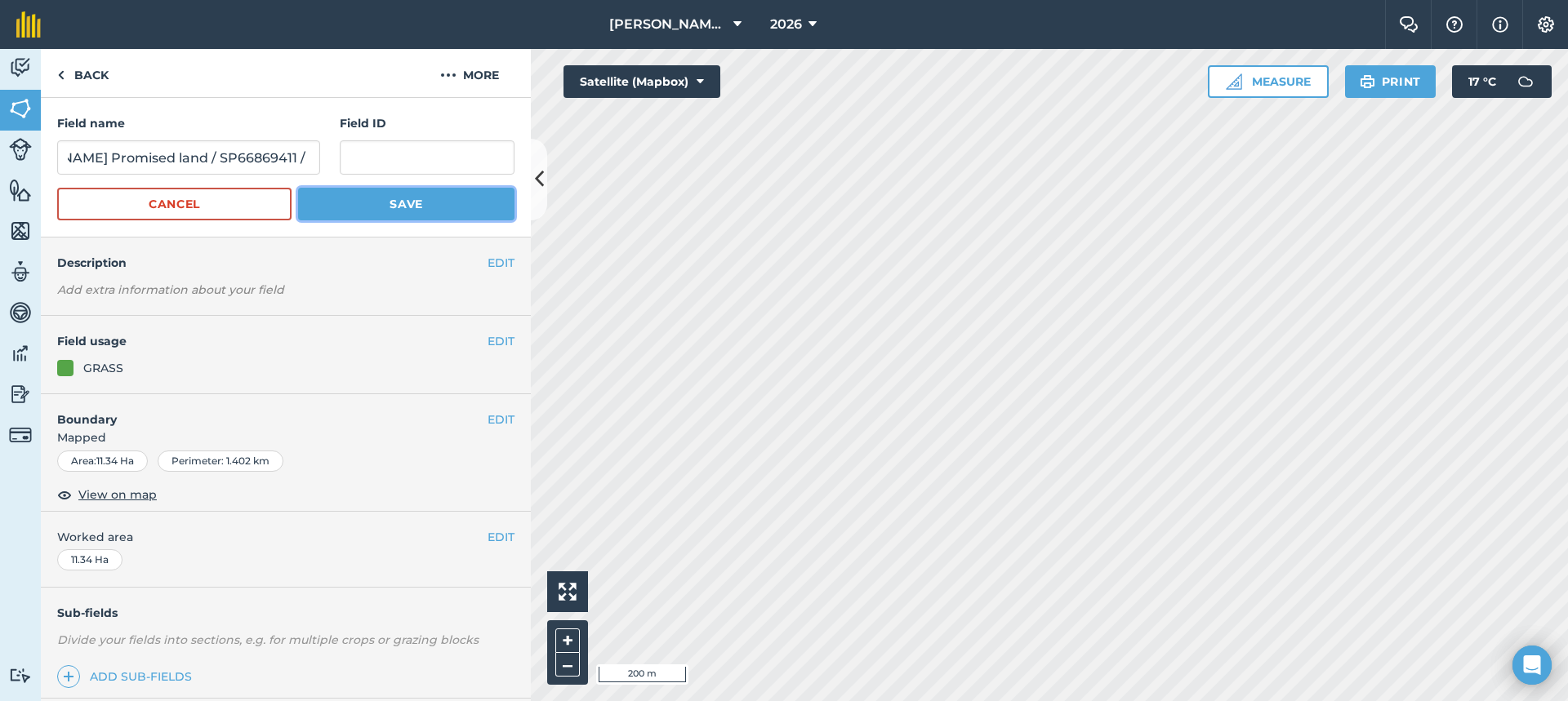
scroll to position [0, 0]
click at [366, 208] on button "Save" at bounding box center [406, 203] width 217 height 32
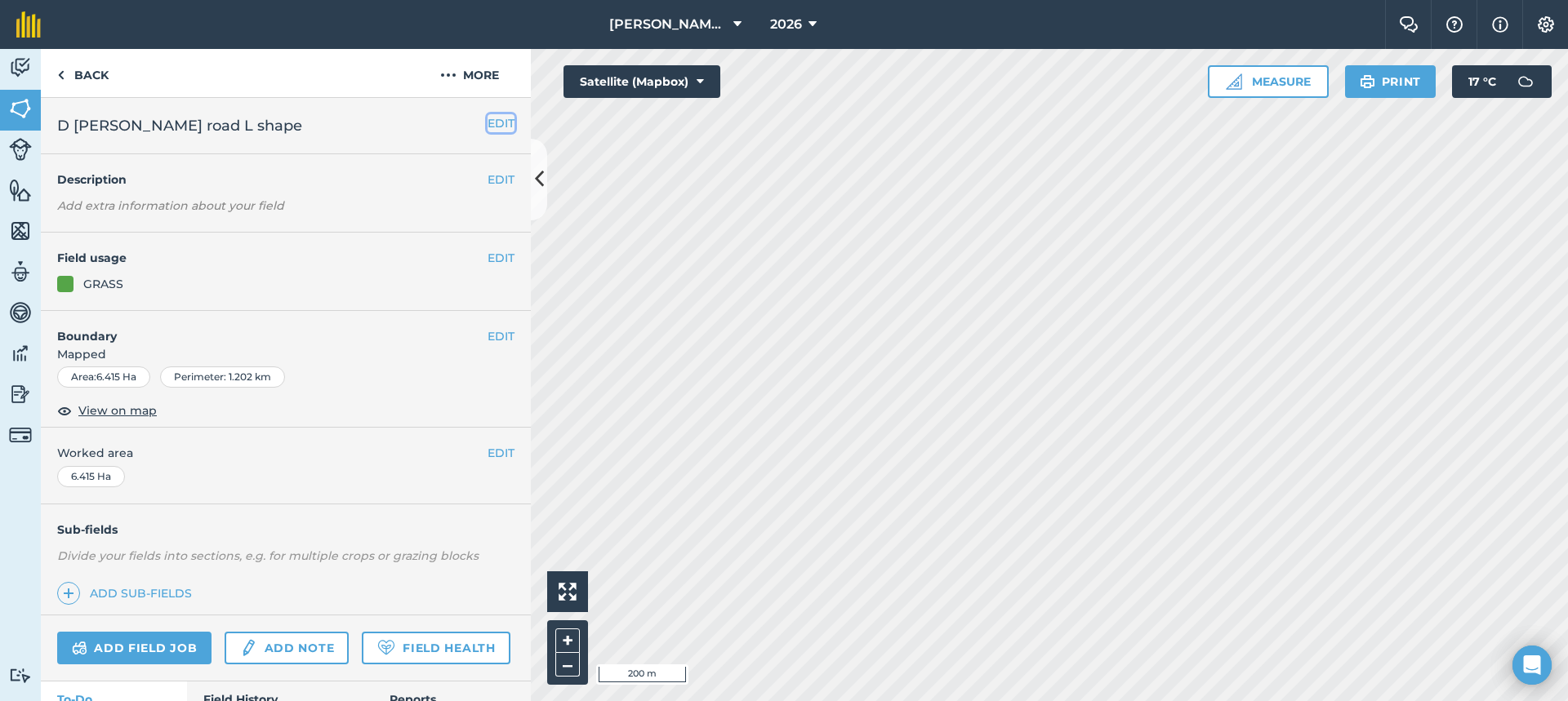
click at [487, 122] on button "EDIT" at bounding box center [501, 123] width 27 height 18
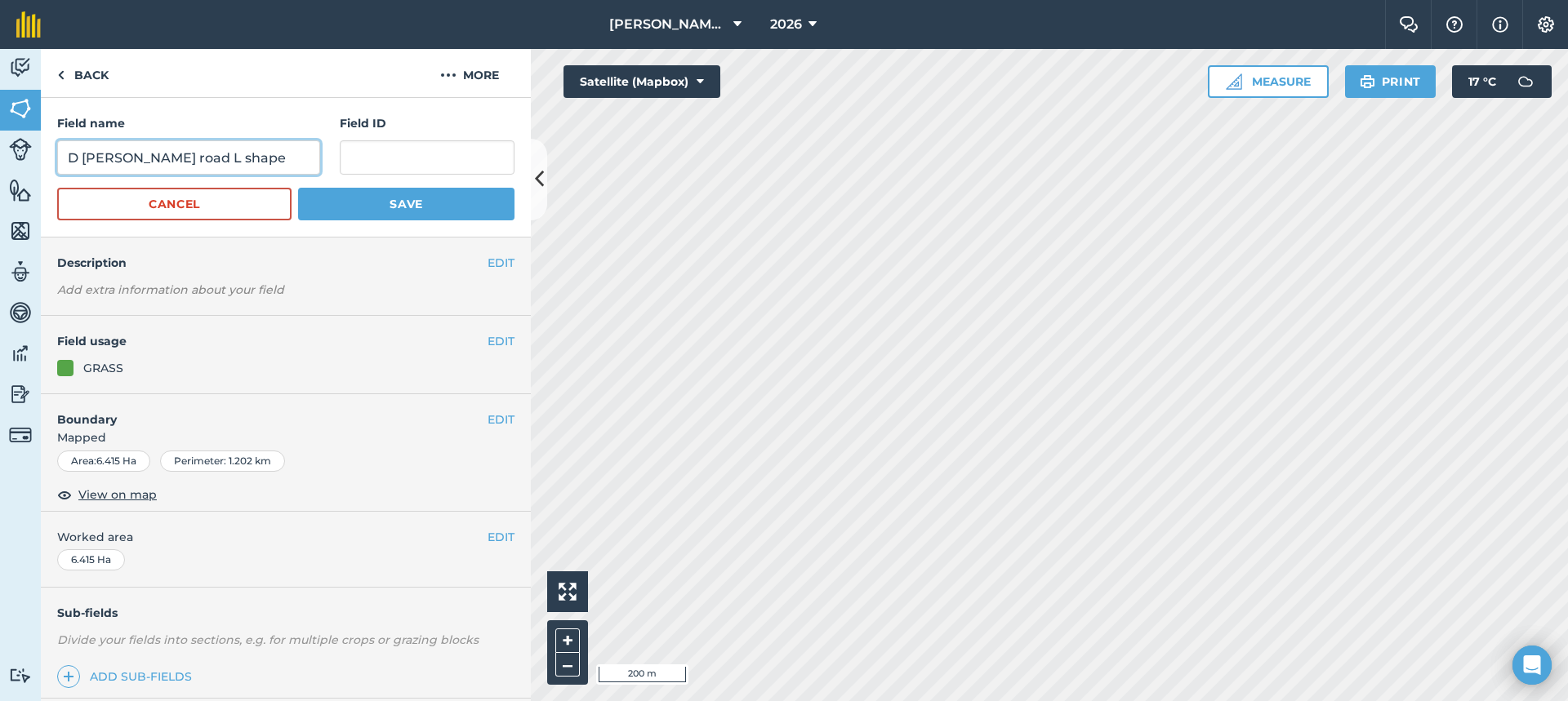
click at [275, 156] on input "D Briggs Carlton road L shape" at bounding box center [188, 157] width 263 height 34
paste input "SP 6894 3496"
click at [300, 152] on input "D Briggs Carlton road L shape / SP 6894 3496 /" at bounding box center [188, 157] width 263 height 34
paste input "LE8 0NY"
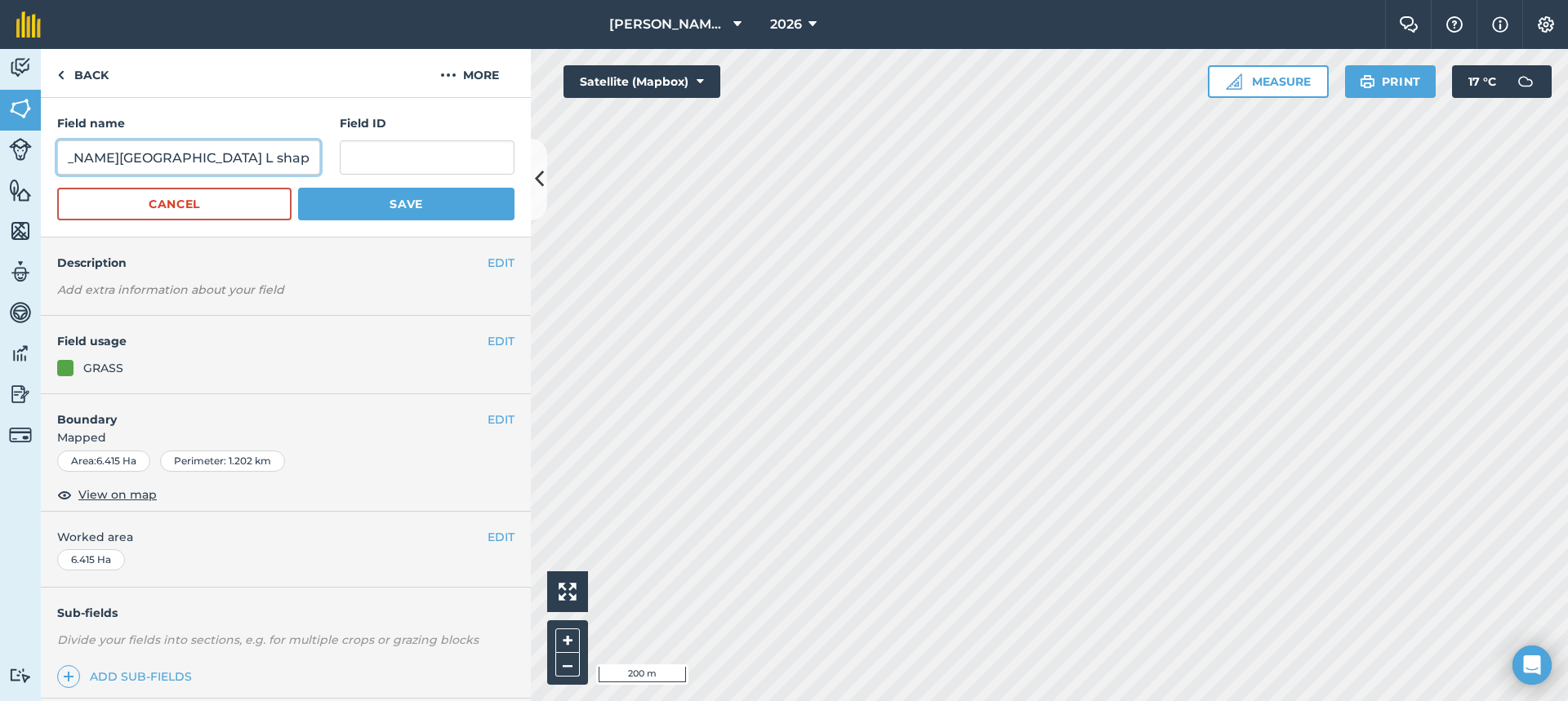
scroll to position [0, 130]
type input "D Briggs Carlton road L shape / SP 6894 3496 /LE8 0NY"
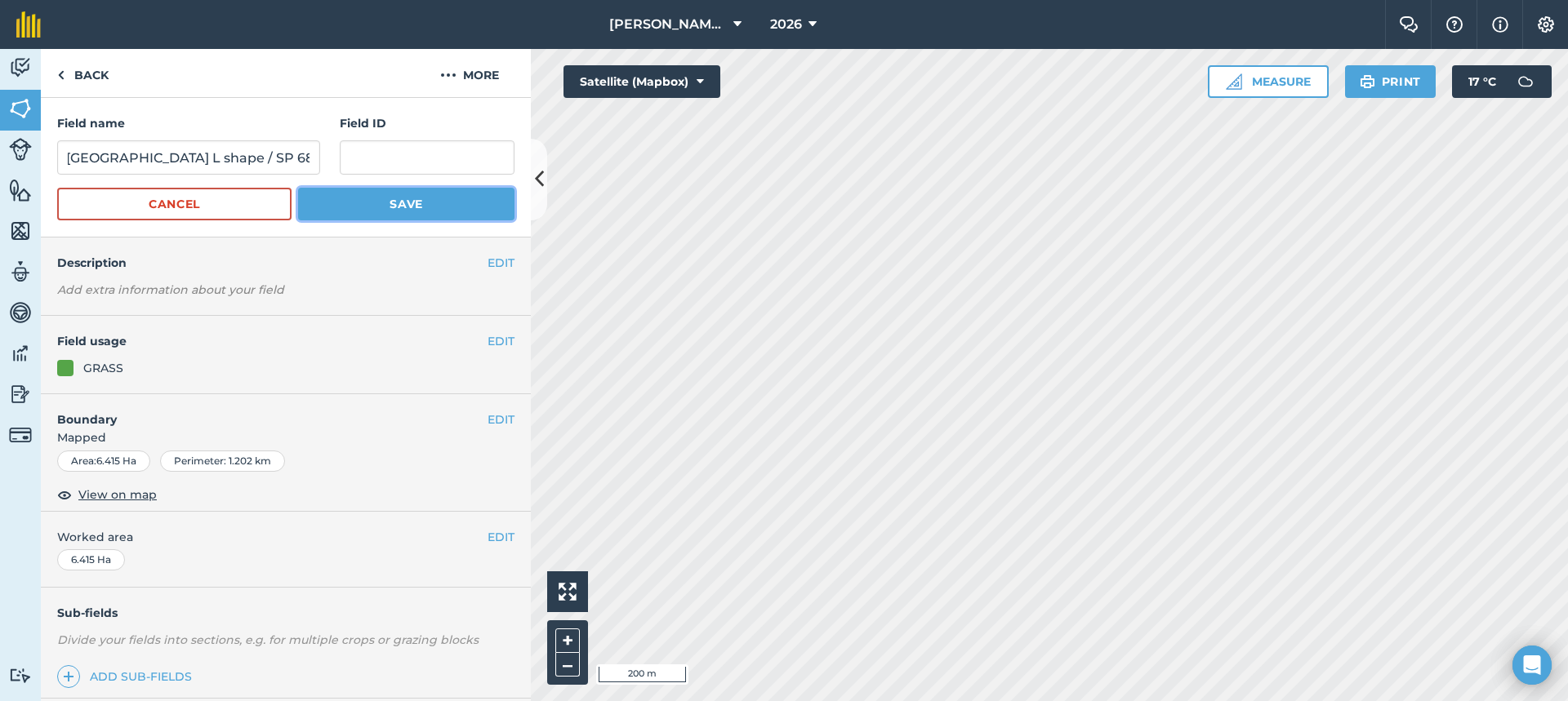
scroll to position [0, 0]
click at [354, 208] on button "Save" at bounding box center [406, 203] width 217 height 32
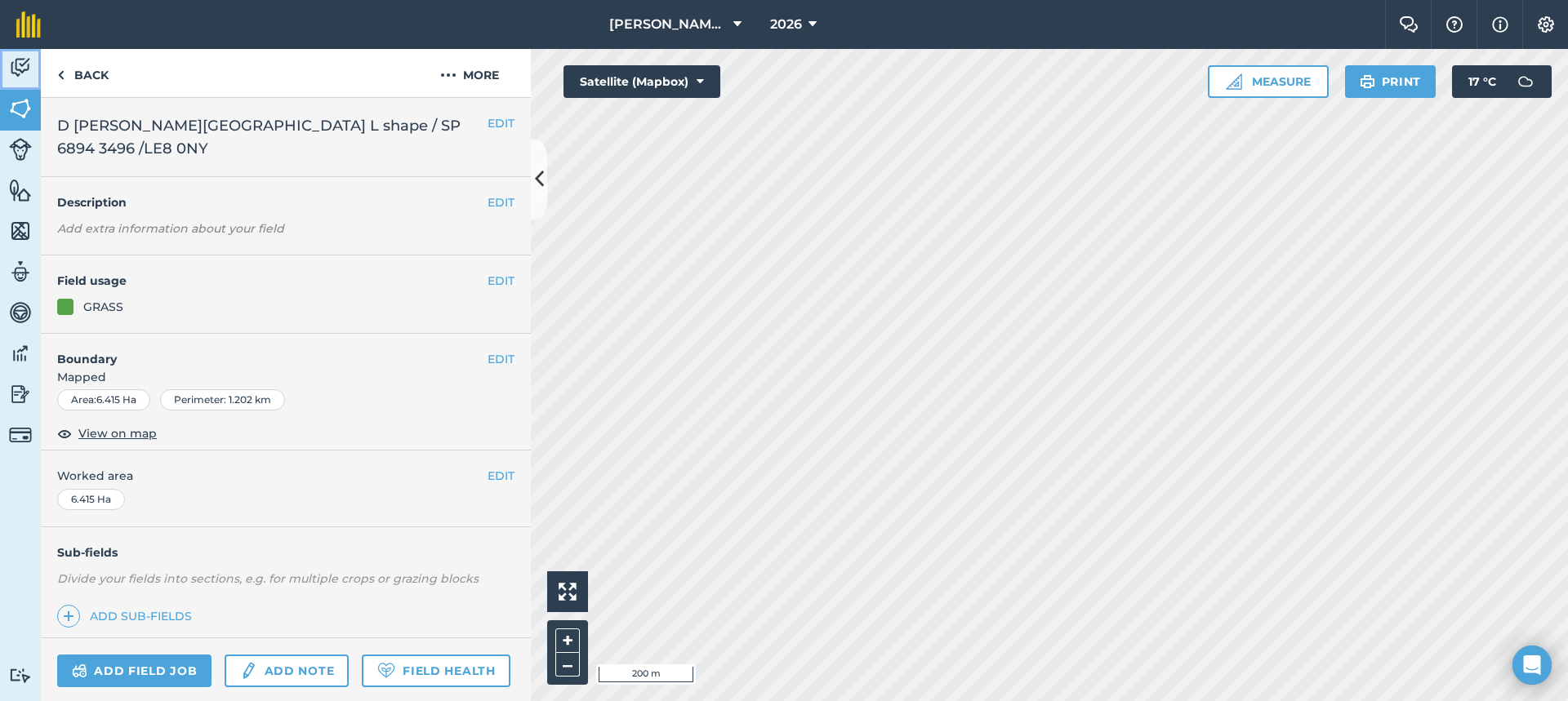
click at [30, 66] on img at bounding box center [20, 67] width 22 height 24
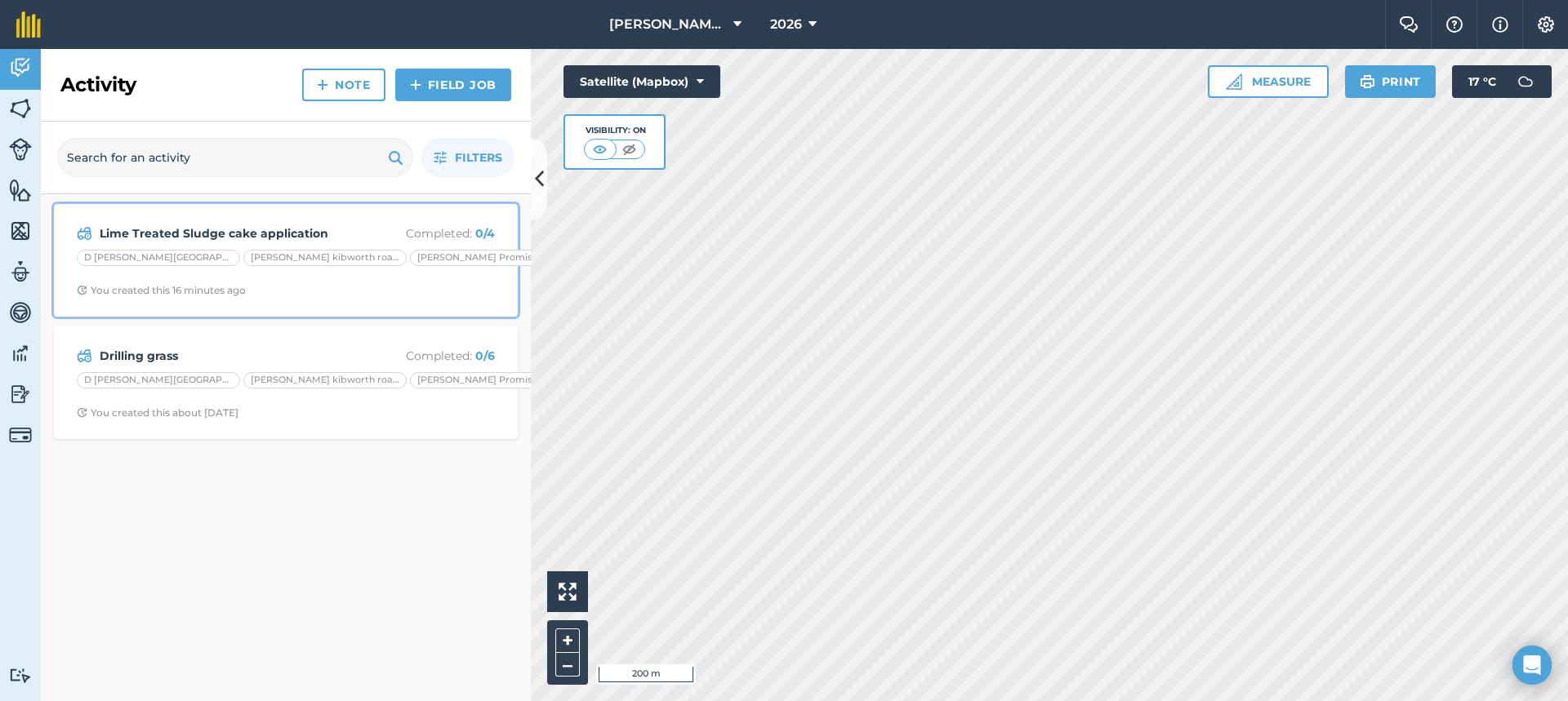
click at [327, 255] on div "D Briggs kibworth road / SP 6693 3832 / LE8 0HJ" at bounding box center [324, 258] width 163 height 17
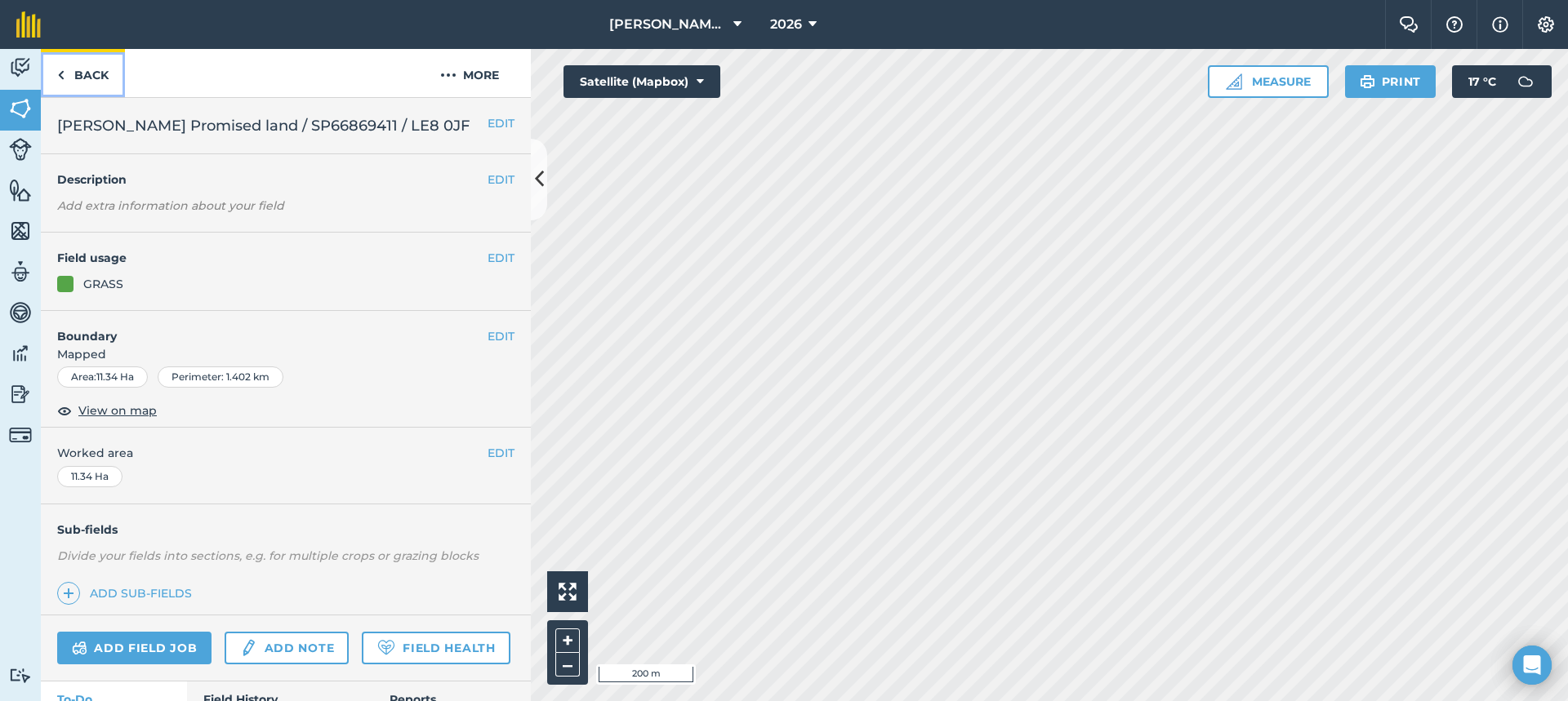
click at [91, 78] on link "Back" at bounding box center [83, 72] width 84 height 48
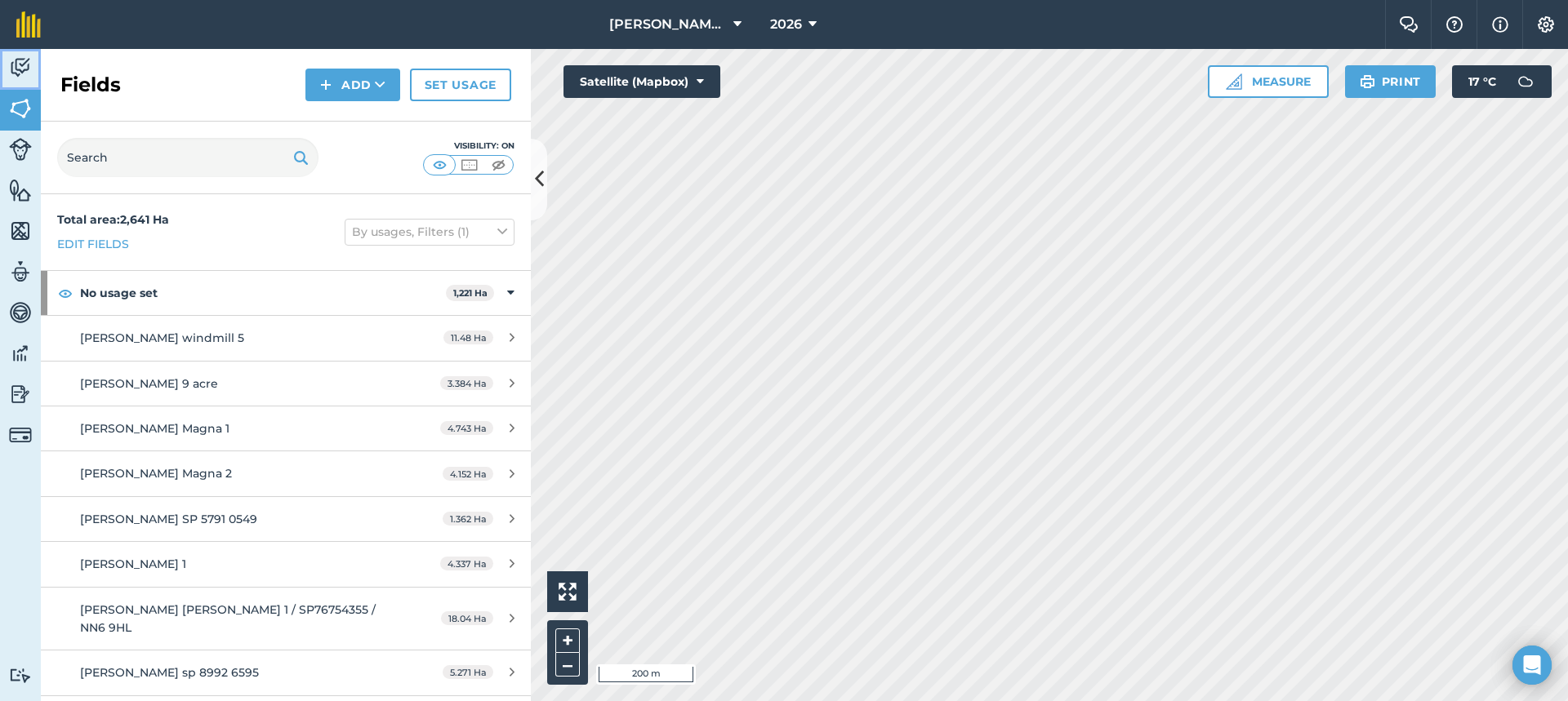
click at [13, 80] on link "Activity" at bounding box center [21, 69] width 41 height 41
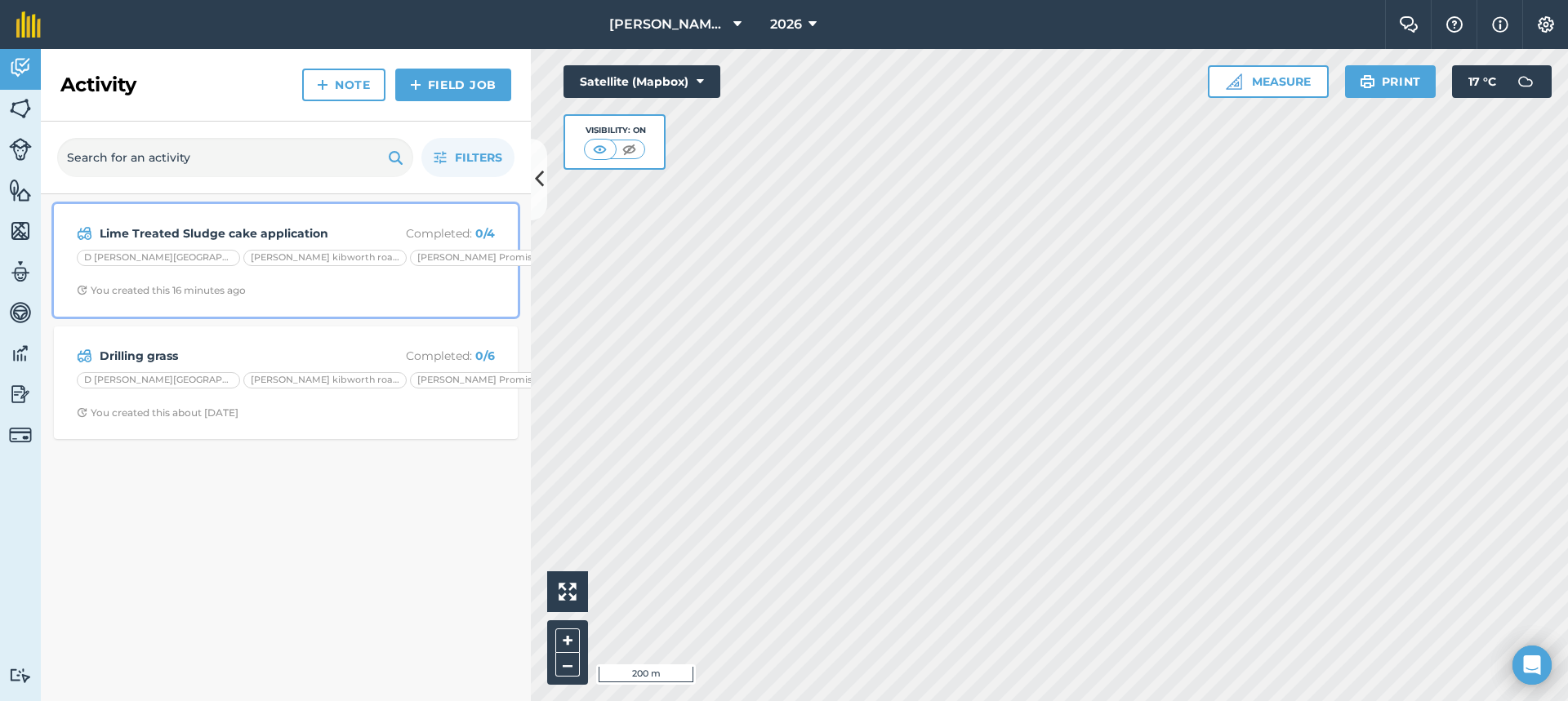
click at [251, 271] on div "Lime Treated Sludge cake application Completed : 0 / 4 D Briggs Carlton road L …" at bounding box center [285, 260] width 444 height 93
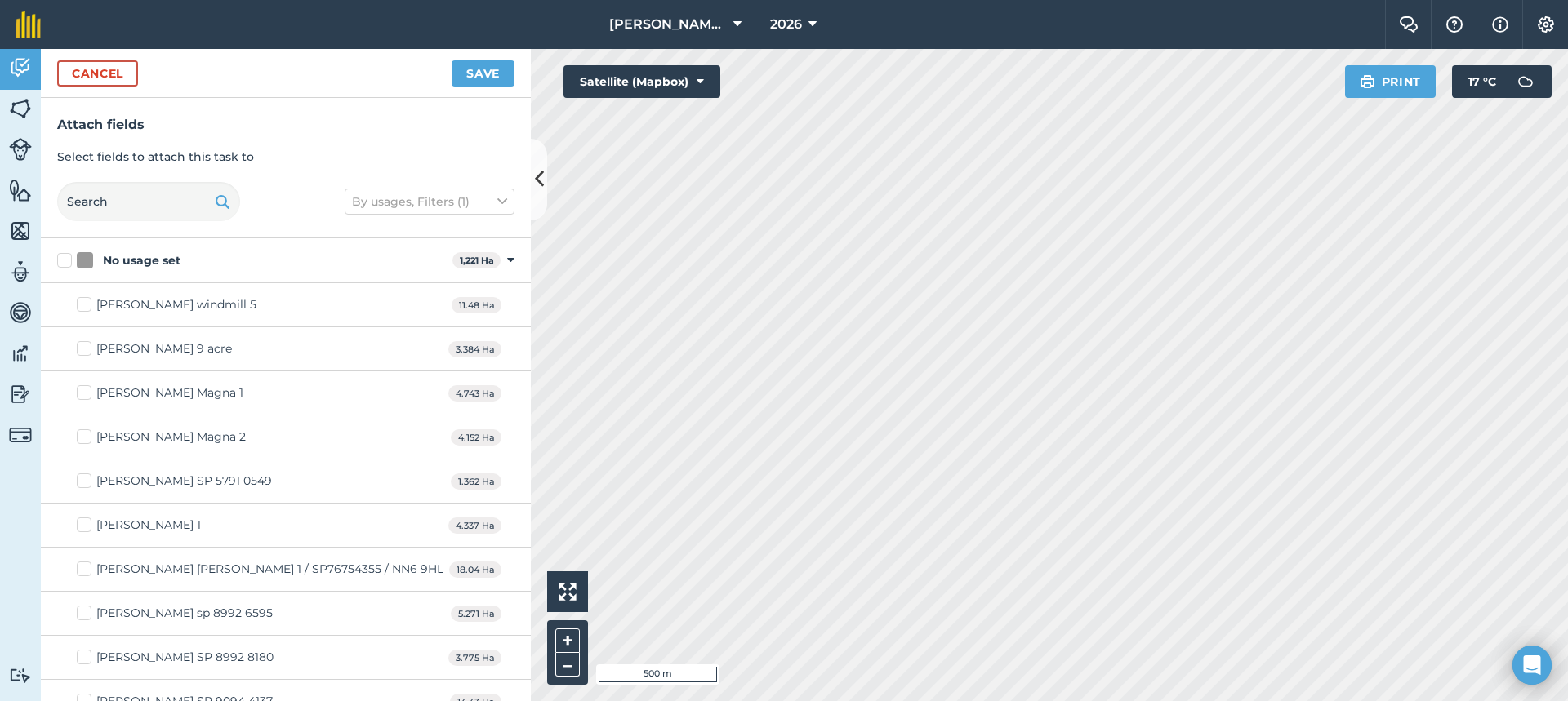
checkbox input "true"
click at [491, 71] on button "Save" at bounding box center [482, 73] width 62 height 26
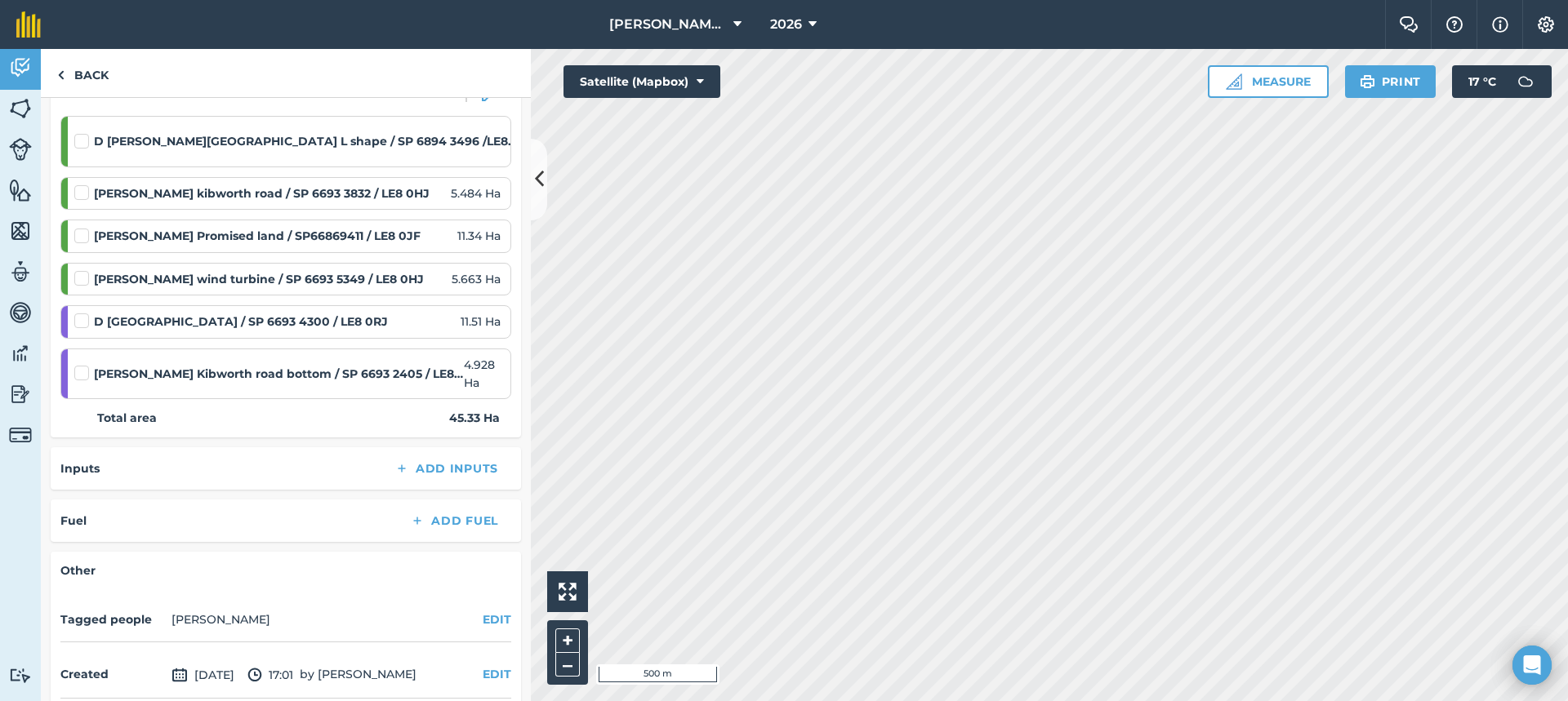
scroll to position [245, 0]
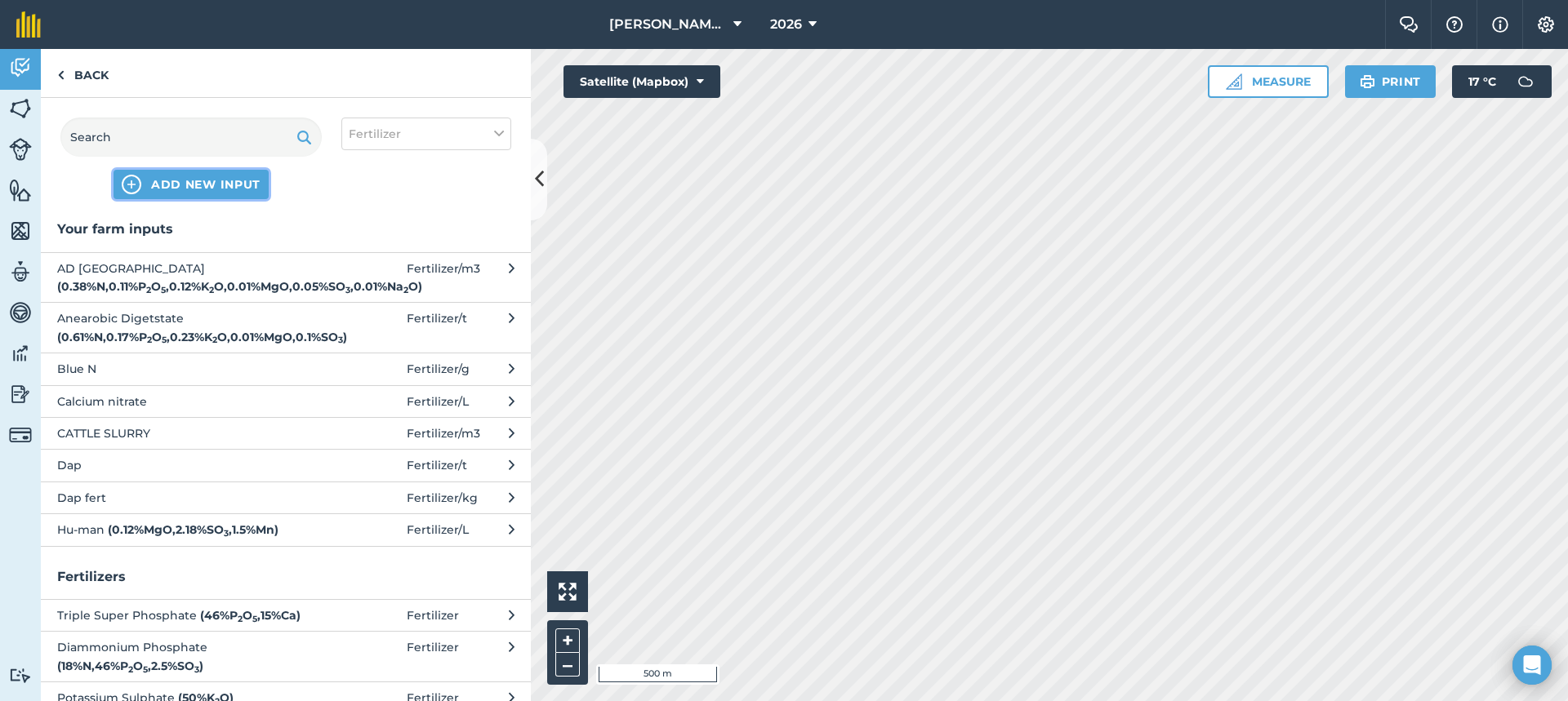
click at [234, 184] on span "ADD NEW INPUT" at bounding box center [206, 185] width 109 height 17
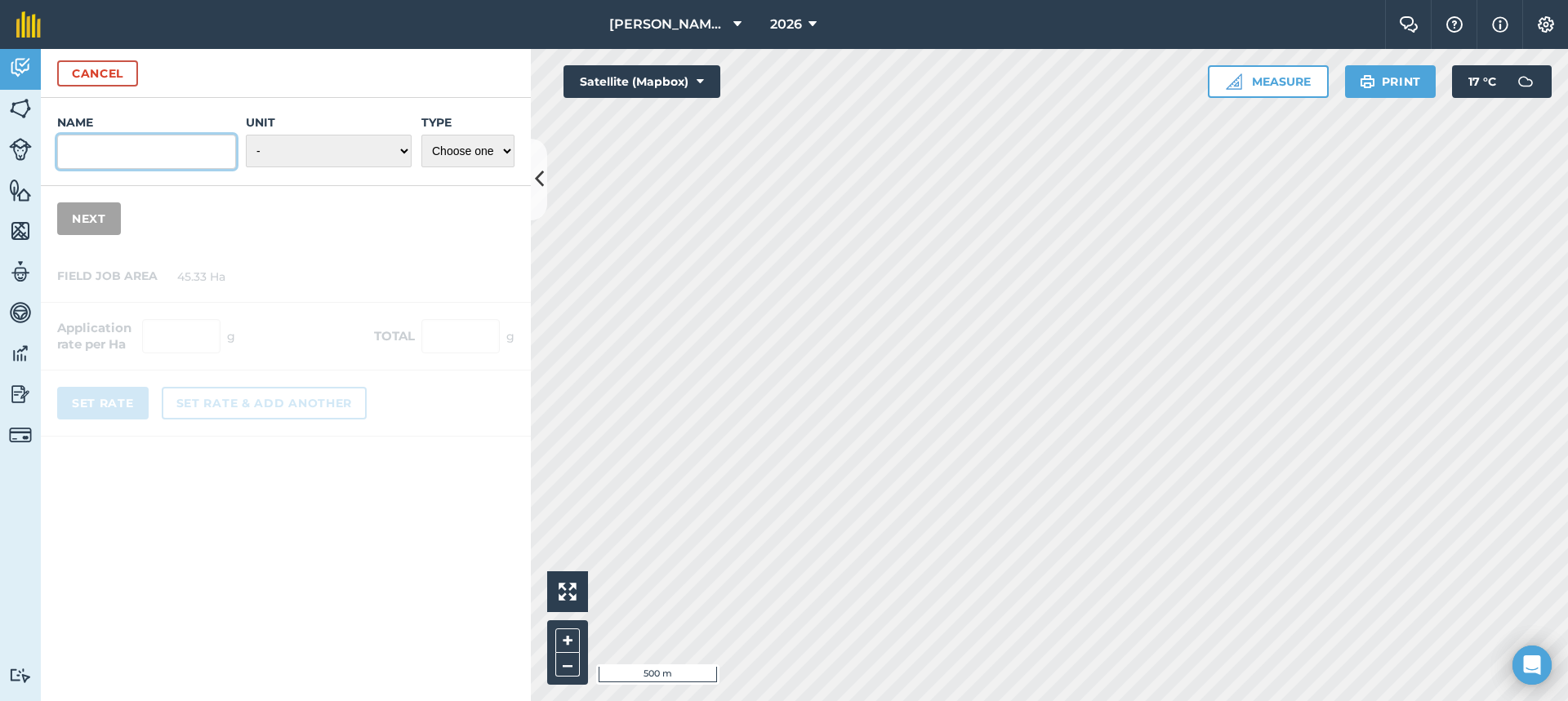
click at [226, 146] on input "Name" at bounding box center [146, 151] width 179 height 34
type input "Lime Treated Sludge Cake"
click at [390, 154] on select "- Grams/g Kilograms/kg Metric tonnes/t Millilitres/ml Litres/L Ounces/oz Pounds…" at bounding box center [329, 150] width 166 height 32
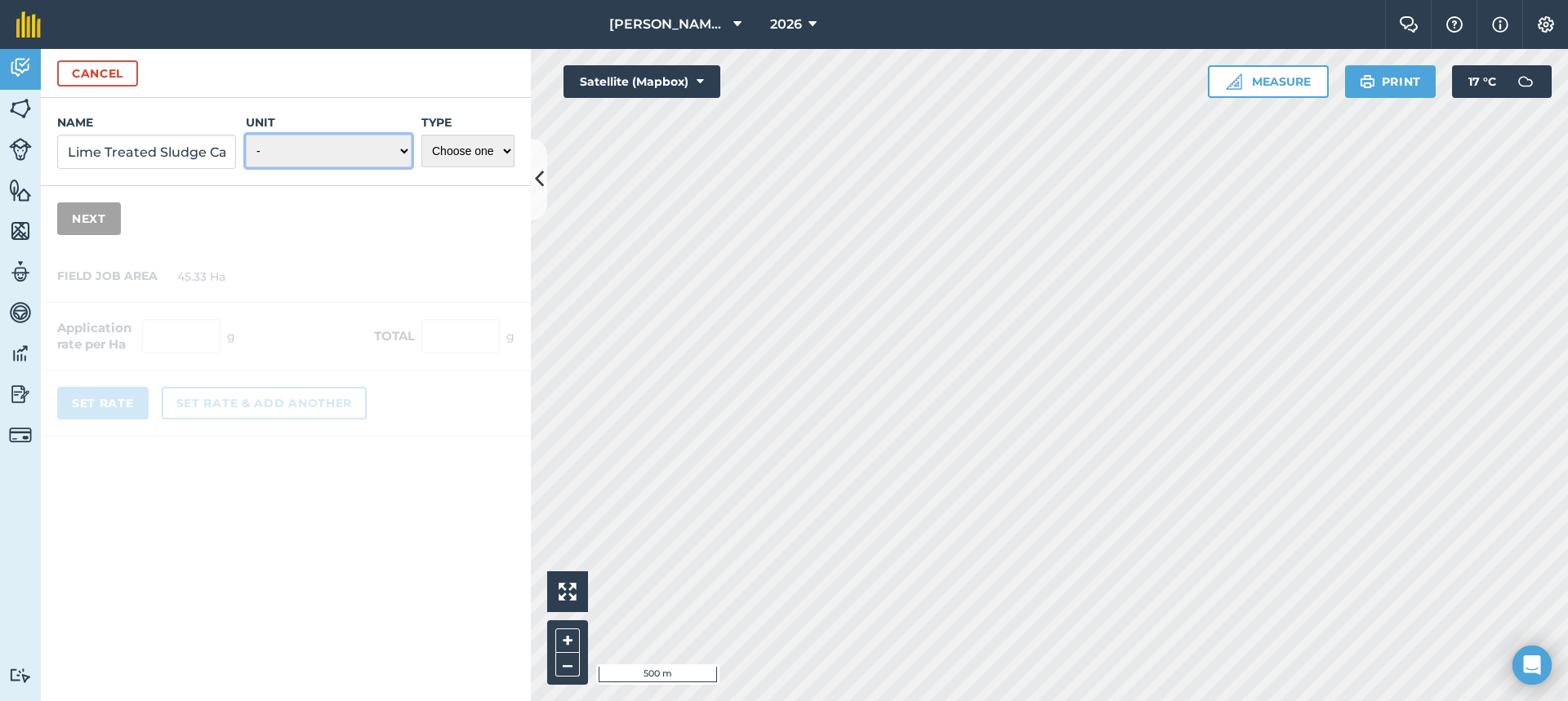
select select "METRIC_TONNES"
click at [246, 135] on select "- Grams/g Kilograms/kg Metric tonnes/t Millilitres/ml Litres/L Ounces/oz Pounds…" at bounding box center [329, 150] width 166 height 32
click at [483, 151] on select "Choose one Fertilizer Seed Spray Fuel Other" at bounding box center [468, 150] width 93 height 32
select select "FERTILIZER"
click at [422, 135] on select "Choose one Fertilizer Seed Spray Fuel Other" at bounding box center [468, 150] width 93 height 32
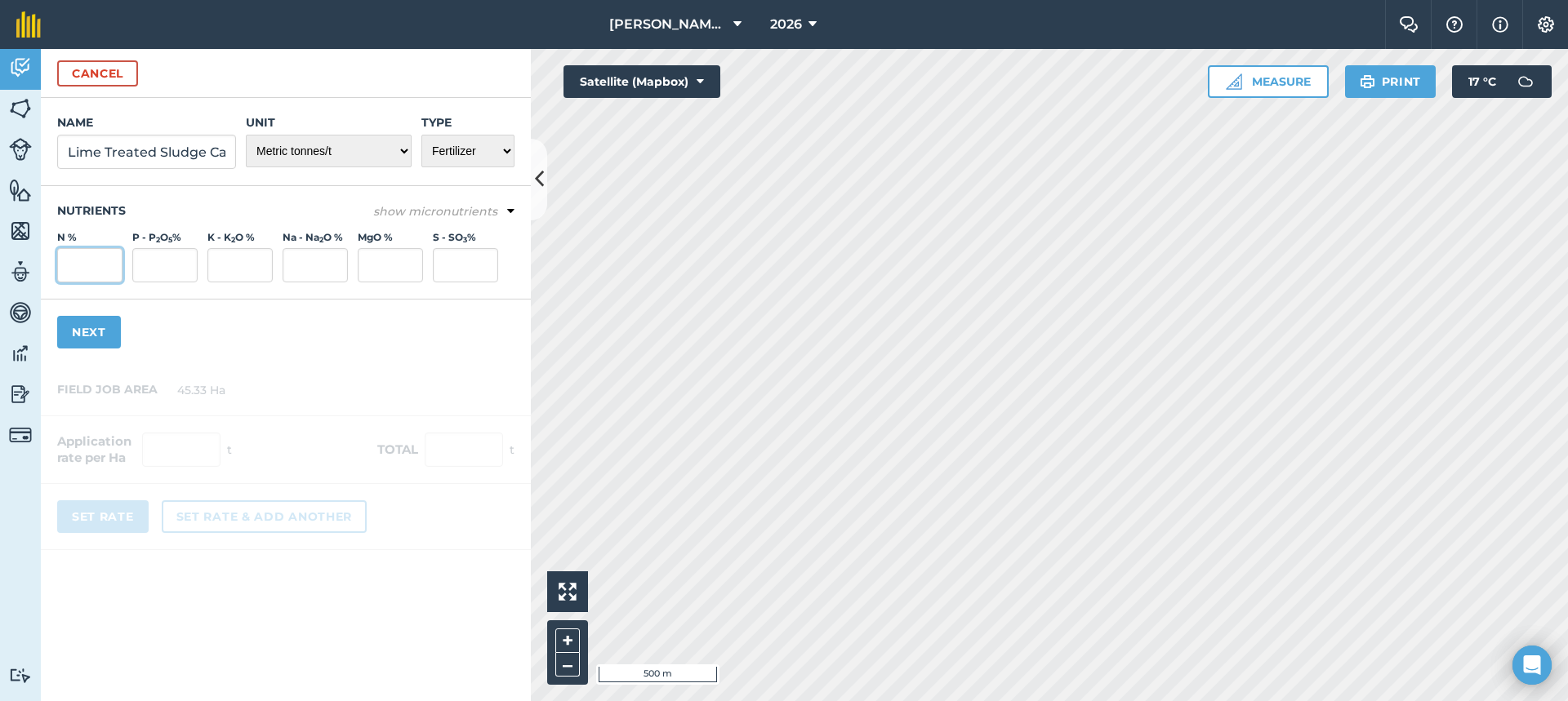
click at [95, 262] on input "N %" at bounding box center [90, 265] width 65 height 34
type input "3.13"
click at [186, 268] on input "P - P 2 O 5 %" at bounding box center [164, 265] width 65 height 34
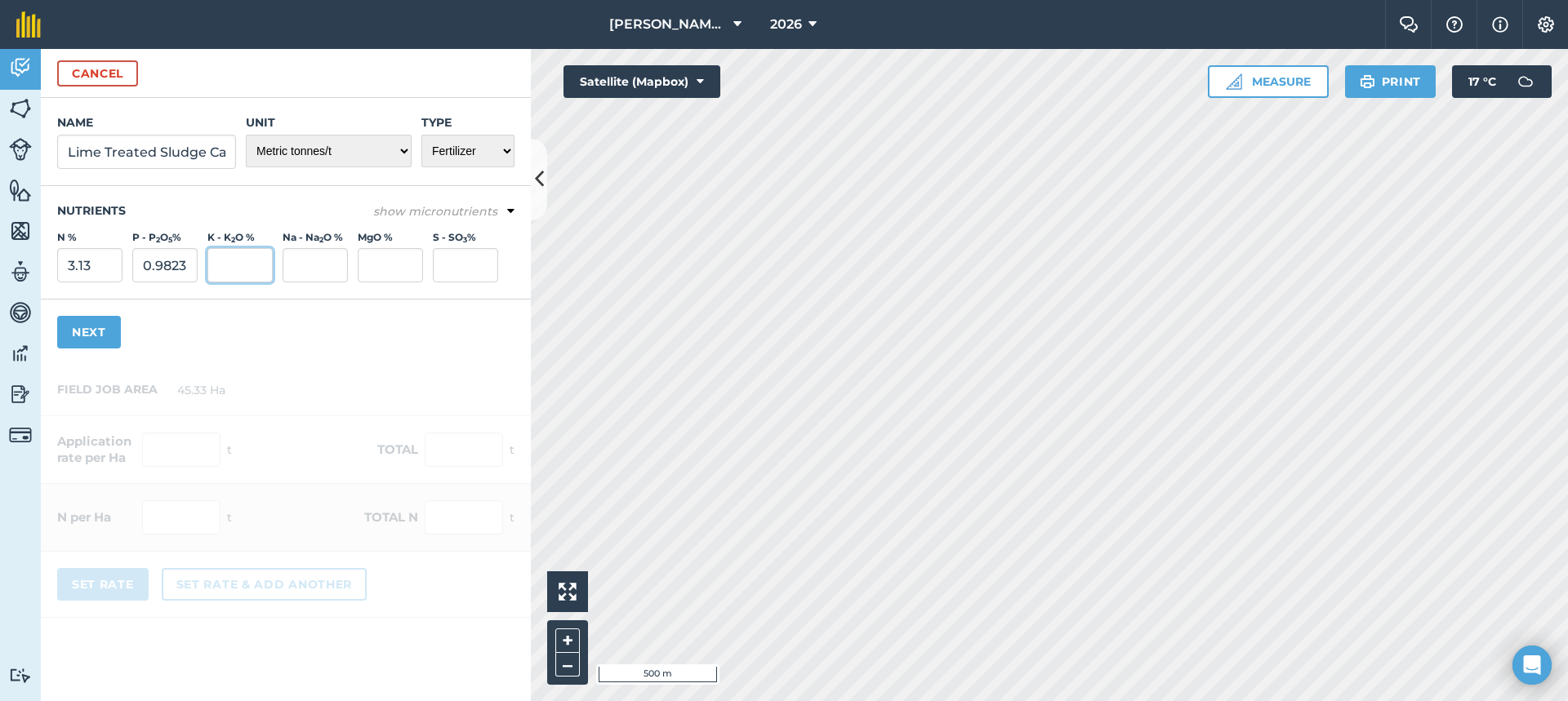
type input "0.982"
click at [260, 254] on input "K - K 2 O %" at bounding box center [239, 265] width 65 height 34
type input "1"
type input "0.101"
click at [372, 267] on input "MgO %" at bounding box center [390, 265] width 65 height 34
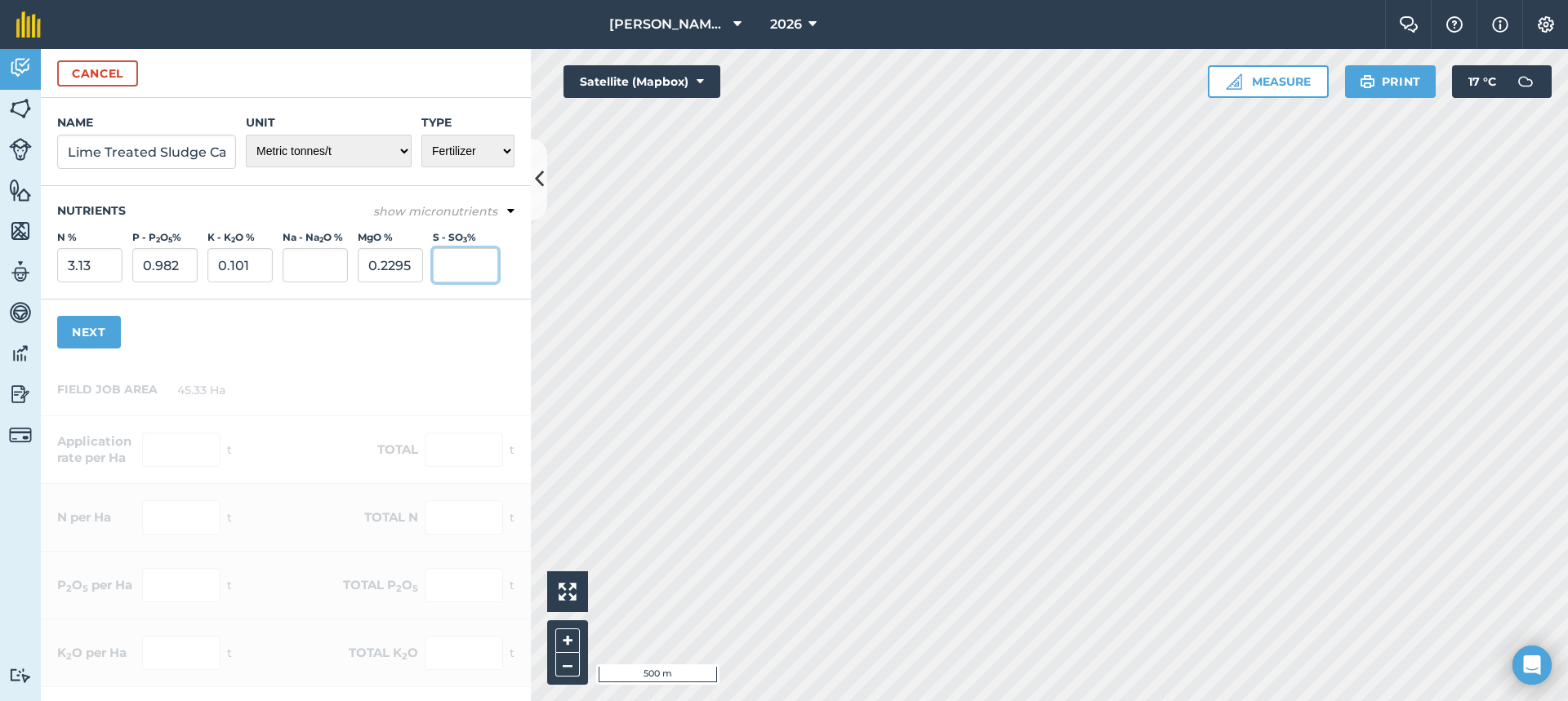
type input "0.23"
click at [478, 268] on input "S - SO 3 %" at bounding box center [465, 265] width 65 height 34
type input "0.471"
click at [387, 332] on div "Name Lime Treated Sludge Cake Unit - Grams/g Kilograms/kg Metric tonnes/t Milli…" at bounding box center [286, 230] width 490 height 267
click at [103, 329] on button "Next" at bounding box center [89, 332] width 63 height 32
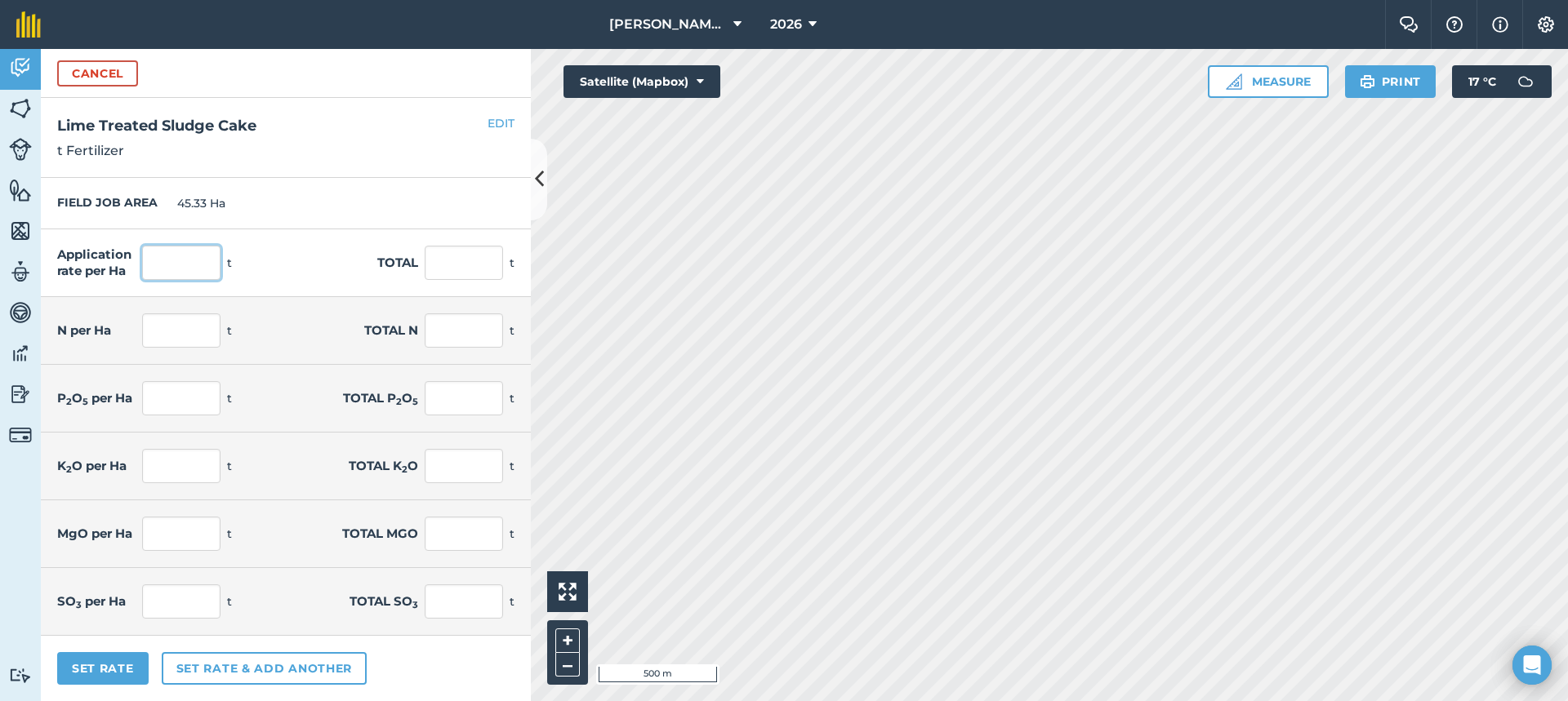
click at [189, 259] on input "text" at bounding box center [182, 263] width 78 height 34
type input "19"
type input "861.27"
type input "0.595"
type input "26.958"
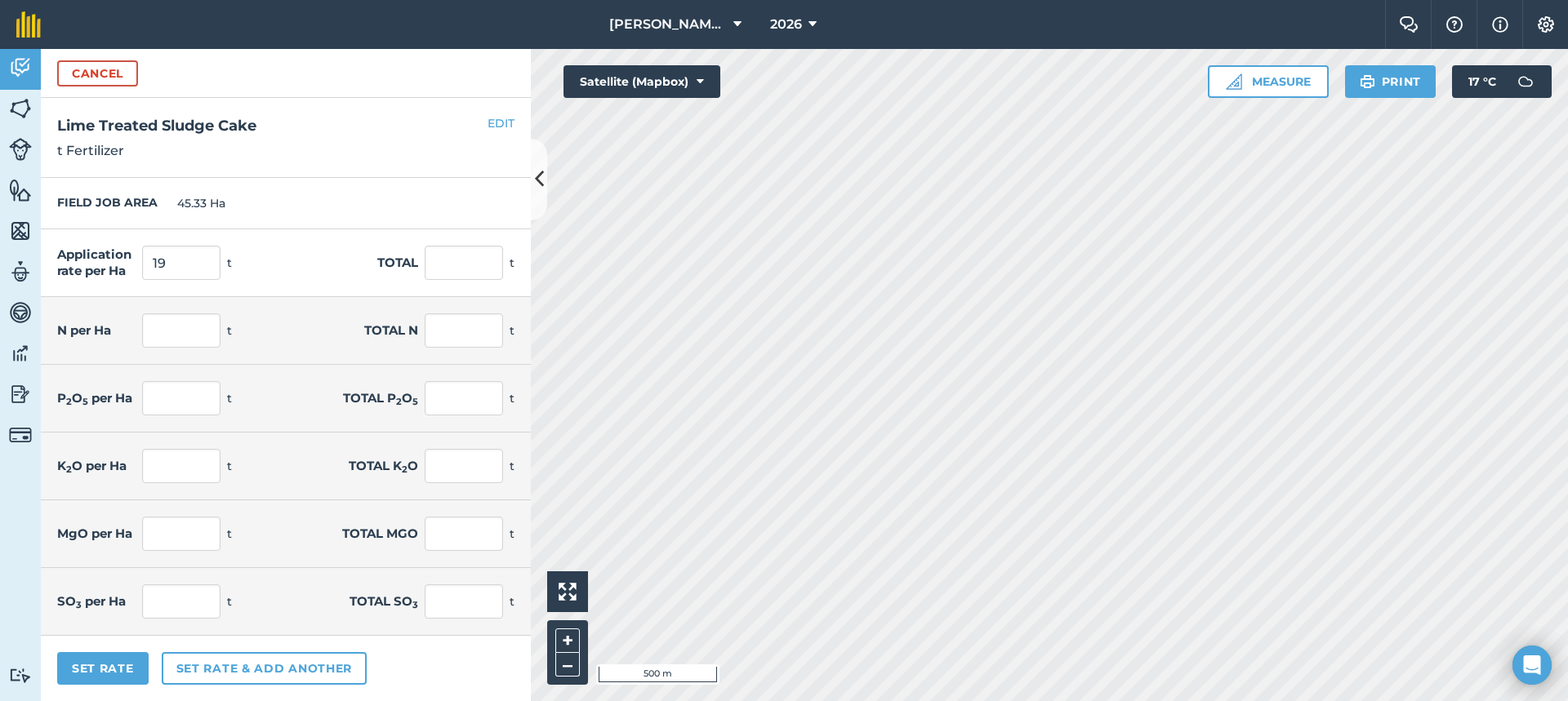
type input "0.187"
type input "8.458"
type input "0.019"
type input "0.87"
type input "0.044"
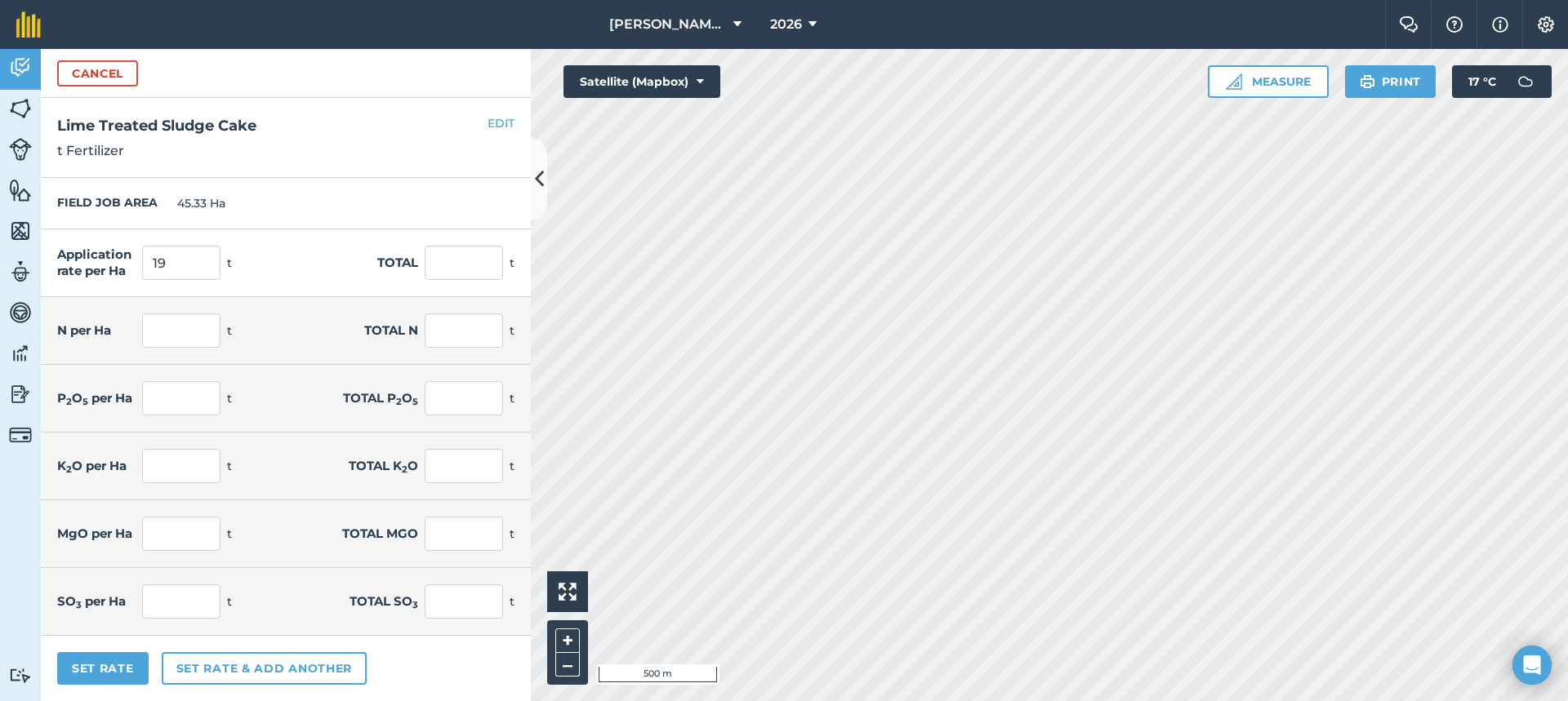
type input "1.981"
type input "0.089"
type input "4.057"
click at [312, 209] on div "FIELD JOB AREA 45.33 Ha" at bounding box center [286, 203] width 490 height 52
click at [187, 327] on input "0.595" at bounding box center [182, 330] width 78 height 34
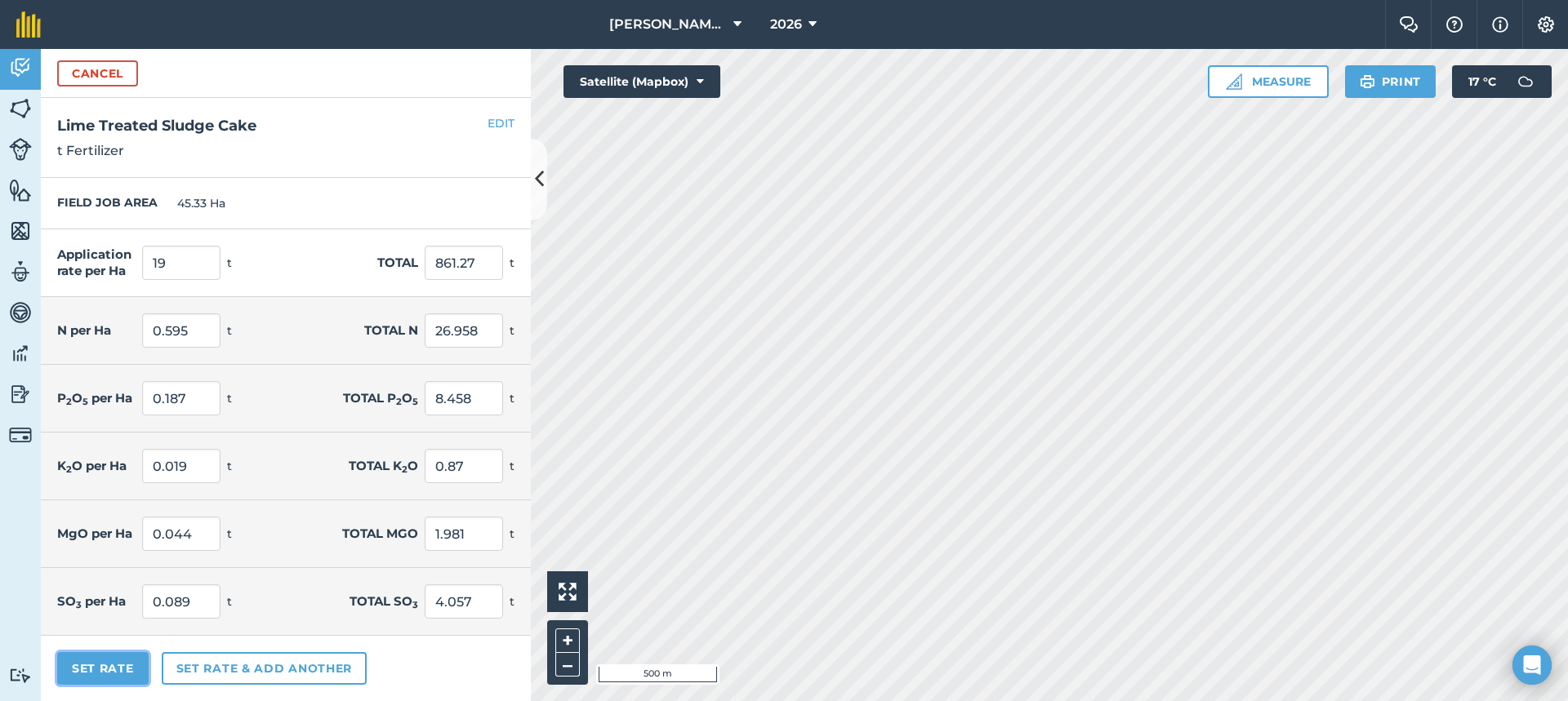
type input "19.01"
type input "861.704"
type input "26.971"
type input "8.462"
type input "1.982"
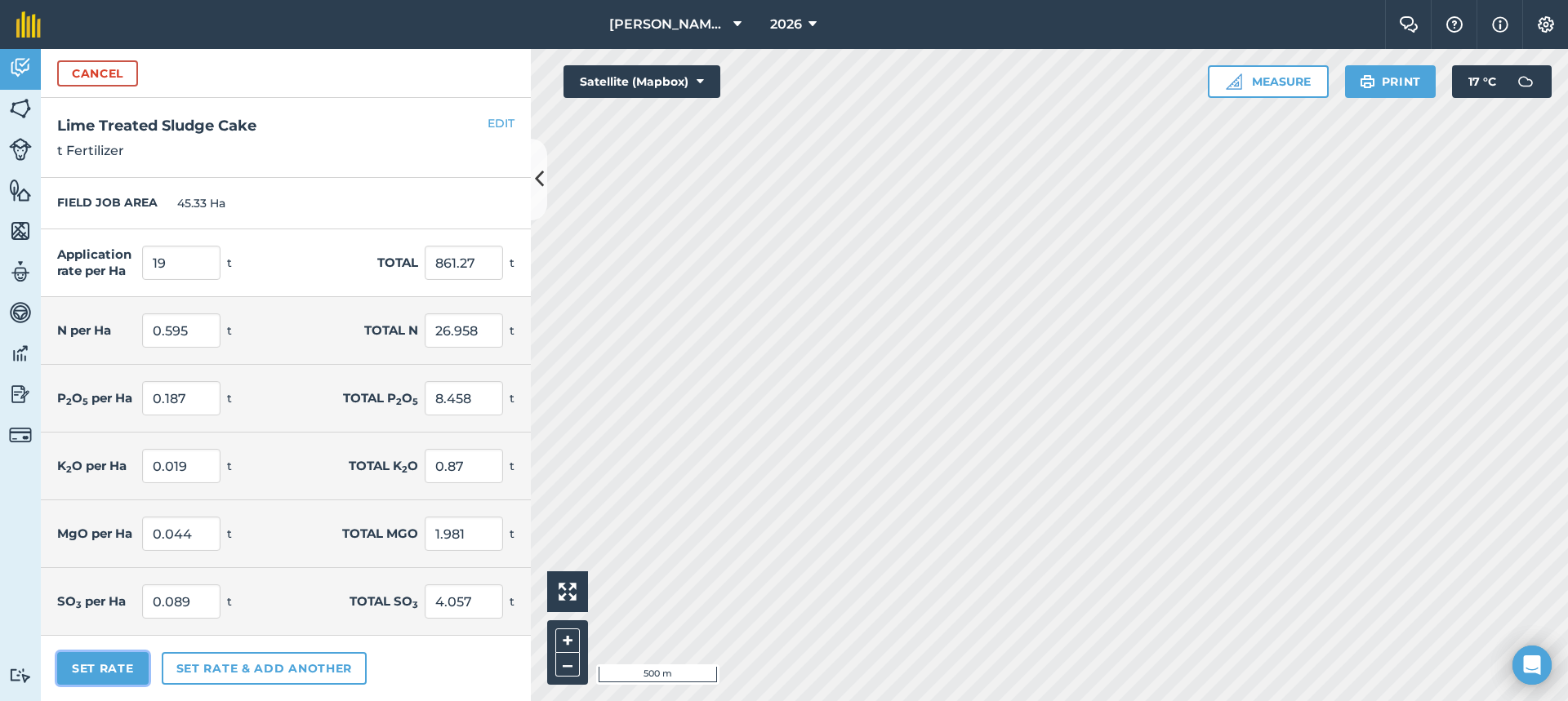
type input "0.09"
type input "4.059"
click at [134, 680] on button "Set Rate" at bounding box center [103, 668] width 92 height 32
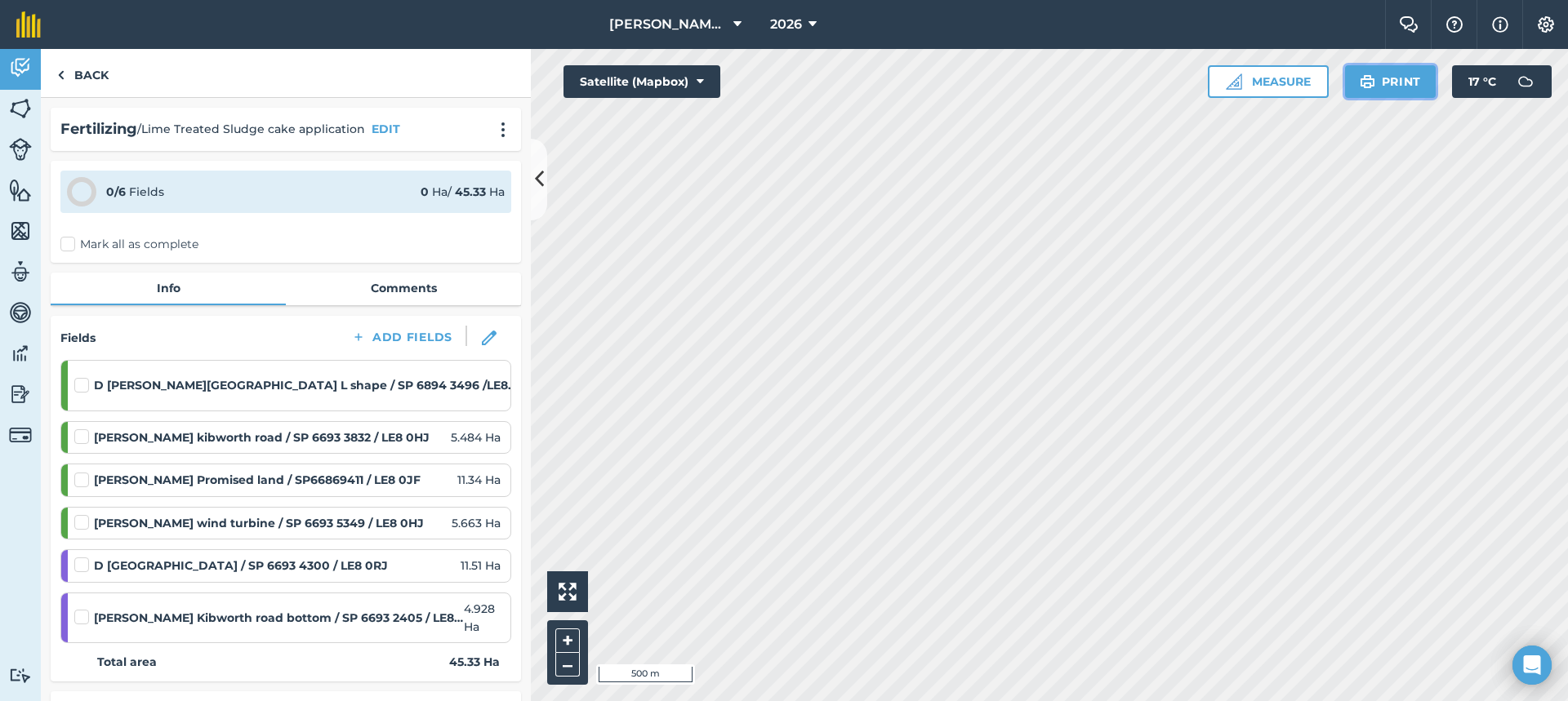
click at [1369, 88] on img at bounding box center [1367, 82] width 16 height 20
click at [1401, 82] on button "Print" at bounding box center [1390, 81] width 92 height 32
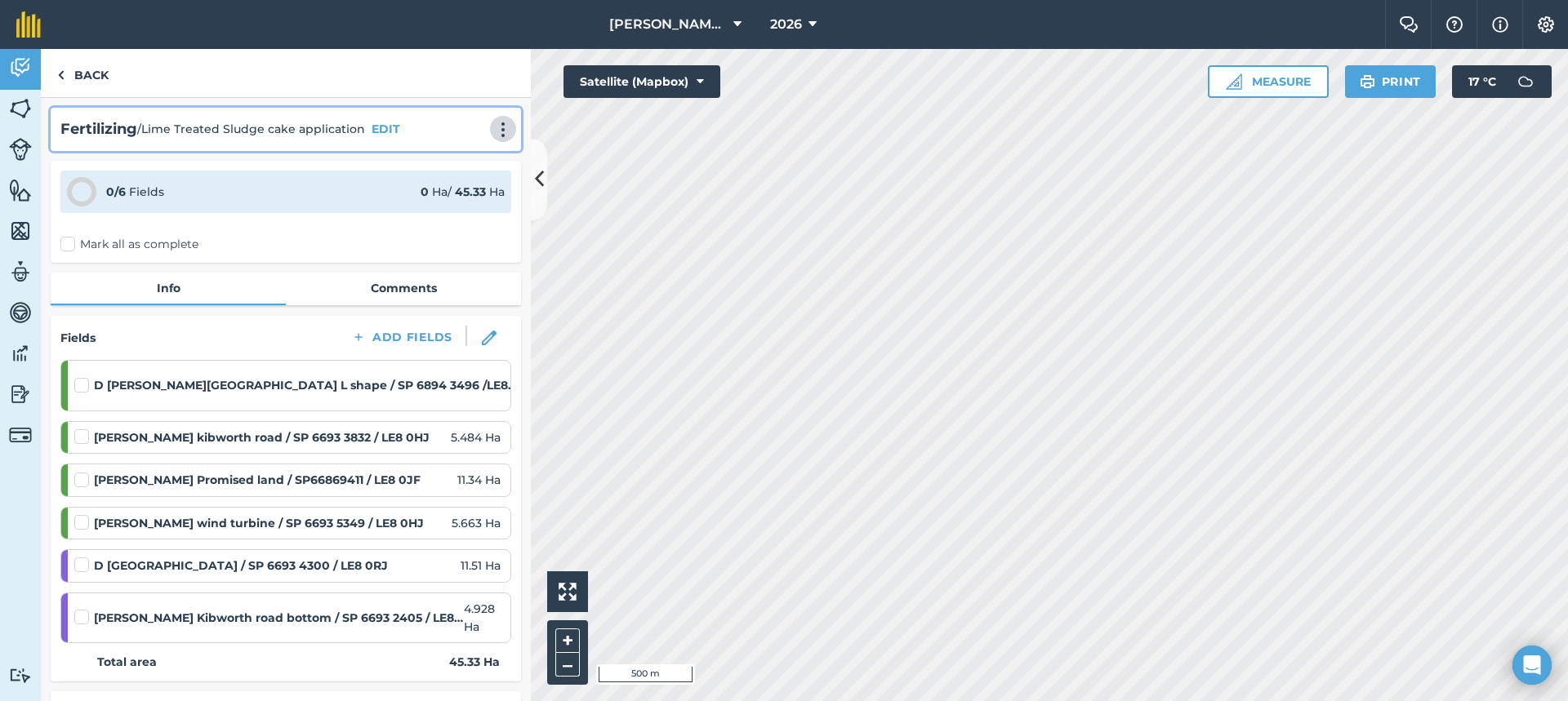
click at [493, 132] on img at bounding box center [503, 130] width 20 height 17
click at [453, 169] on link "Print" at bounding box center [469, 164] width 104 height 32
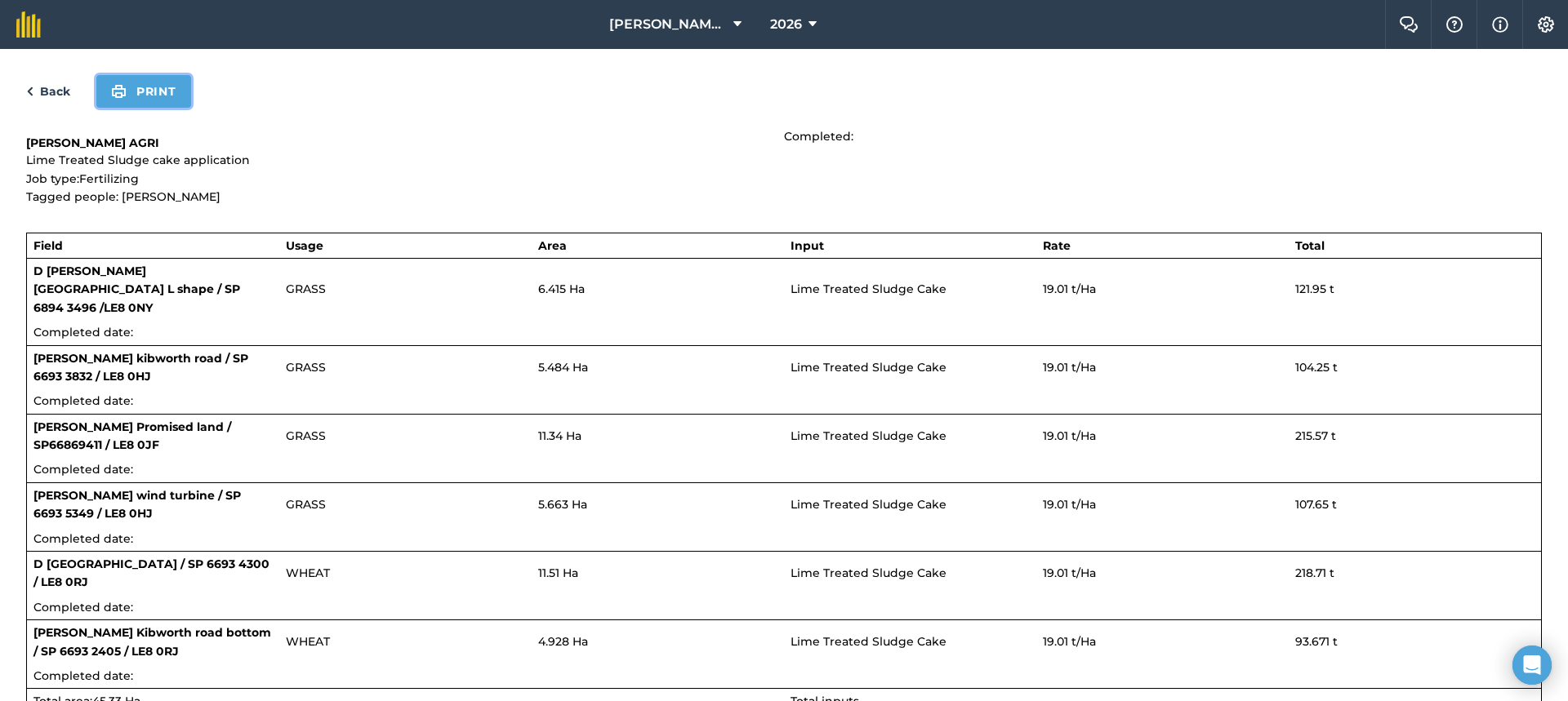
click at [118, 89] on img at bounding box center [119, 92] width 16 height 20
click at [48, 90] on link "Back" at bounding box center [48, 92] width 44 height 20
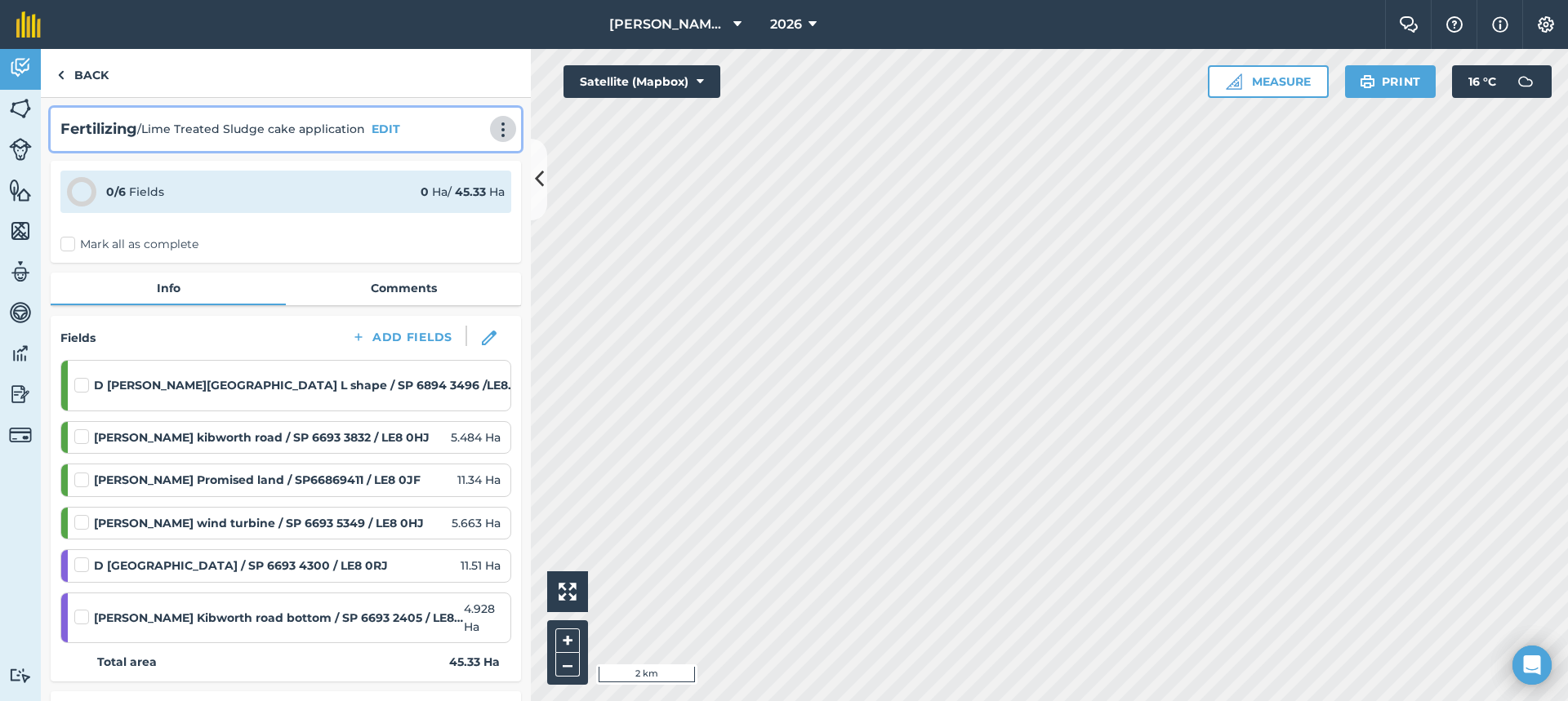
click at [493, 125] on img at bounding box center [503, 130] width 20 height 17
click at [438, 167] on link "Print" at bounding box center [469, 164] width 104 height 32
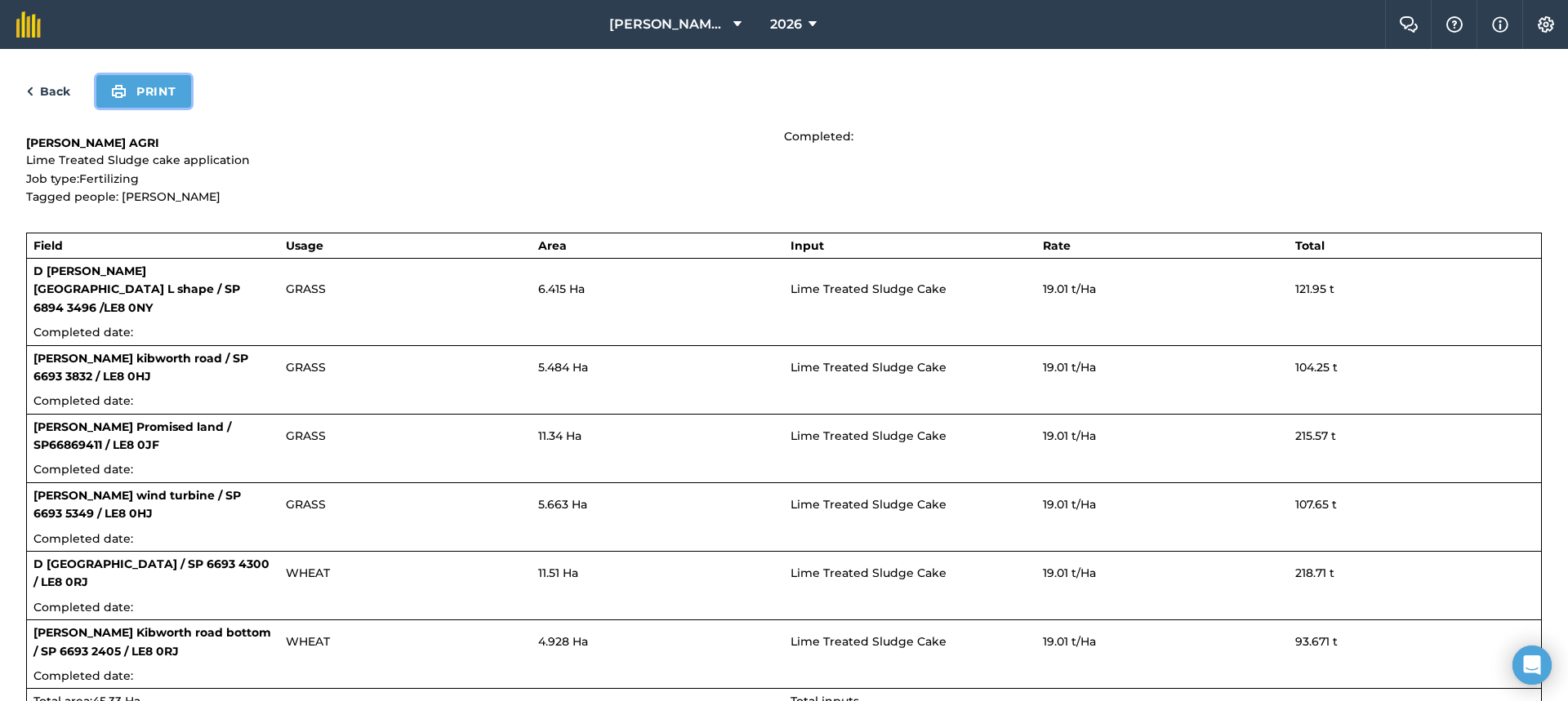
click at [158, 90] on button "Print" at bounding box center [144, 91] width 95 height 32
click at [56, 92] on link "Back" at bounding box center [48, 92] width 44 height 20
